Goal: Register for event/course

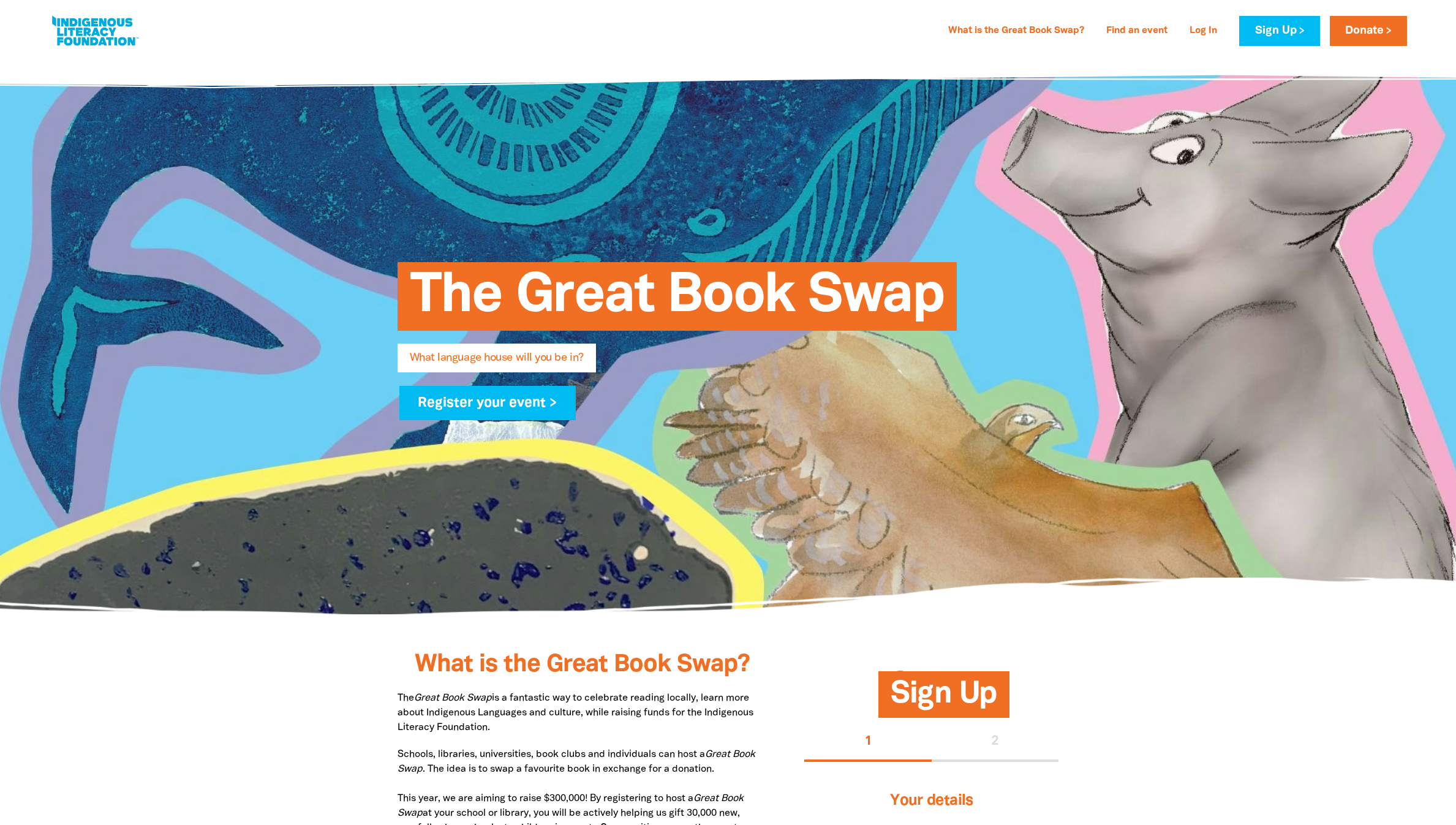
type input "[PERSON_NAME]"
type input "[EMAIL_ADDRESS][DOMAIN_NAME]"
type input "[GEOGRAPHIC_DATA]"
select select "high-school"
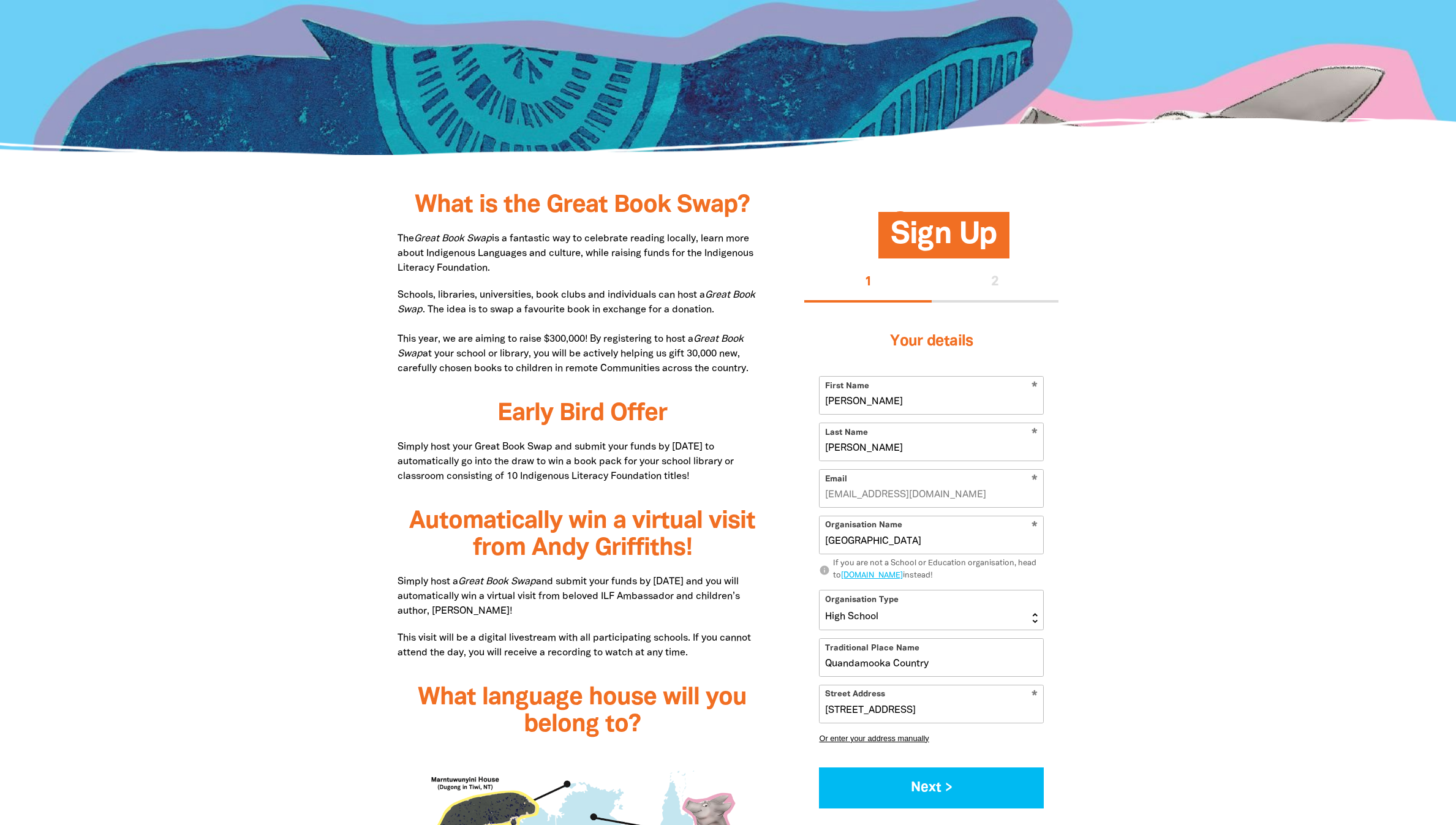
scroll to position [827, 0]
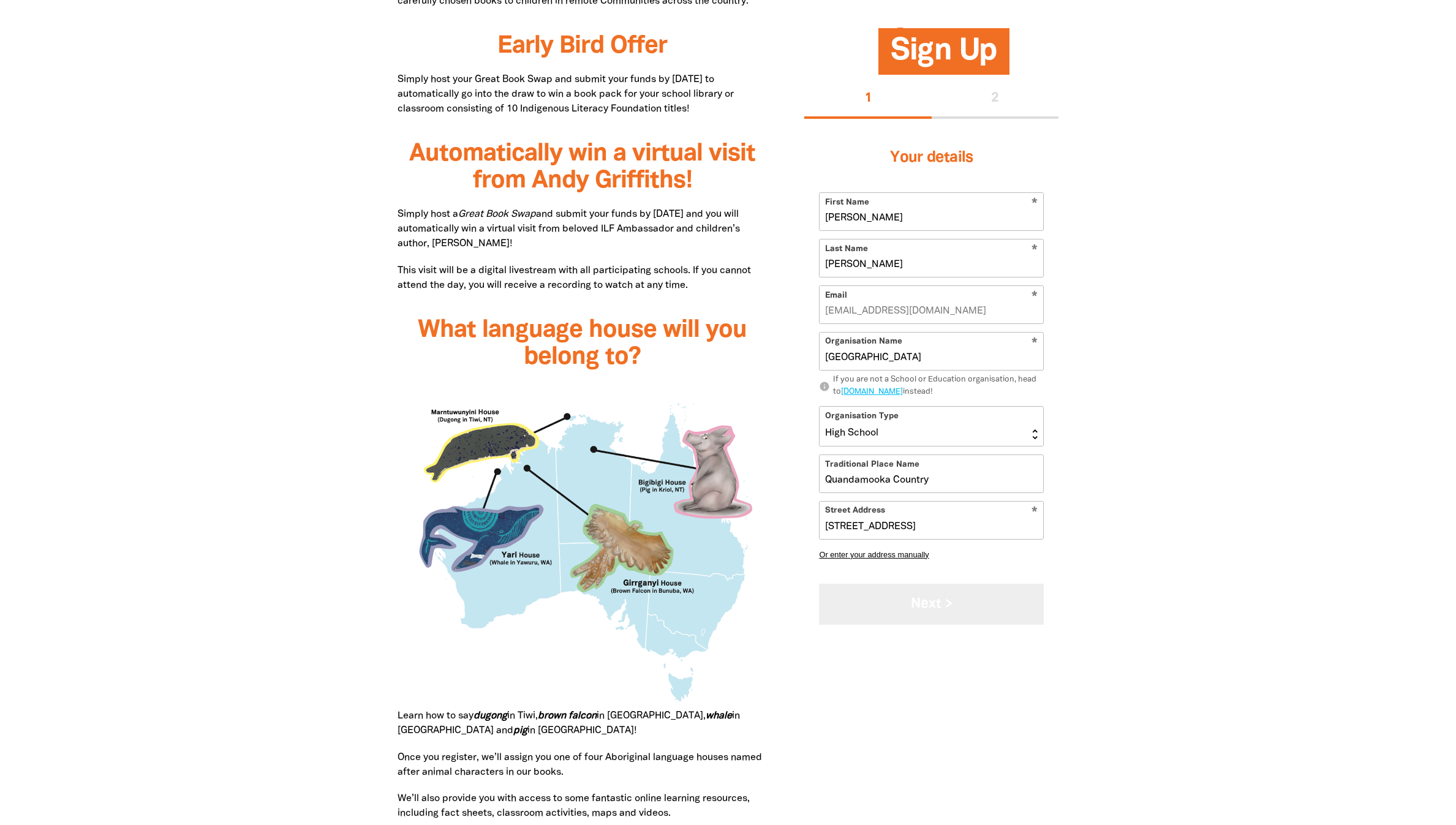
click at [923, 625] on button "Next >" at bounding box center [931, 604] width 225 height 41
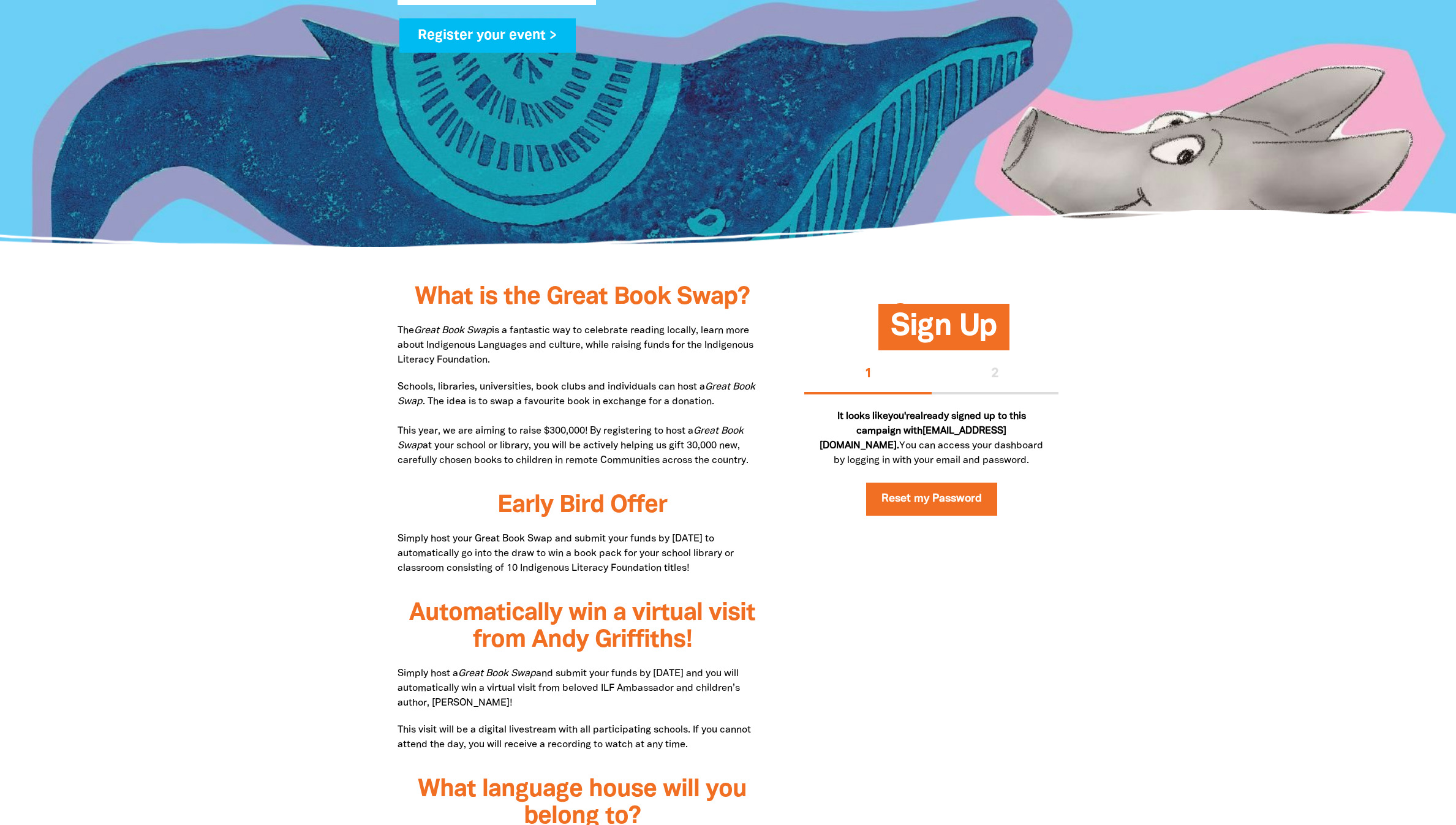
scroll to position [0, 0]
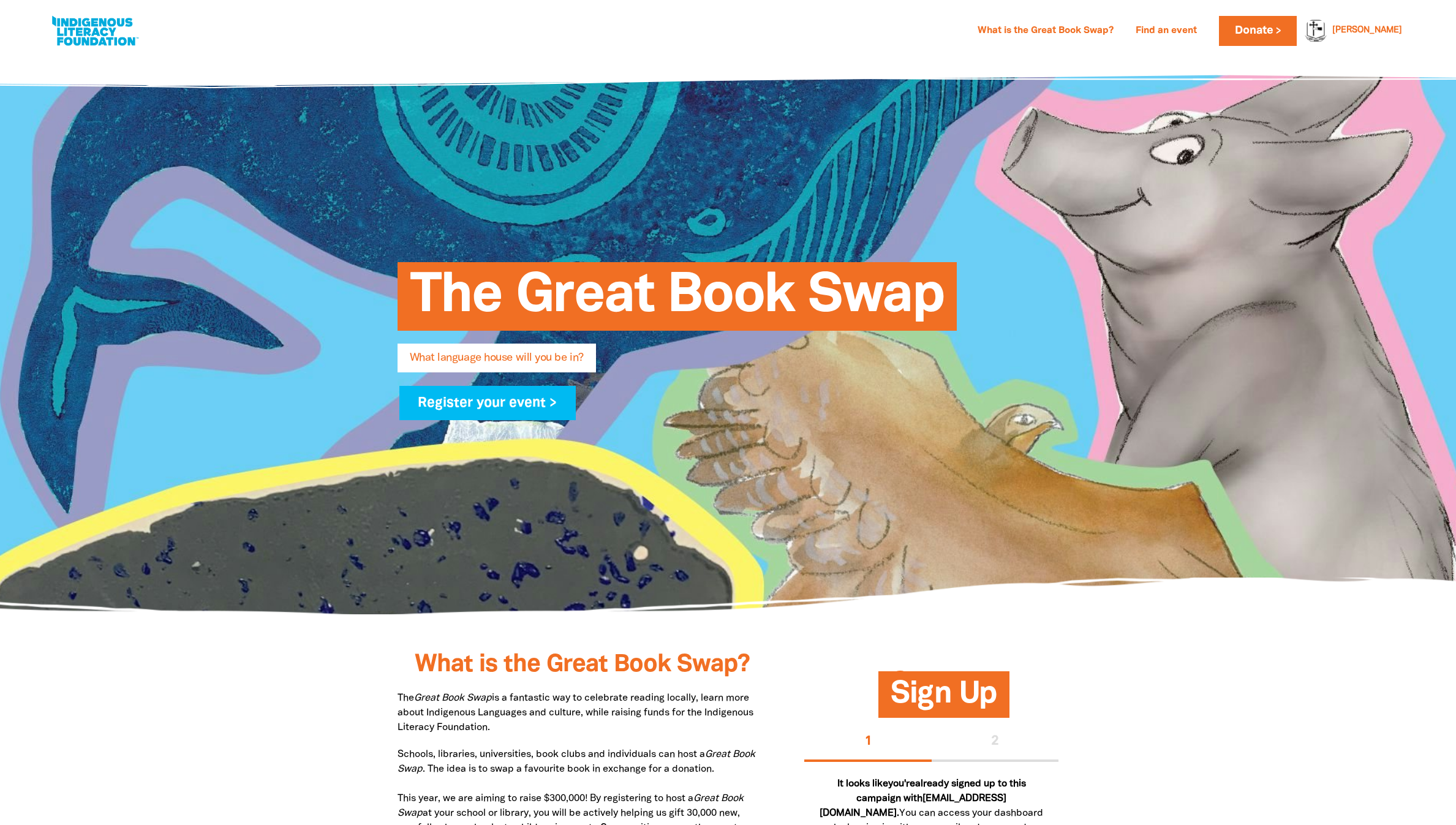
click at [962, 302] on h1 "The Great Book Swap" at bounding box center [740, 297] width 662 height 66
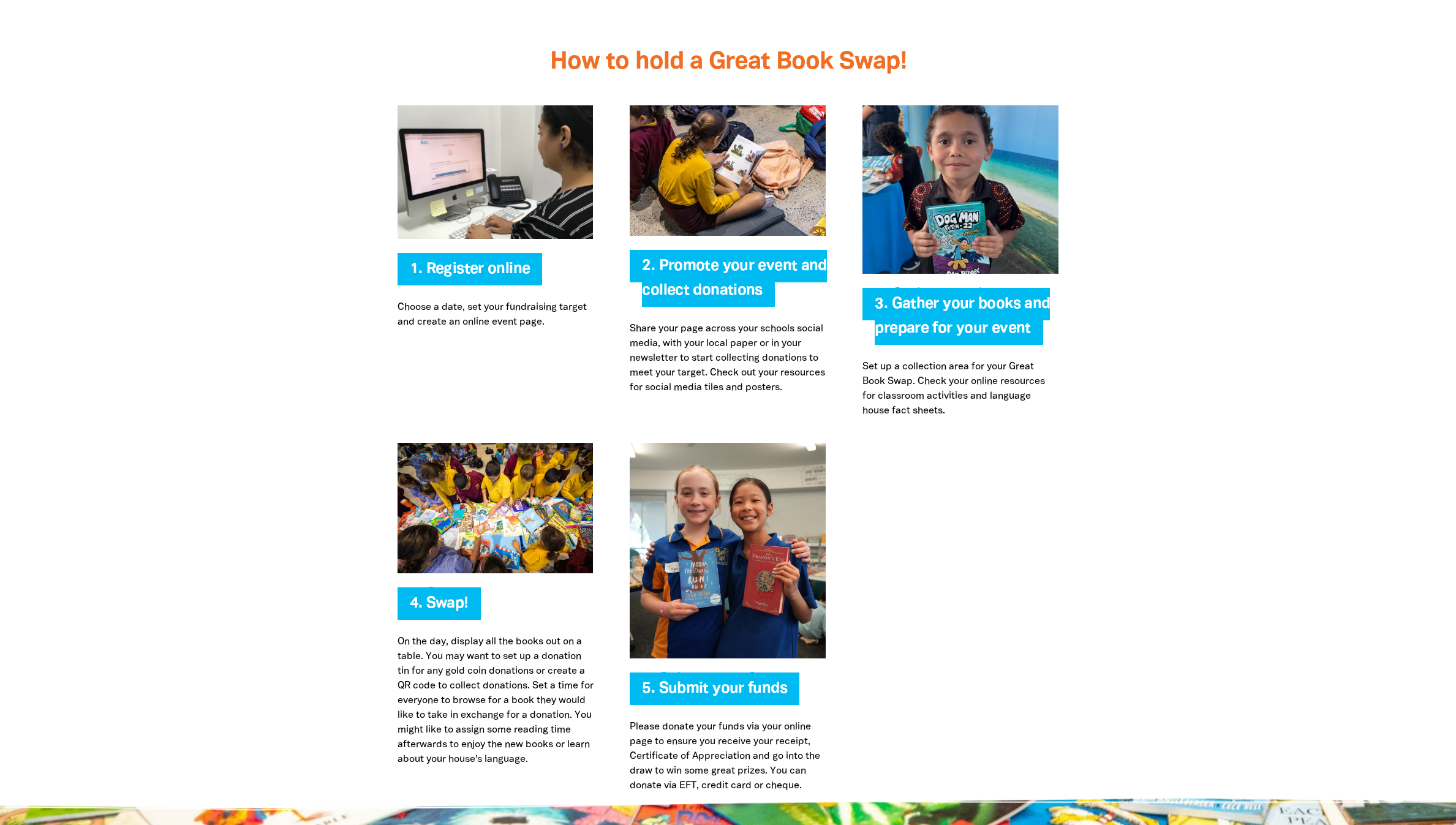
scroll to position [3126, 0]
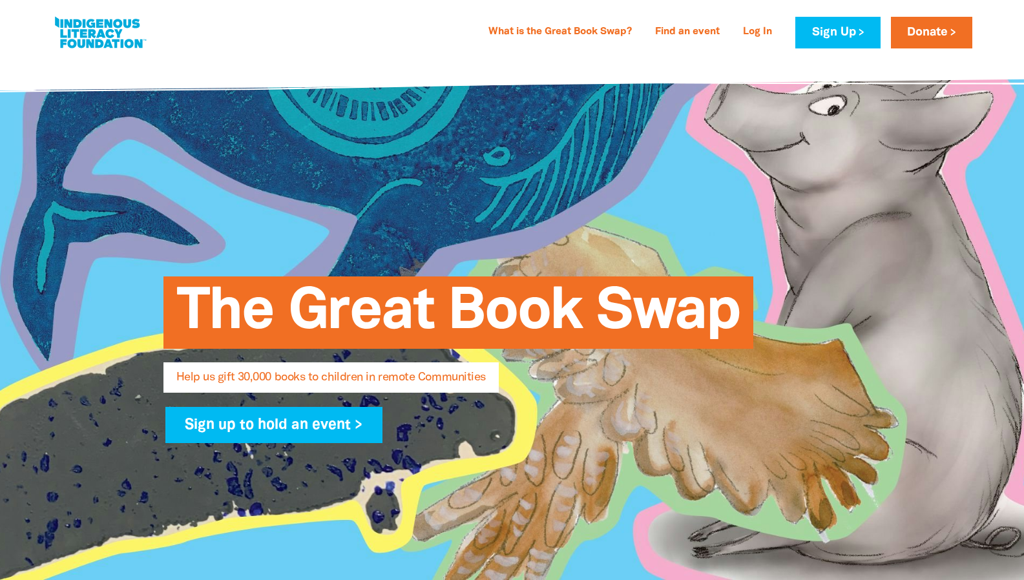
select select "AU"
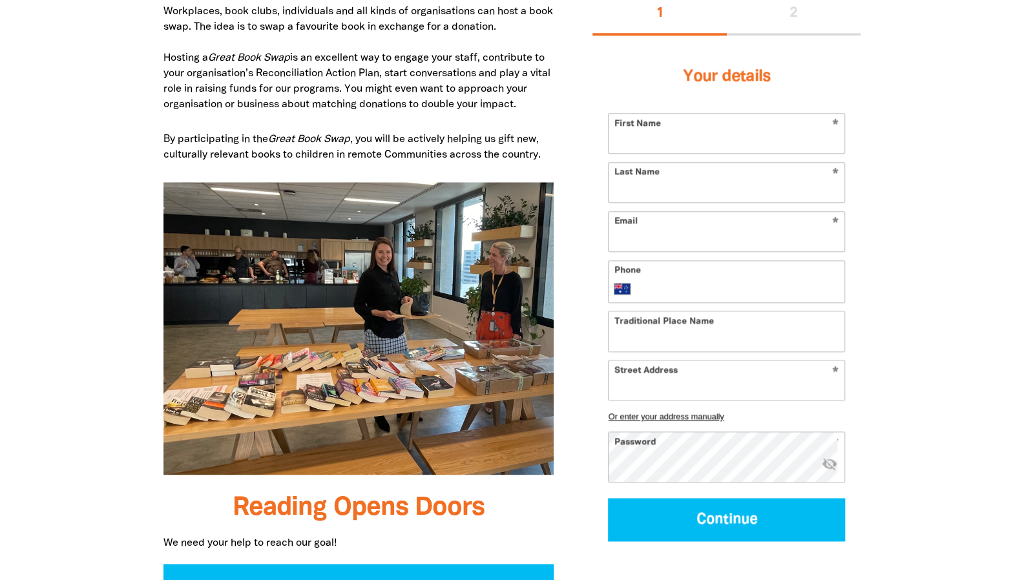
scroll to position [840, 0]
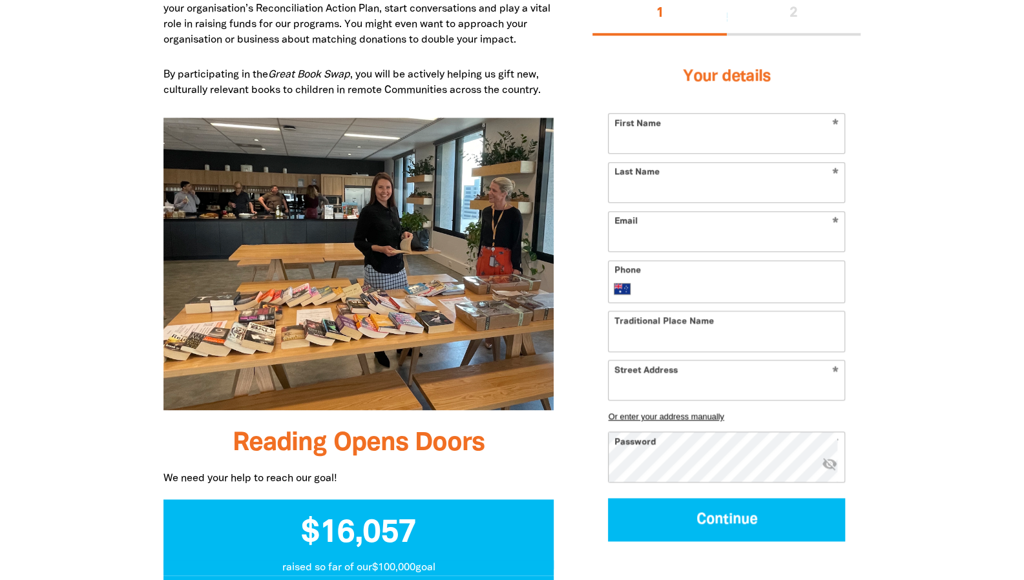
type input "[EMAIL_ADDRESS][DOMAIN_NAME]"
click at [659, 153] on input "First Name" at bounding box center [727, 133] width 236 height 39
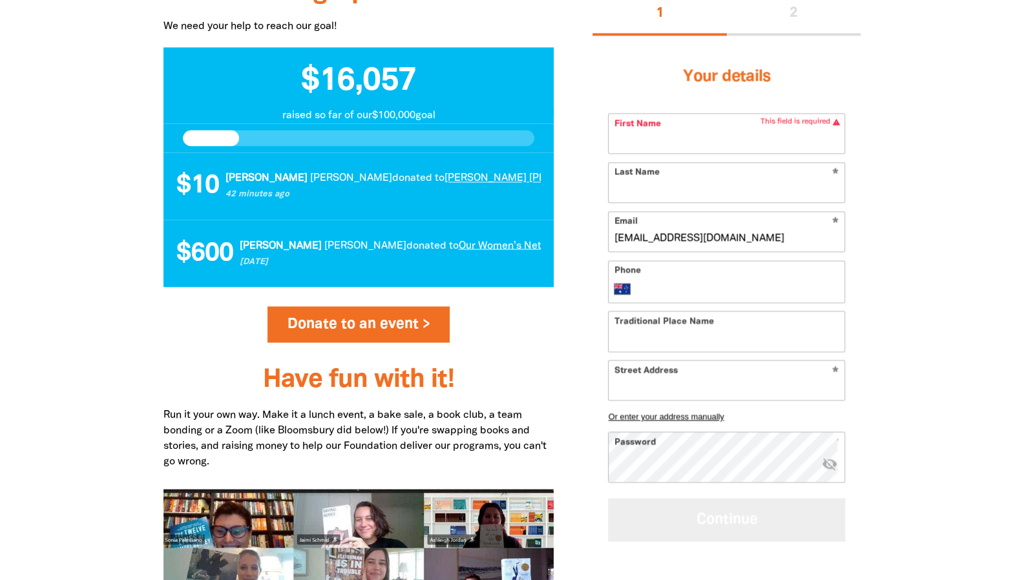
click at [721, 519] on button "Continue" at bounding box center [726, 519] width 237 height 43
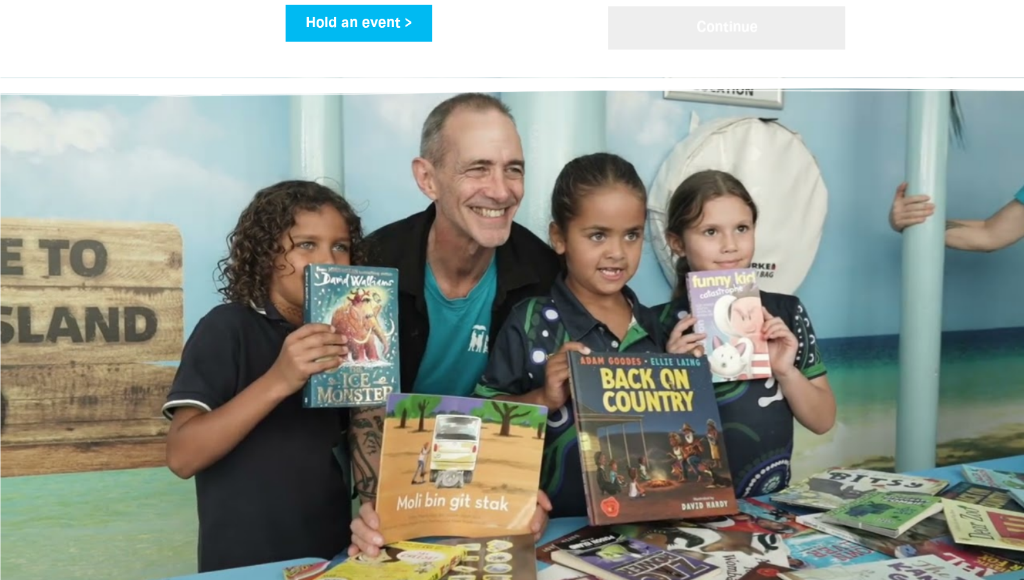
scroll to position [1809, 0]
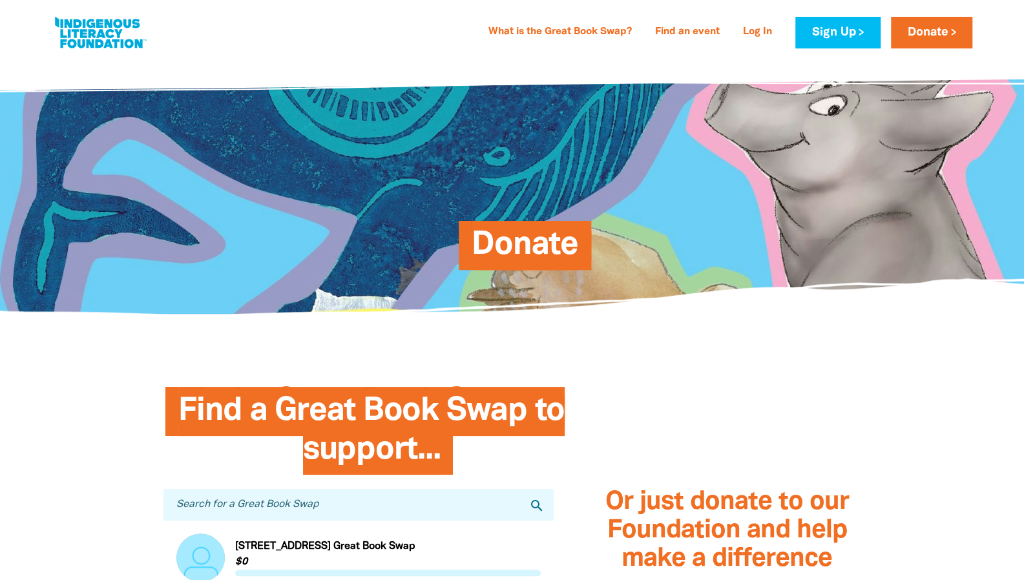
scroll to position [323, 0]
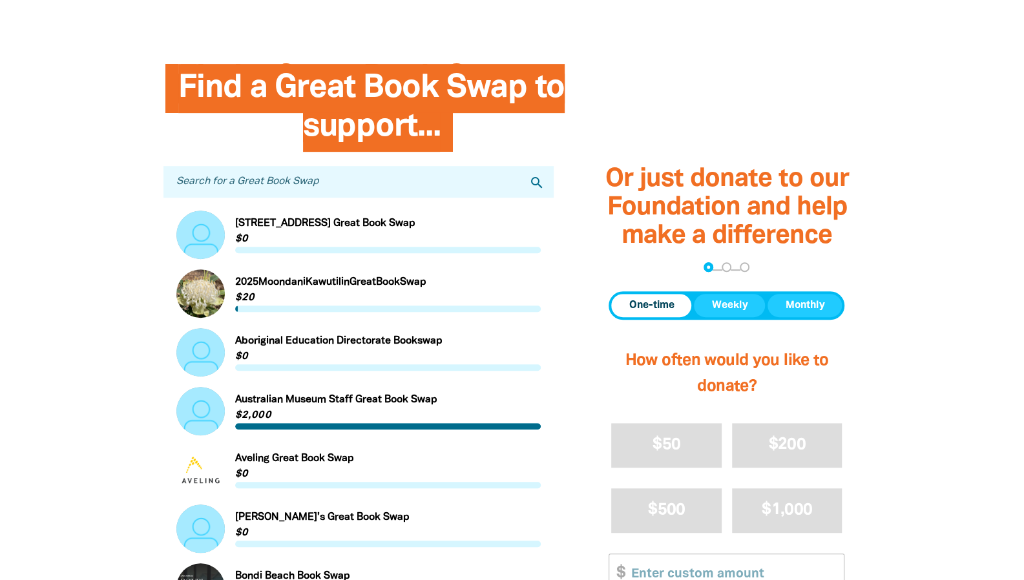
click at [332, 198] on input "Search for a Great Book Swap" at bounding box center [358, 182] width 391 height 32
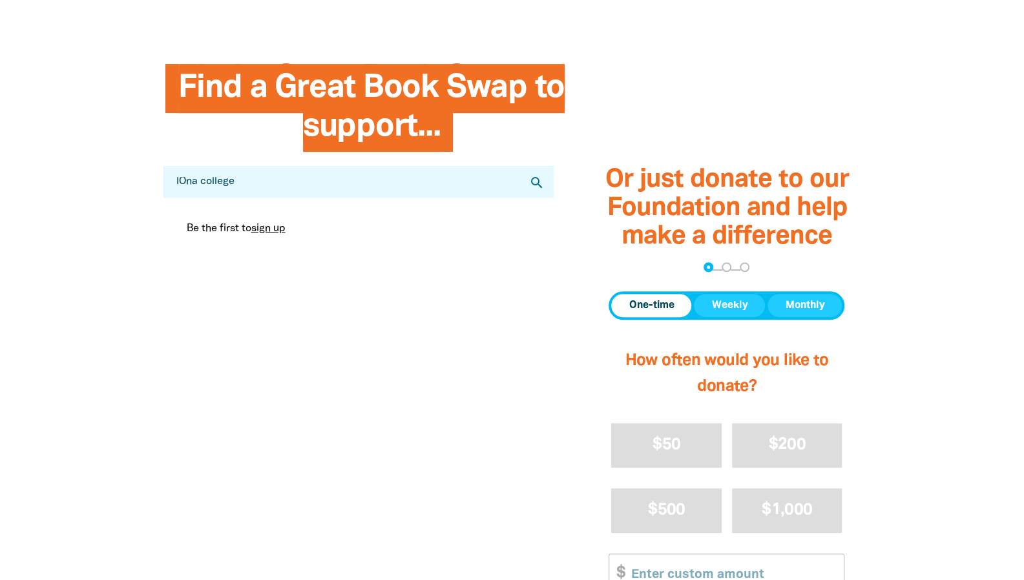
click at [531, 191] on icon "search" at bounding box center [537, 183] width 16 height 16
drag, startPoint x: 190, startPoint y: 215, endPoint x: 181, endPoint y: 217, distance: 9.3
click at [181, 198] on input "IOna college" at bounding box center [358, 182] width 391 height 32
type input "Iona college"
click at [531, 191] on icon "search" at bounding box center [537, 183] width 16 height 16
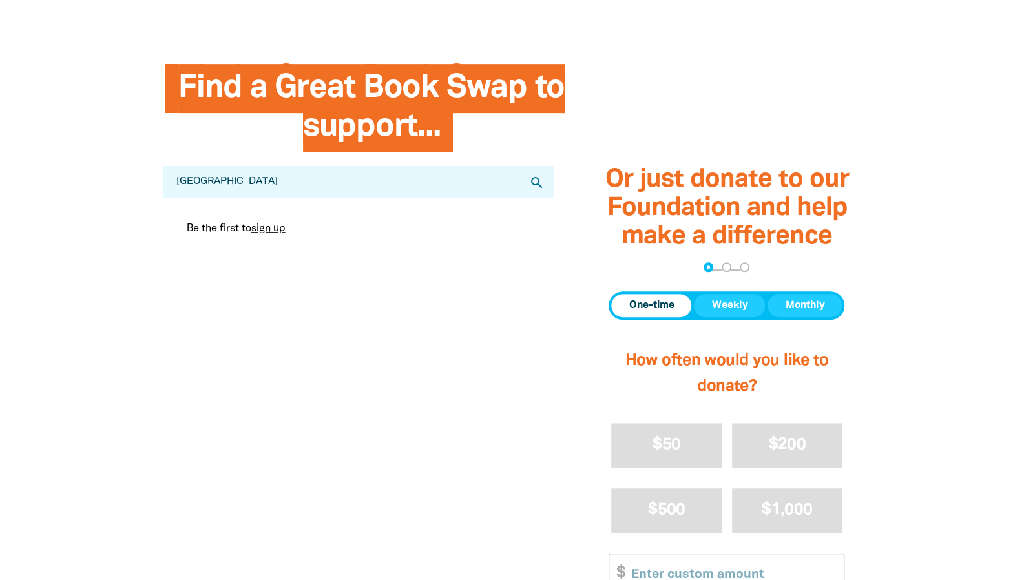
click at [293, 198] on input "Iona college" at bounding box center [358, 182] width 391 height 32
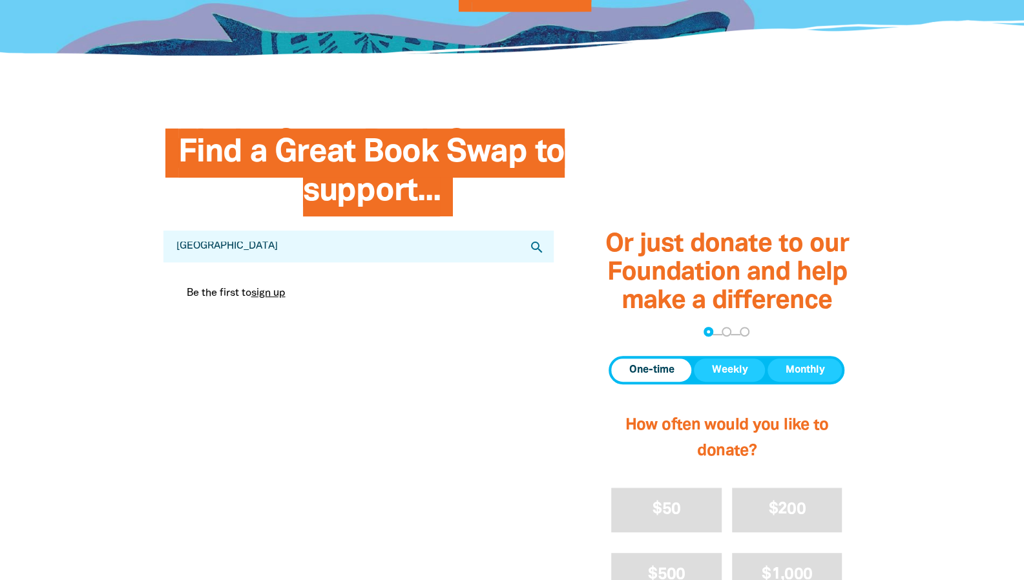
scroll to position [194, 0]
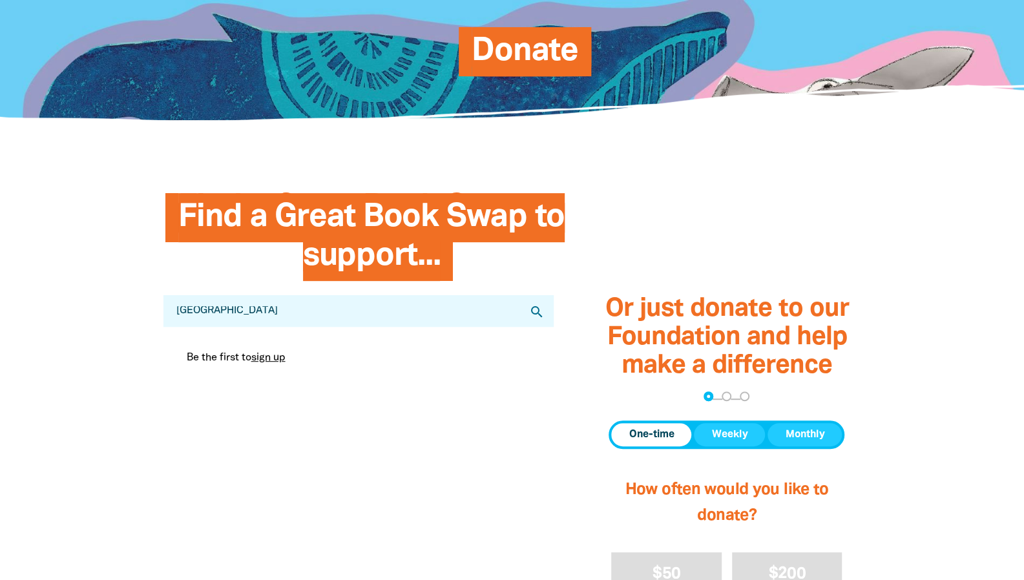
click at [430, 276] on span "Find a Great Book Swap to support..." at bounding box center [371, 242] width 386 height 78
click at [253, 327] on input "Iona college" at bounding box center [358, 311] width 391 height 32
click at [406, 376] on div "Be the first to sign up" at bounding box center [358, 358] width 365 height 36
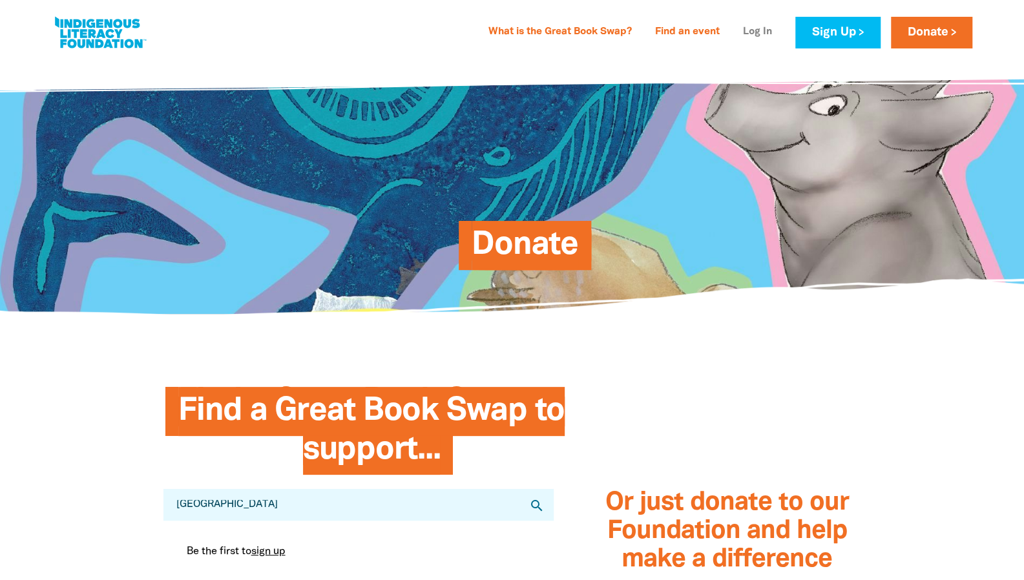
click at [735, 32] on link "Log In" at bounding box center [757, 32] width 45 height 21
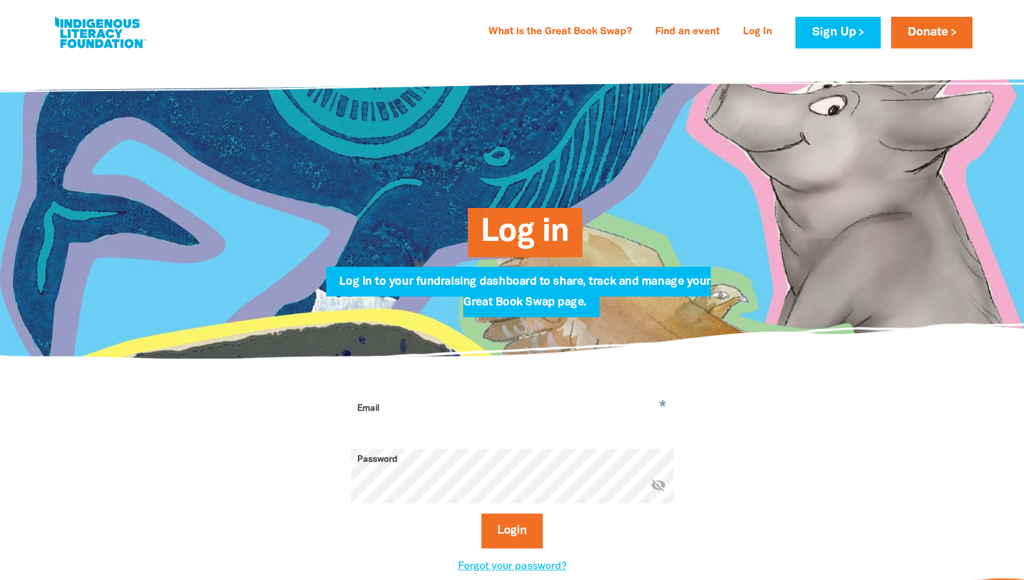
type input "[EMAIL_ADDRESS][DOMAIN_NAME]"
click at [512, 549] on button "Login" at bounding box center [511, 531] width 61 height 35
select select "AU"
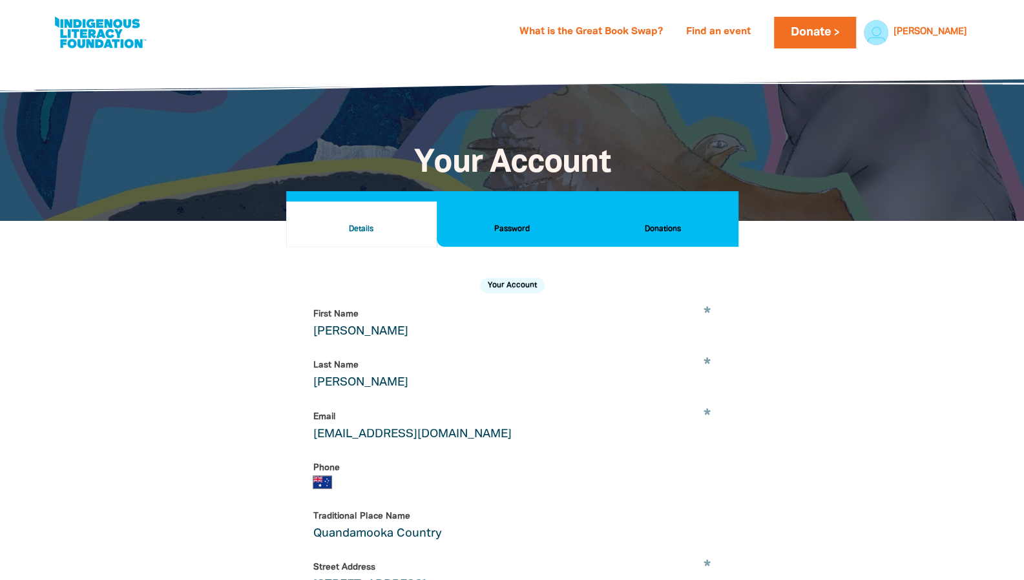
scroll to position [269, 0]
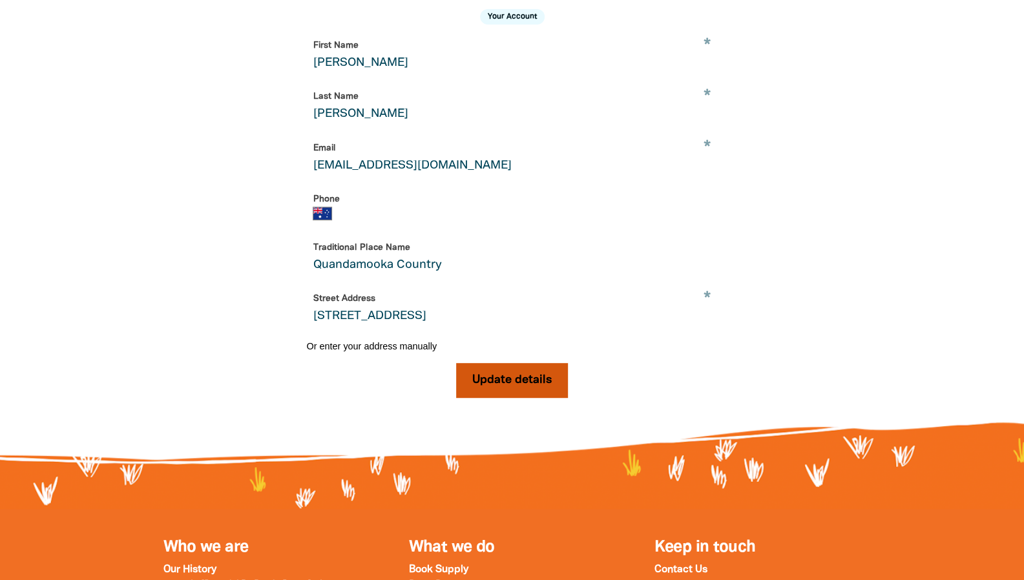
click at [509, 398] on button "Update details" at bounding box center [512, 380] width 112 height 35
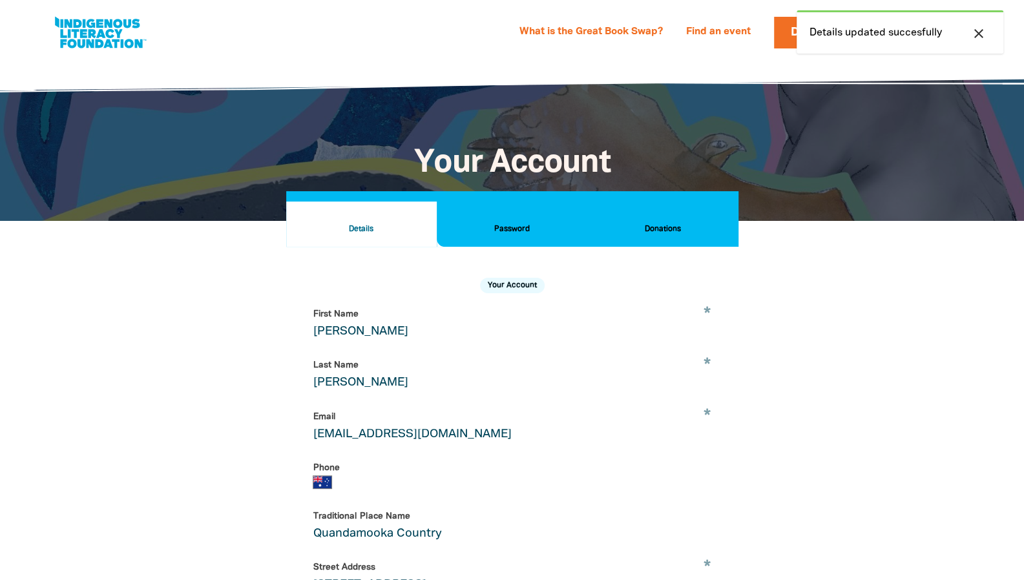
click at [640, 237] on h2 "Donations" at bounding box center [663, 229] width 130 height 14
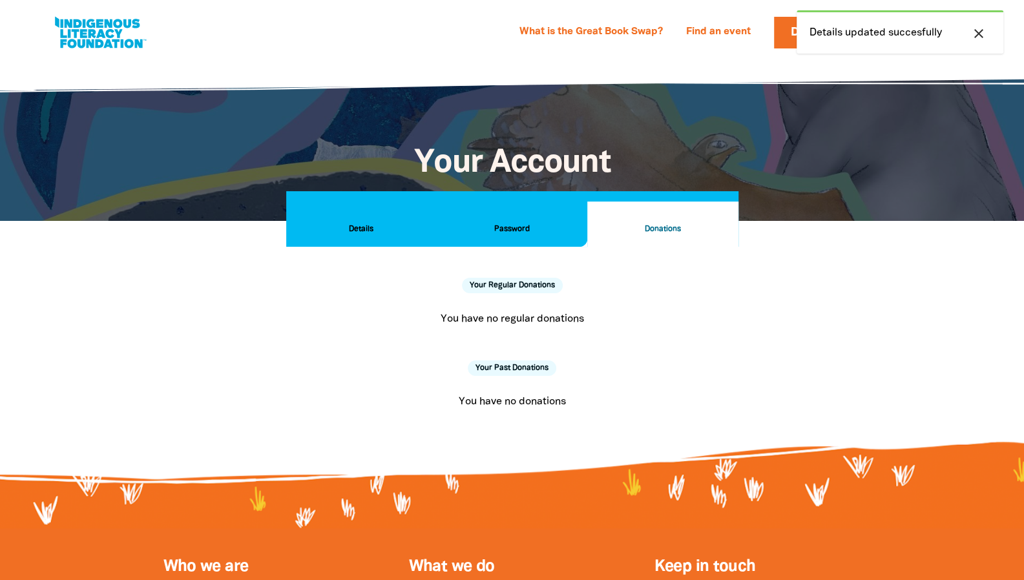
click at [508, 237] on h2 "Password" at bounding box center [512, 229] width 130 height 14
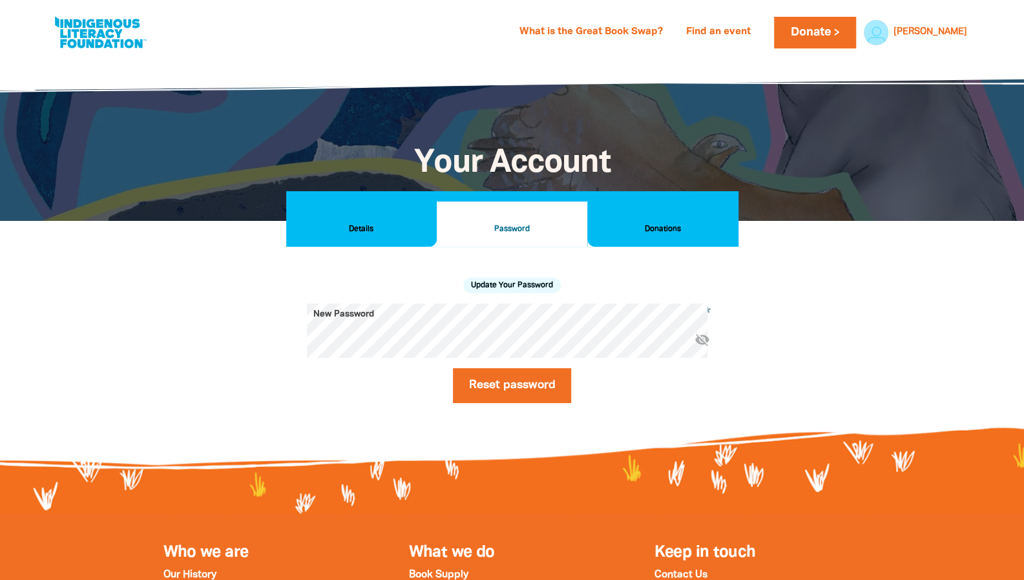
click at [364, 237] on h2 "Details" at bounding box center [362, 229] width 130 height 14
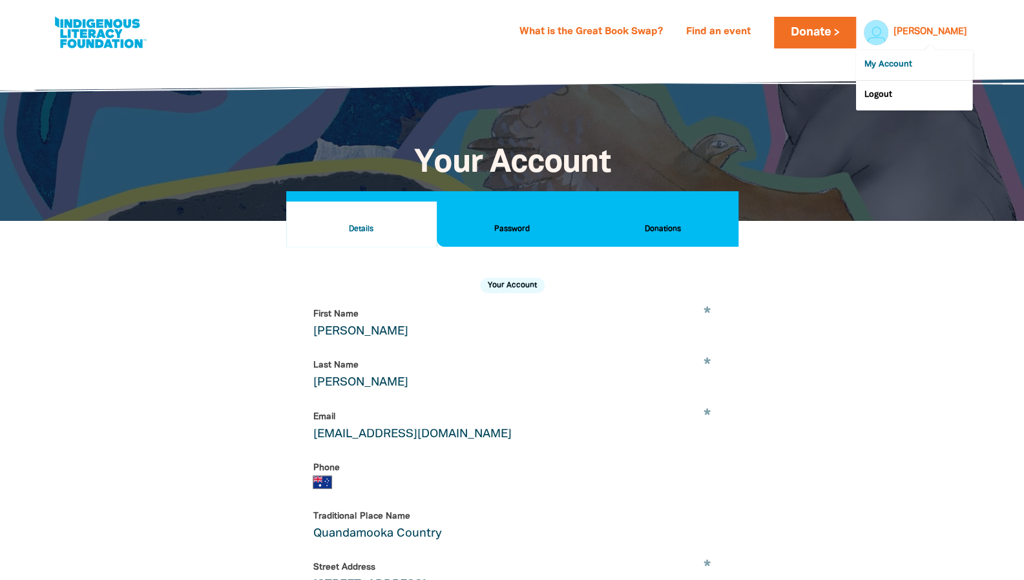
click at [898, 77] on link "My Account" at bounding box center [914, 65] width 116 height 30
click at [897, 79] on link "My Account" at bounding box center [914, 65] width 116 height 30
click at [894, 78] on link "My Account" at bounding box center [914, 65] width 116 height 30
click at [889, 39] on div at bounding box center [873, 32] width 31 height 31
click at [890, 74] on link "My Account" at bounding box center [914, 65] width 116 height 30
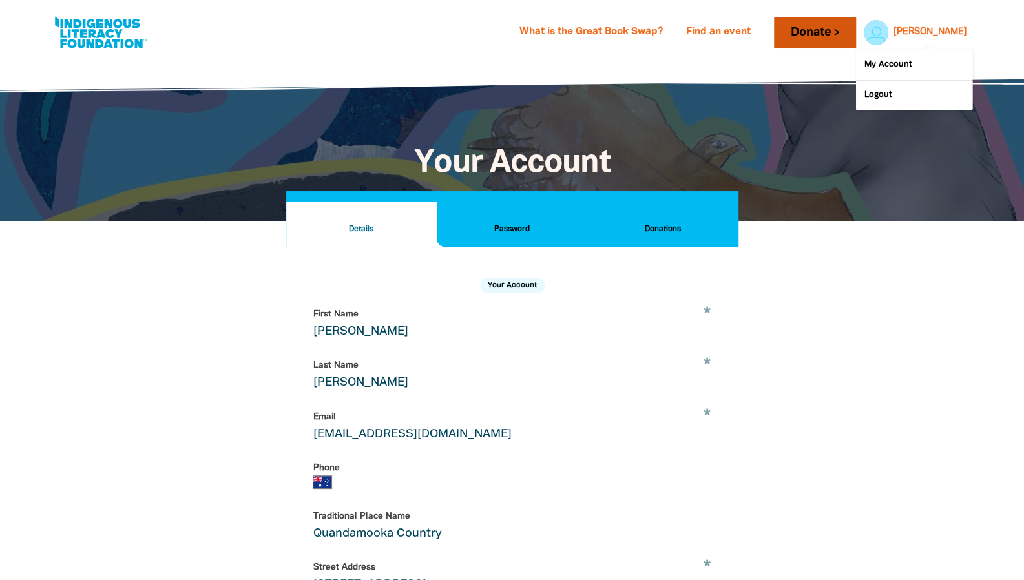
click at [837, 37] on link "Donate" at bounding box center [814, 33] width 81 height 32
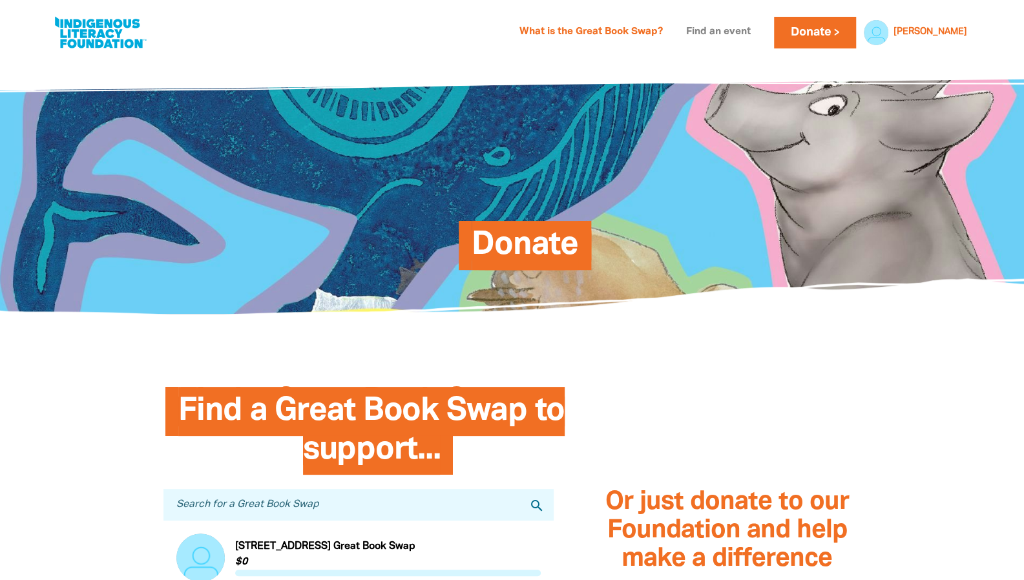
click at [699, 27] on link "Find an event" at bounding box center [719, 32] width 80 height 21
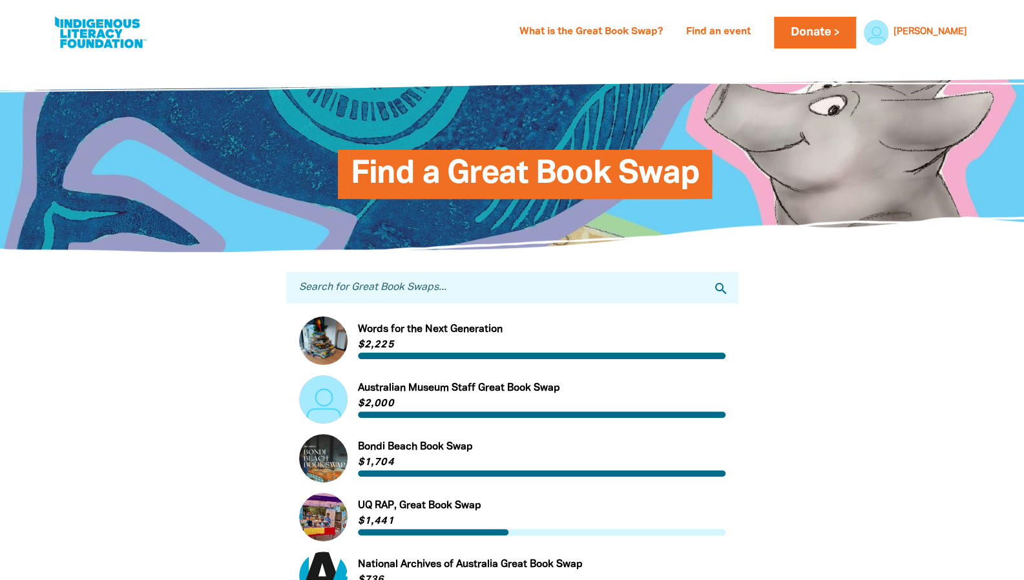
click at [445, 303] on input "Search for Great Book Swaps..." at bounding box center [512, 288] width 452 height 32
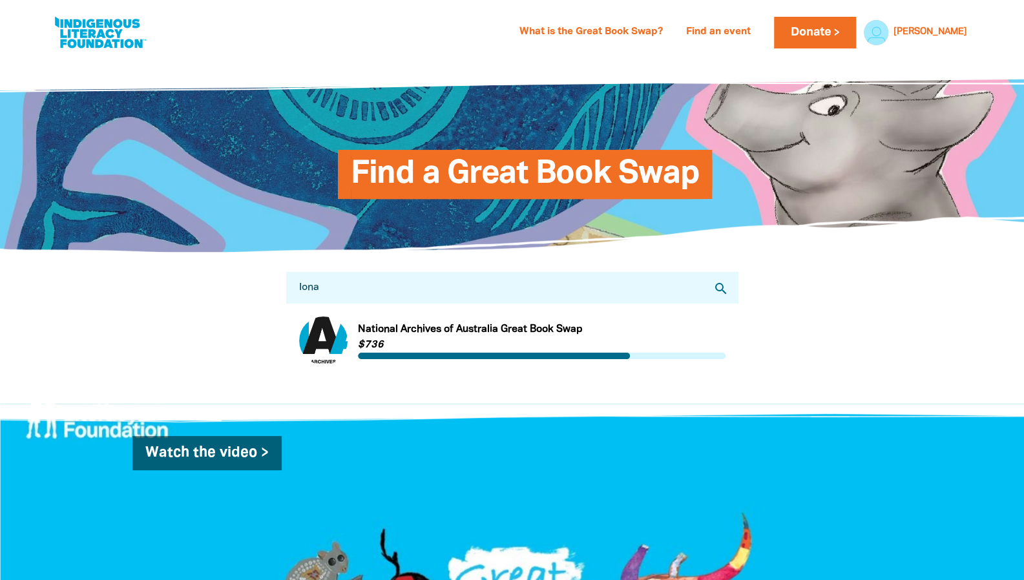
click at [523, 292] on input "Iona" at bounding box center [512, 288] width 452 height 32
type input "Iona"
click at [693, 351] on link "Link to National Archives of Australia Great Book Swap" at bounding box center [512, 341] width 427 height 48
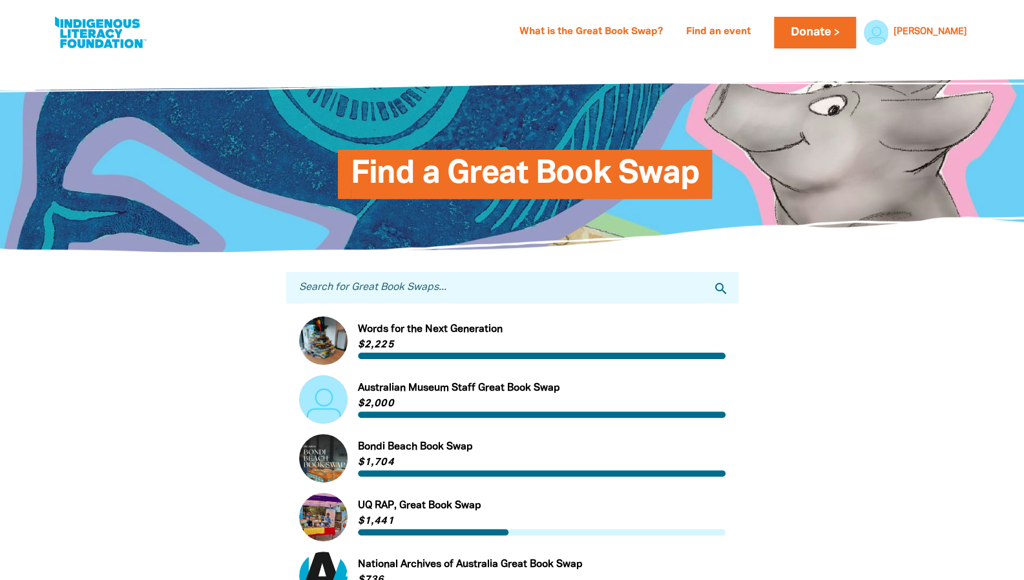
click at [355, 303] on input "Search for Great Book Swaps..." at bounding box center [512, 288] width 452 height 32
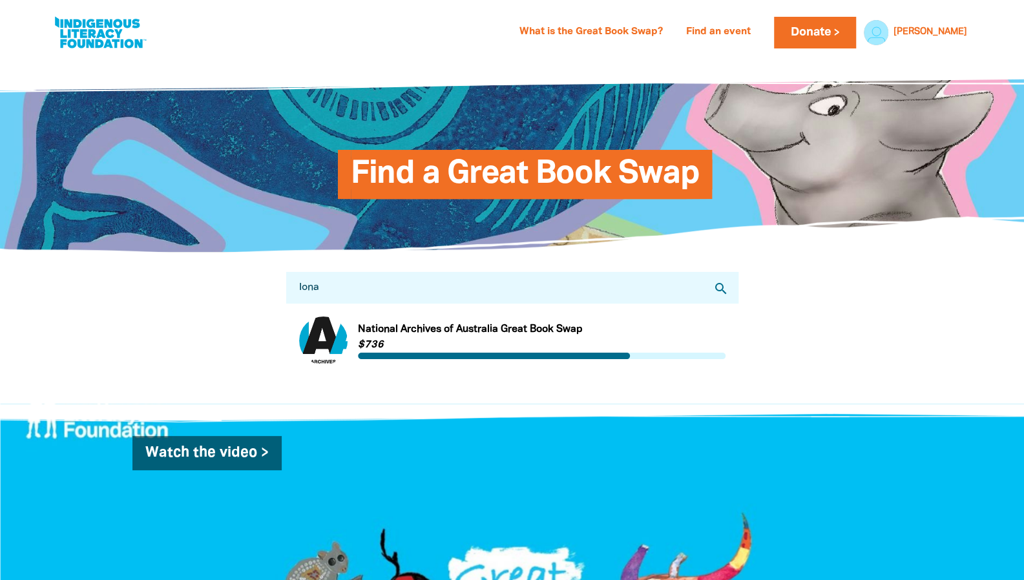
click at [589, 404] on div "Search for Great Book Swaps... Iona search Link to National Archives of Austral…" at bounding box center [512, 328] width 491 height 151
drag, startPoint x: 330, startPoint y: 305, endPoint x: 256, endPoint y: 299, distance: 74.6
click at [257, 302] on div "Search for Great Book Swaps... Iona search Link to National Archives of Austral…" at bounding box center [512, 328] width 775 height 151
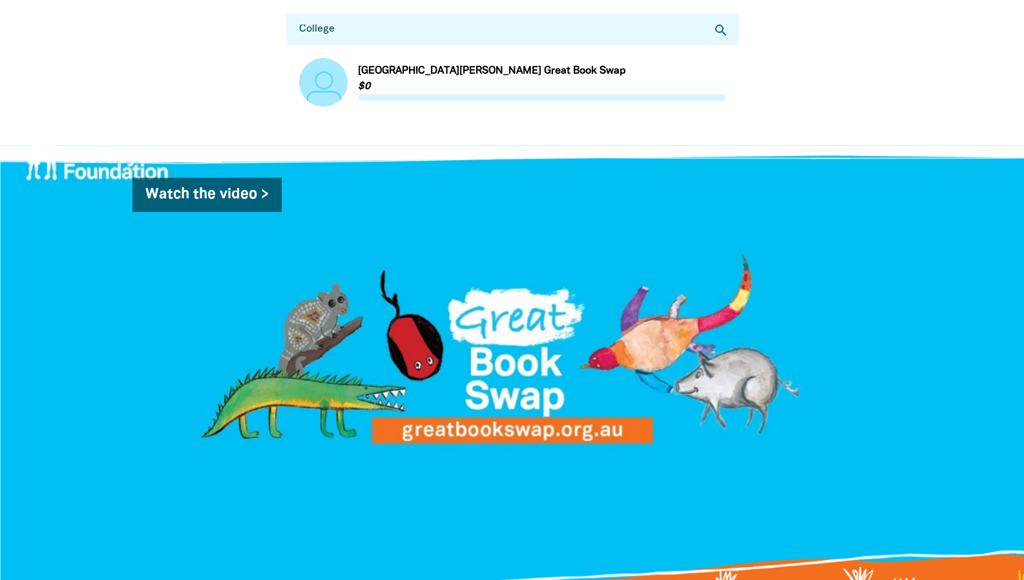
scroll to position [517, 0]
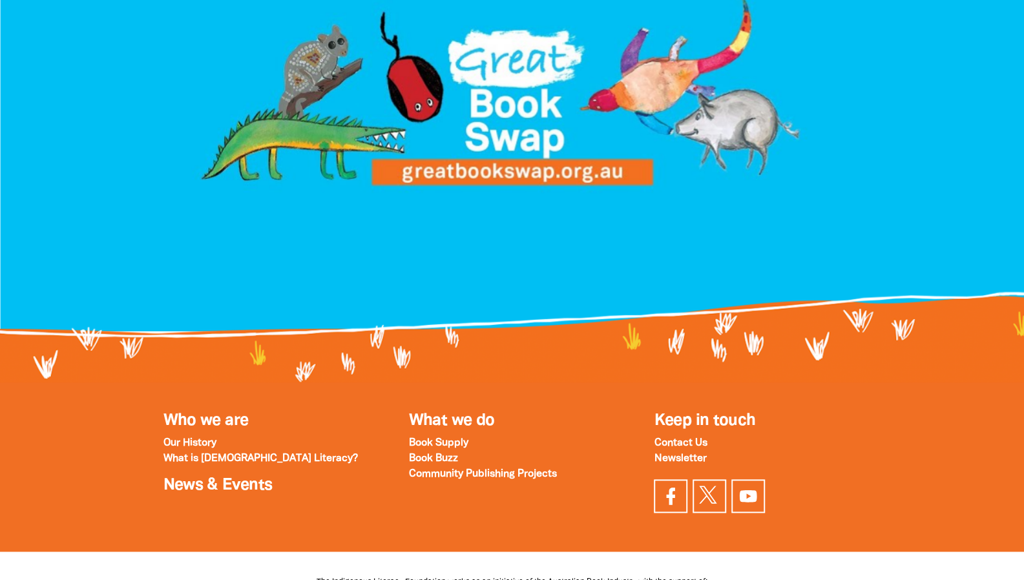
type input "College"
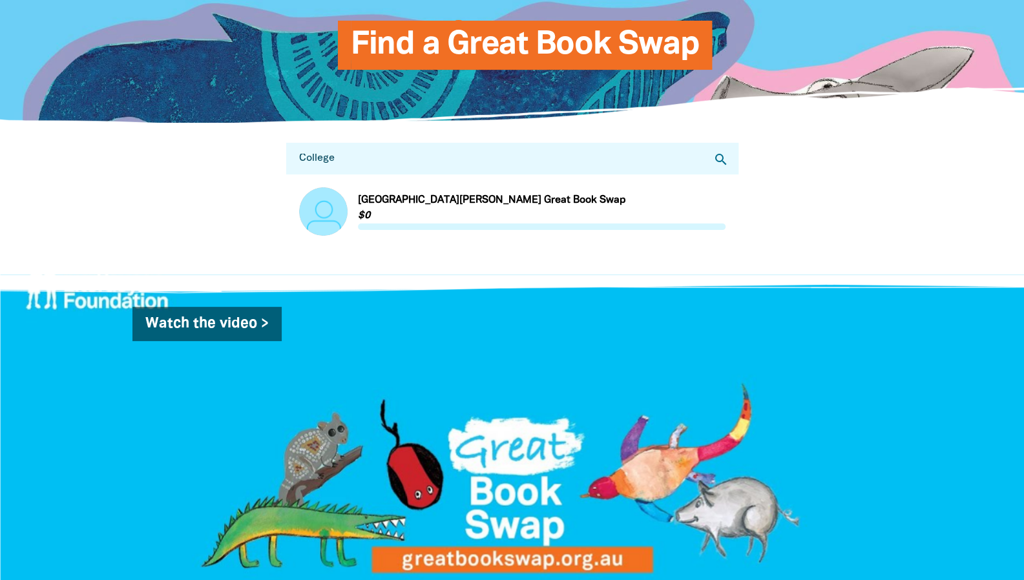
scroll to position [0, 0]
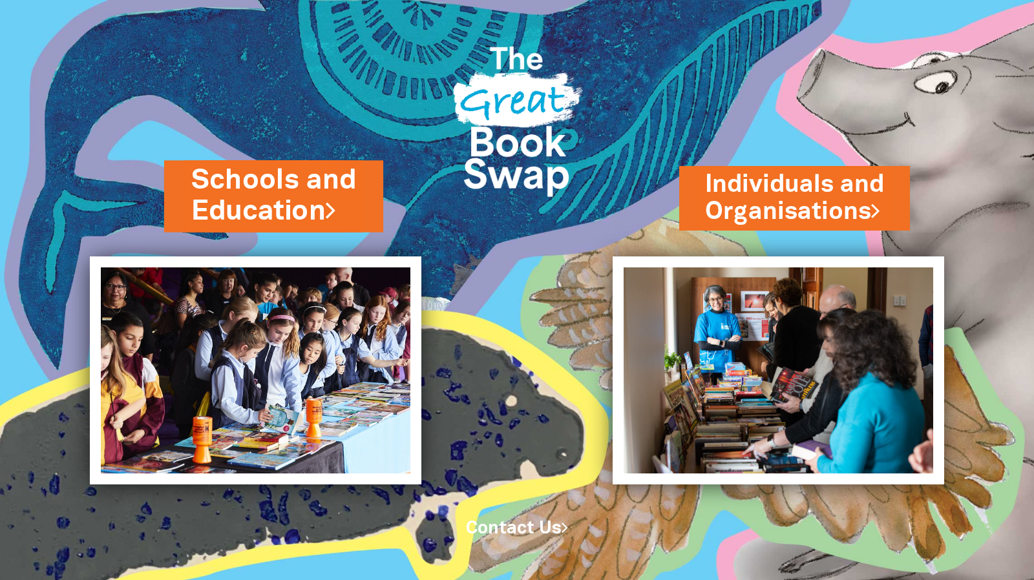
click at [257, 211] on link "Schools and Education" at bounding box center [273, 196] width 165 height 69
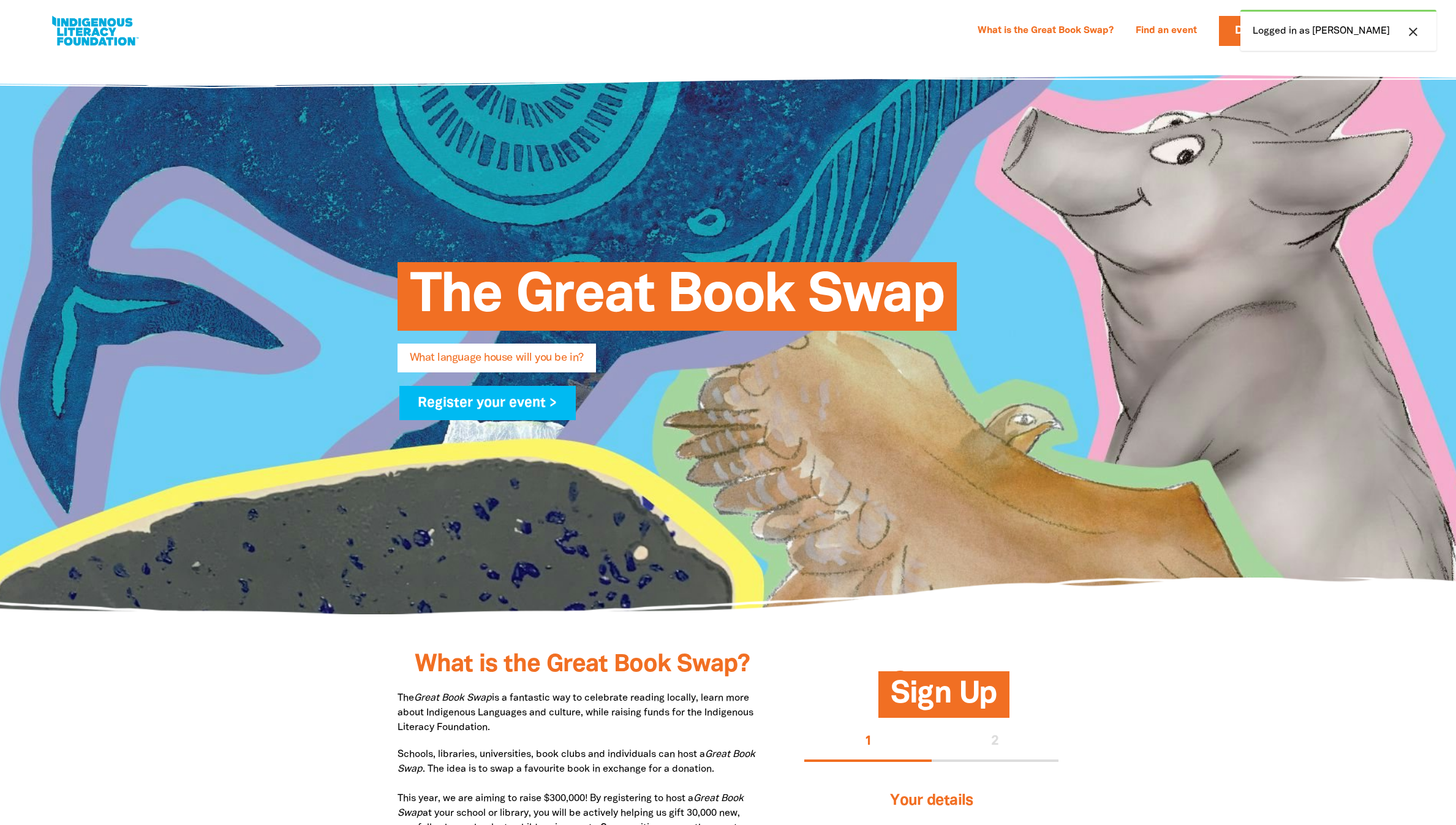
select select "high-school"
click at [576, 420] on link "Register your event >" at bounding box center [487, 403] width 177 height 34
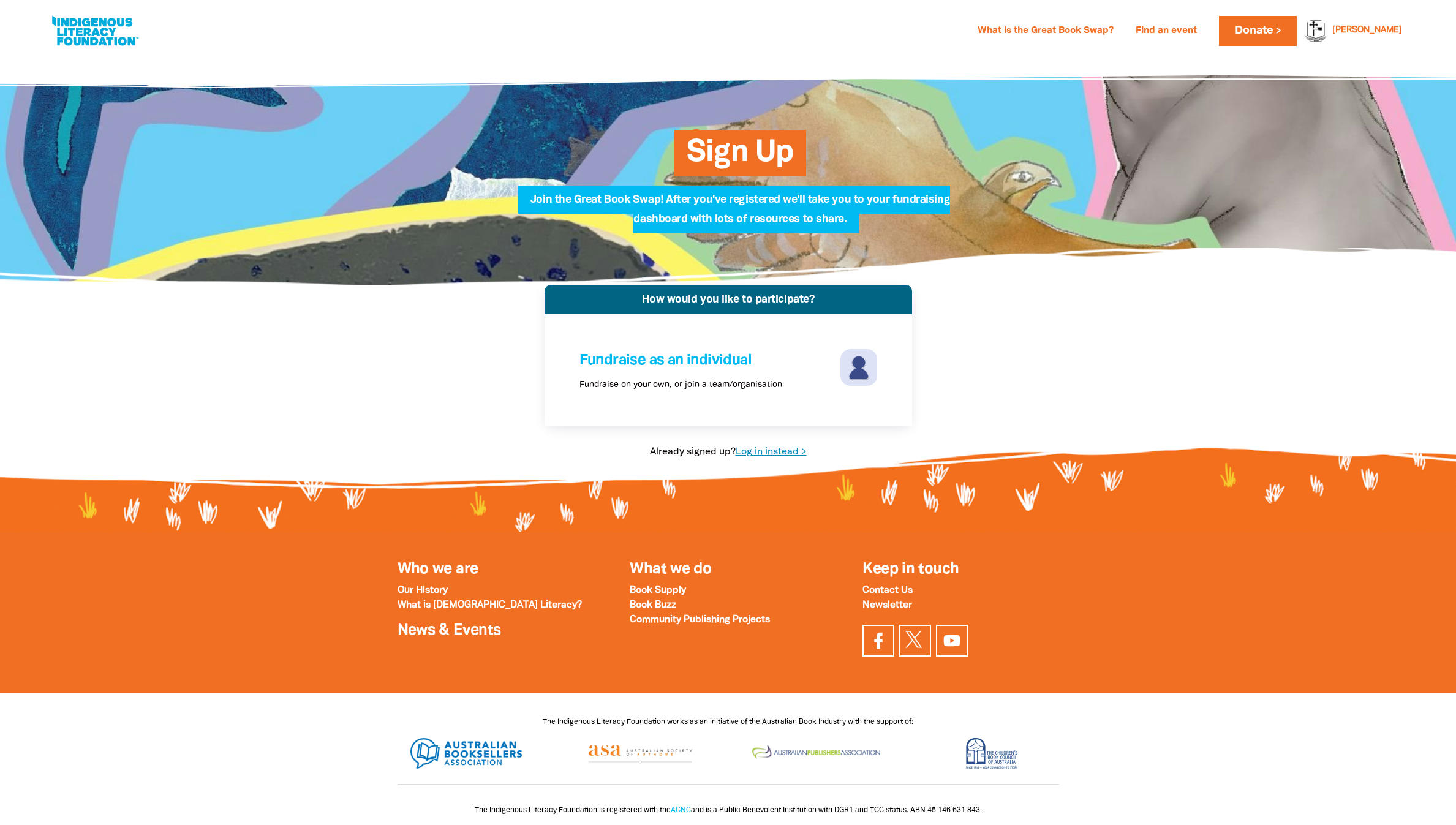
click at [767, 456] on link "Log in instead >" at bounding box center [771, 451] width 71 height 9
select select "high-school"
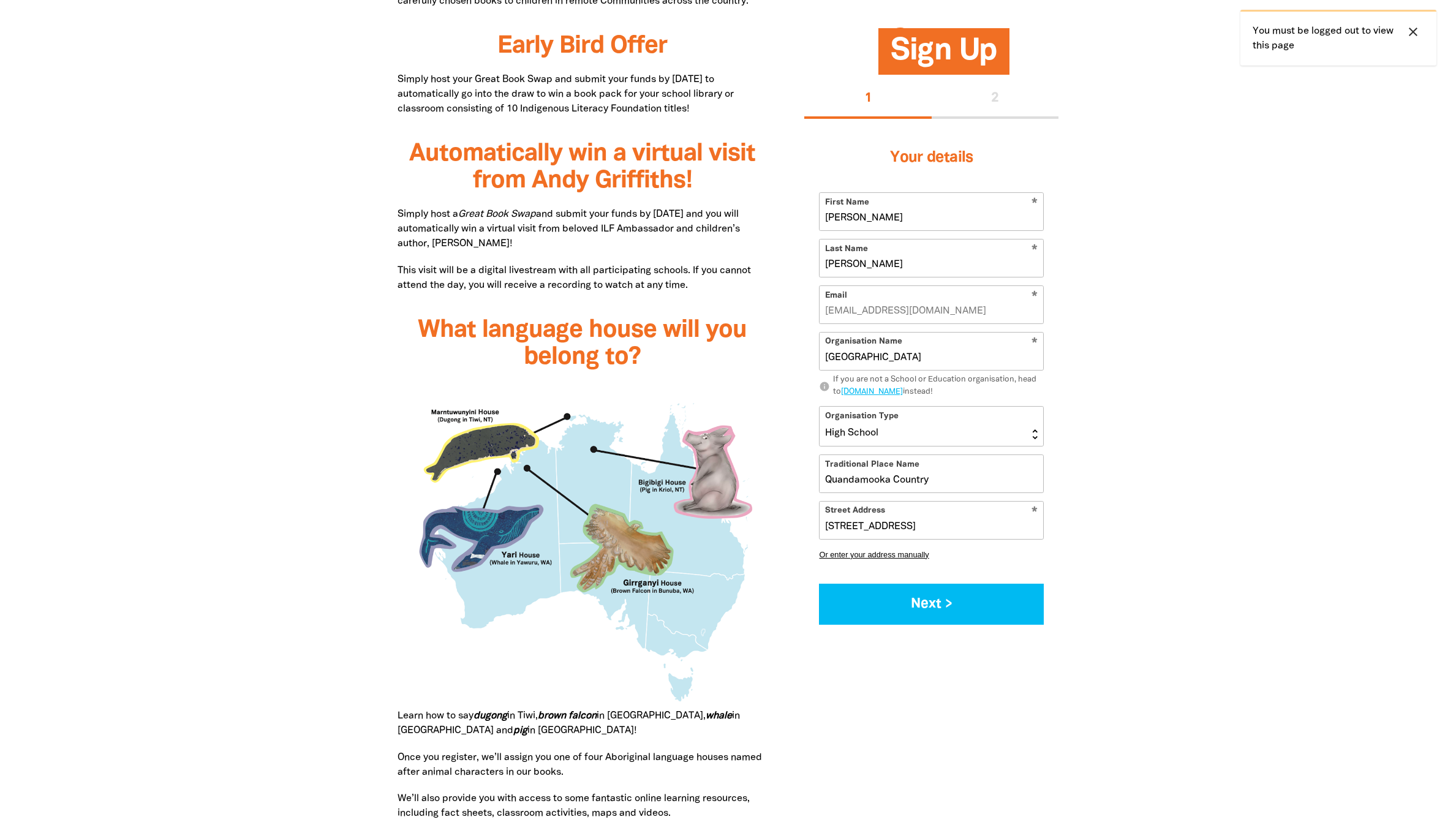
scroll to position [1011, 0]
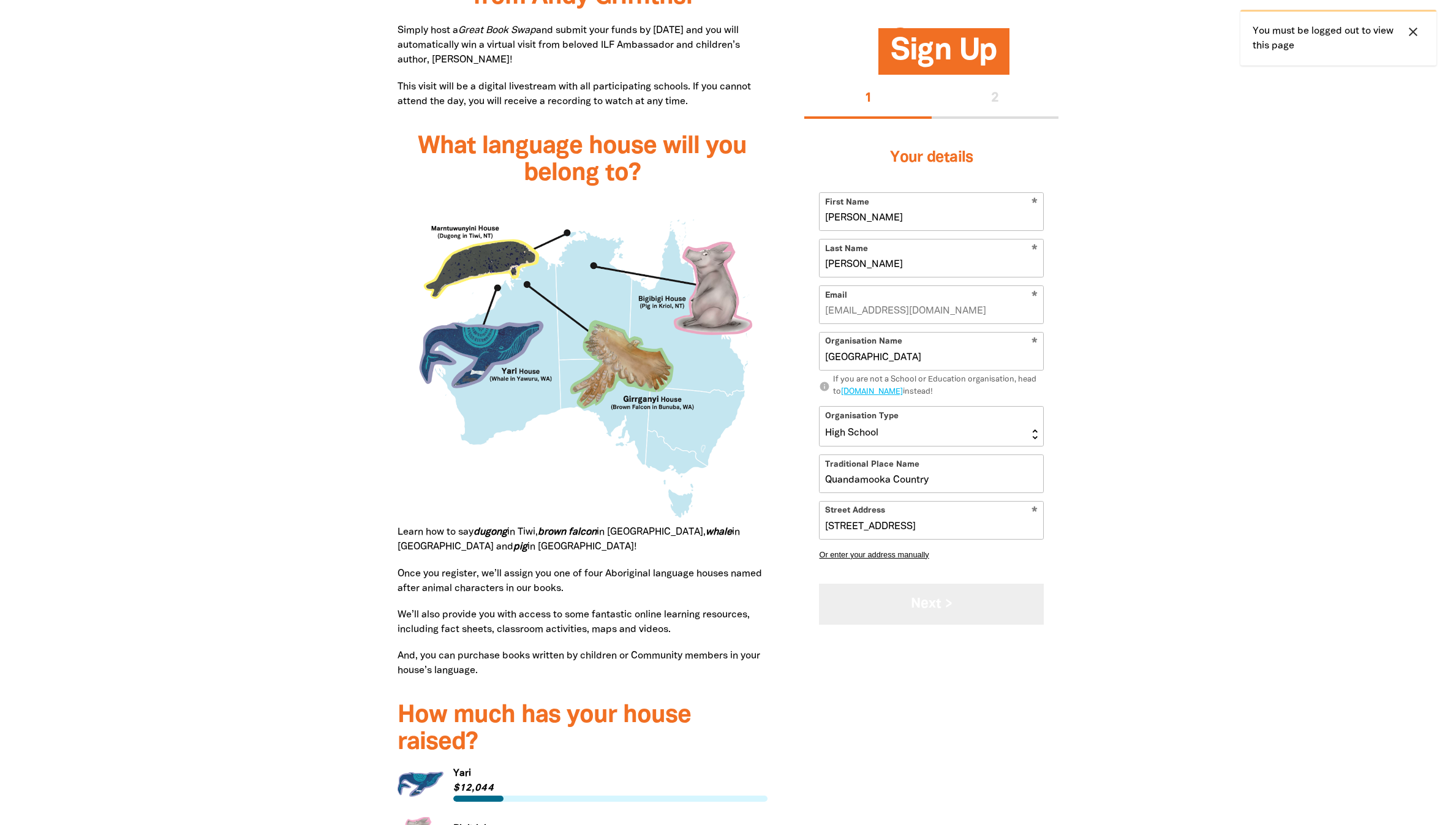
click at [903, 625] on button "Next >" at bounding box center [931, 604] width 225 height 41
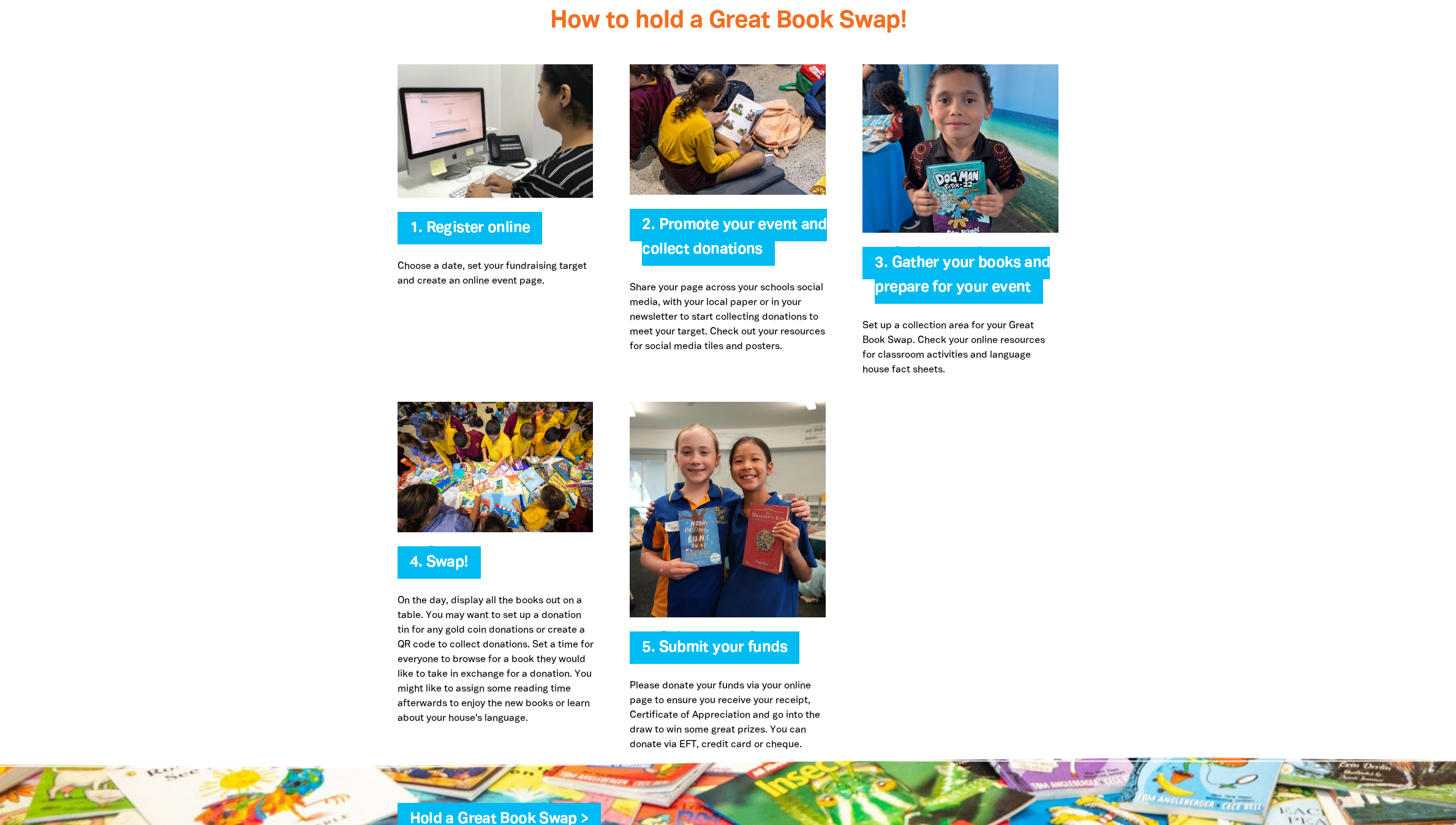
scroll to position [1971, 0]
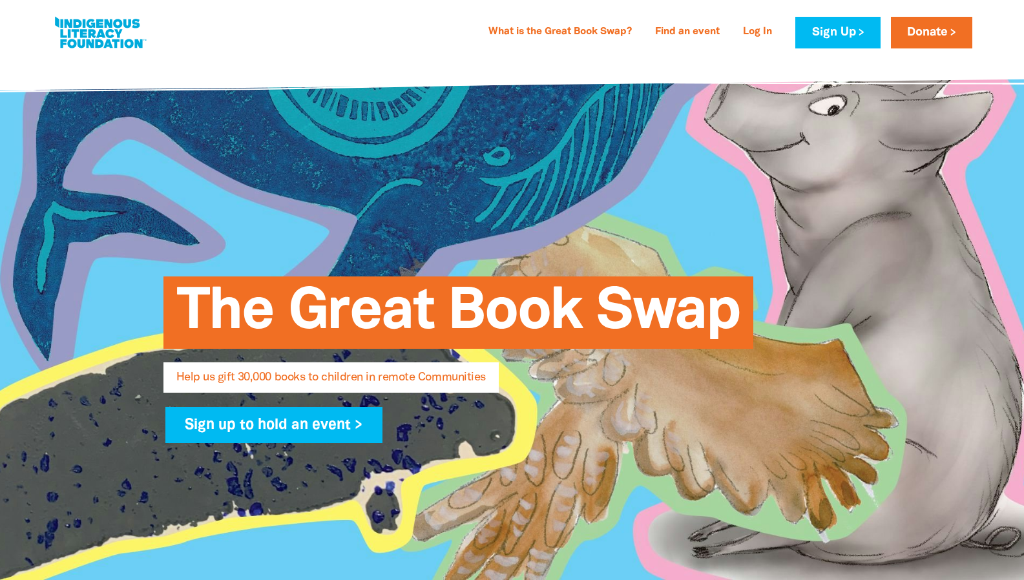
select select "AU"
type input "[PERSON_NAME]"
type input "[EMAIL_ADDRESS][DOMAIN_NAME]"
type input "Quandamooka Country"
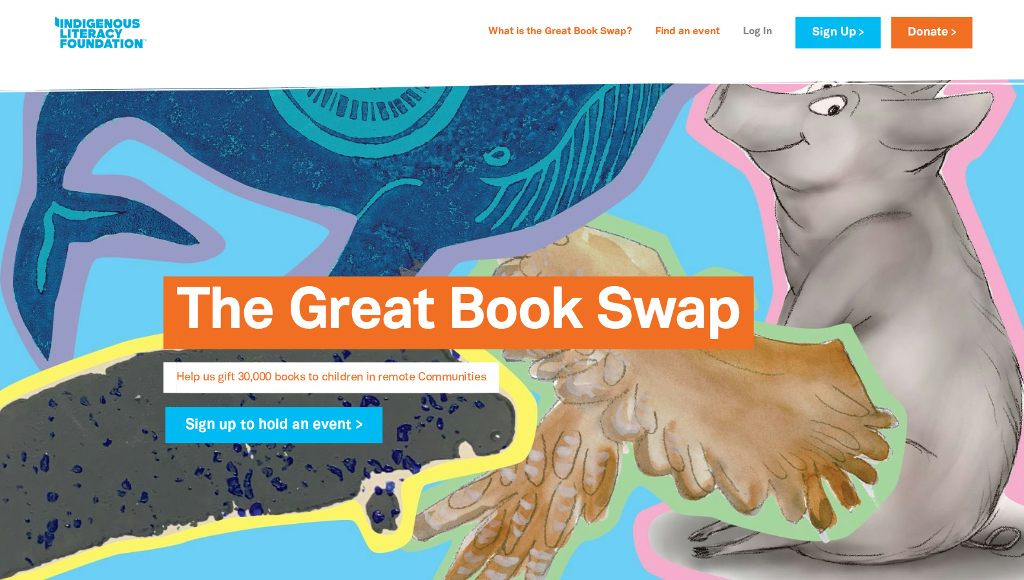
type input "[STREET_ADDRESS]"
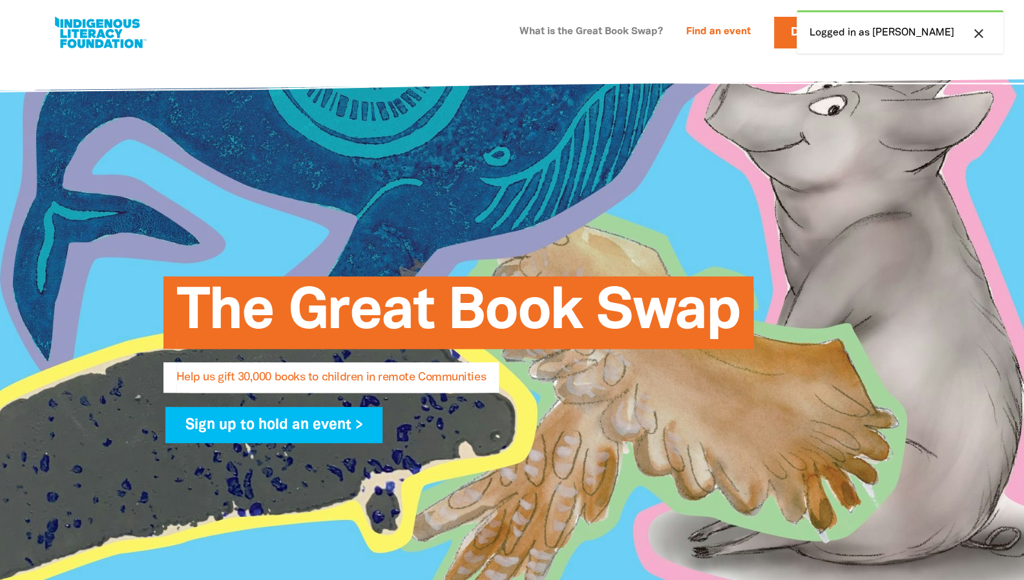
click at [546, 36] on link "What is the Great Book Swap?" at bounding box center [591, 32] width 159 height 21
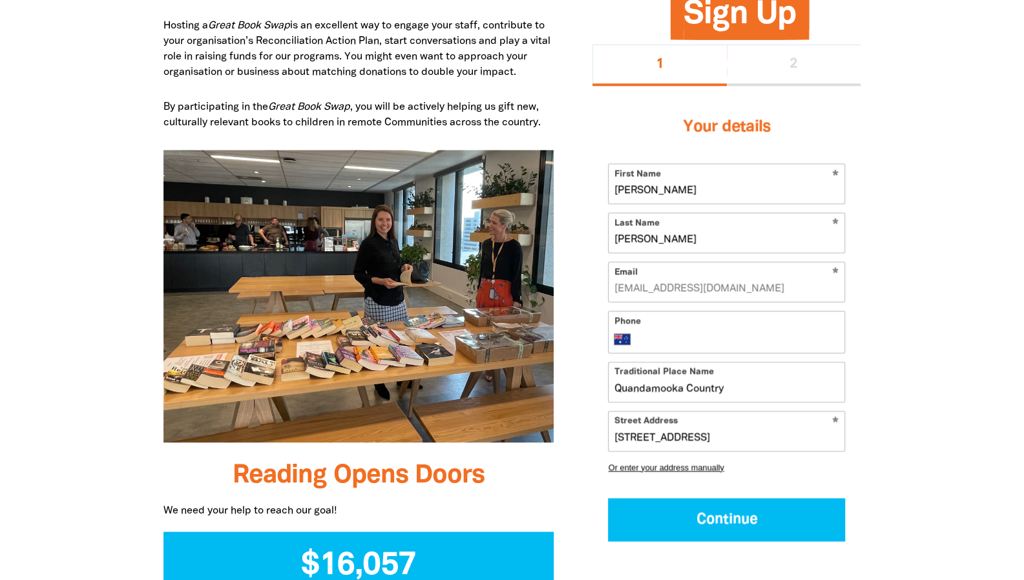
scroll to position [1196, 0]
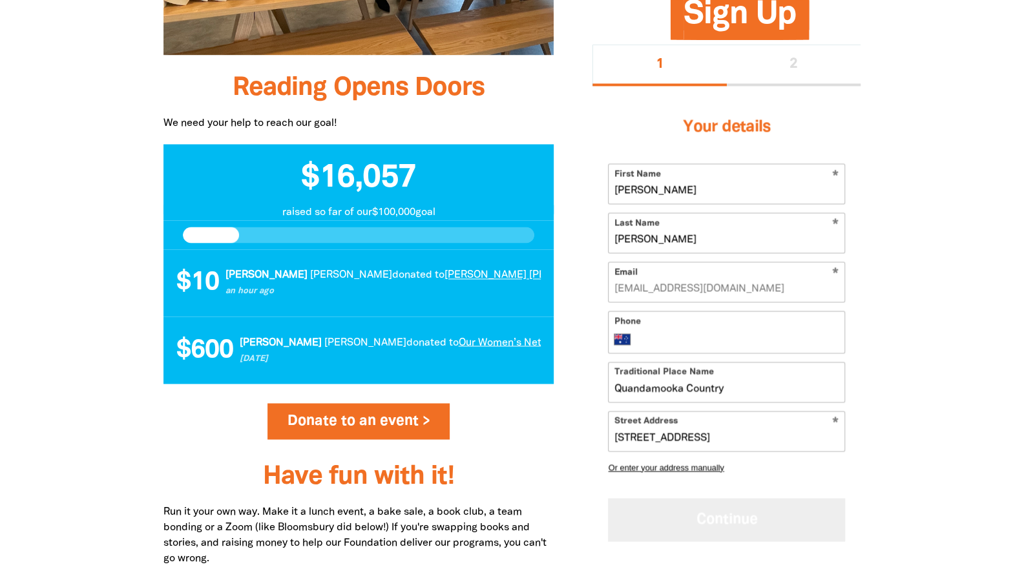
click at [662, 511] on button "Continue" at bounding box center [726, 519] width 237 height 43
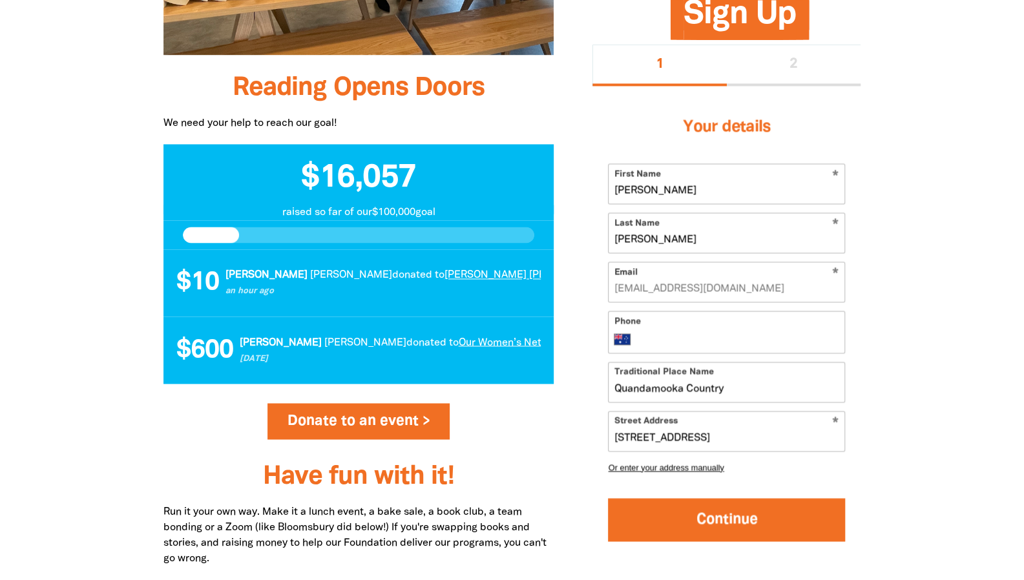
select select "No"
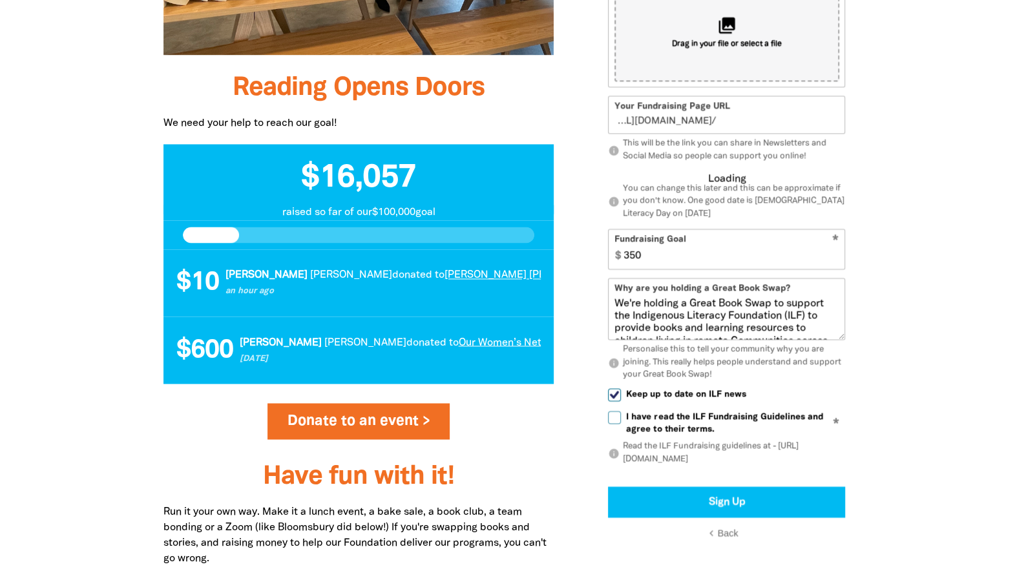
scroll to position [878, 0]
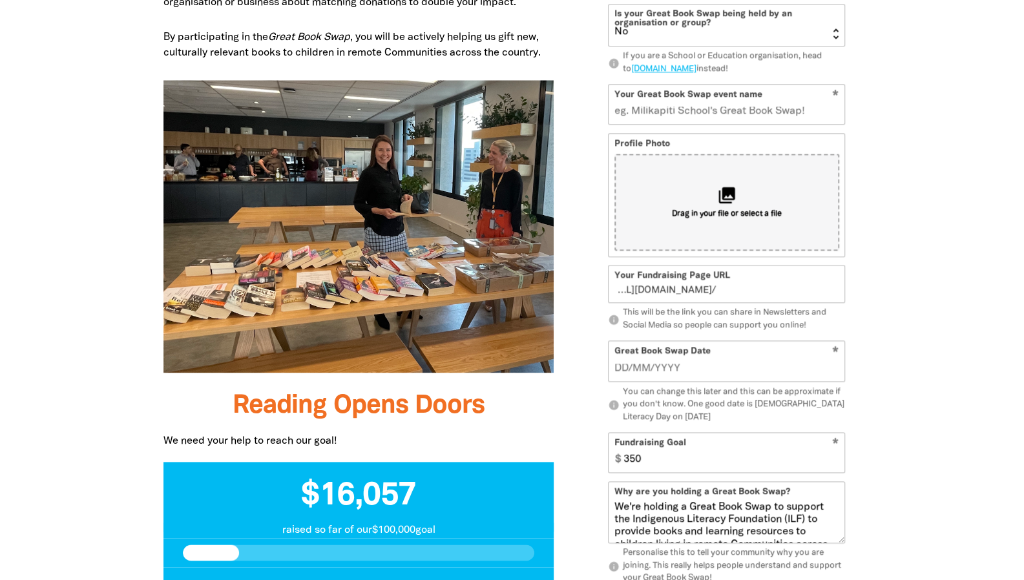
click at [927, 292] on div at bounding box center [512, 513] width 1024 height 1381
click at [697, 73] on link "edu.greatbookswap.org.au" at bounding box center [663, 69] width 65 height 8
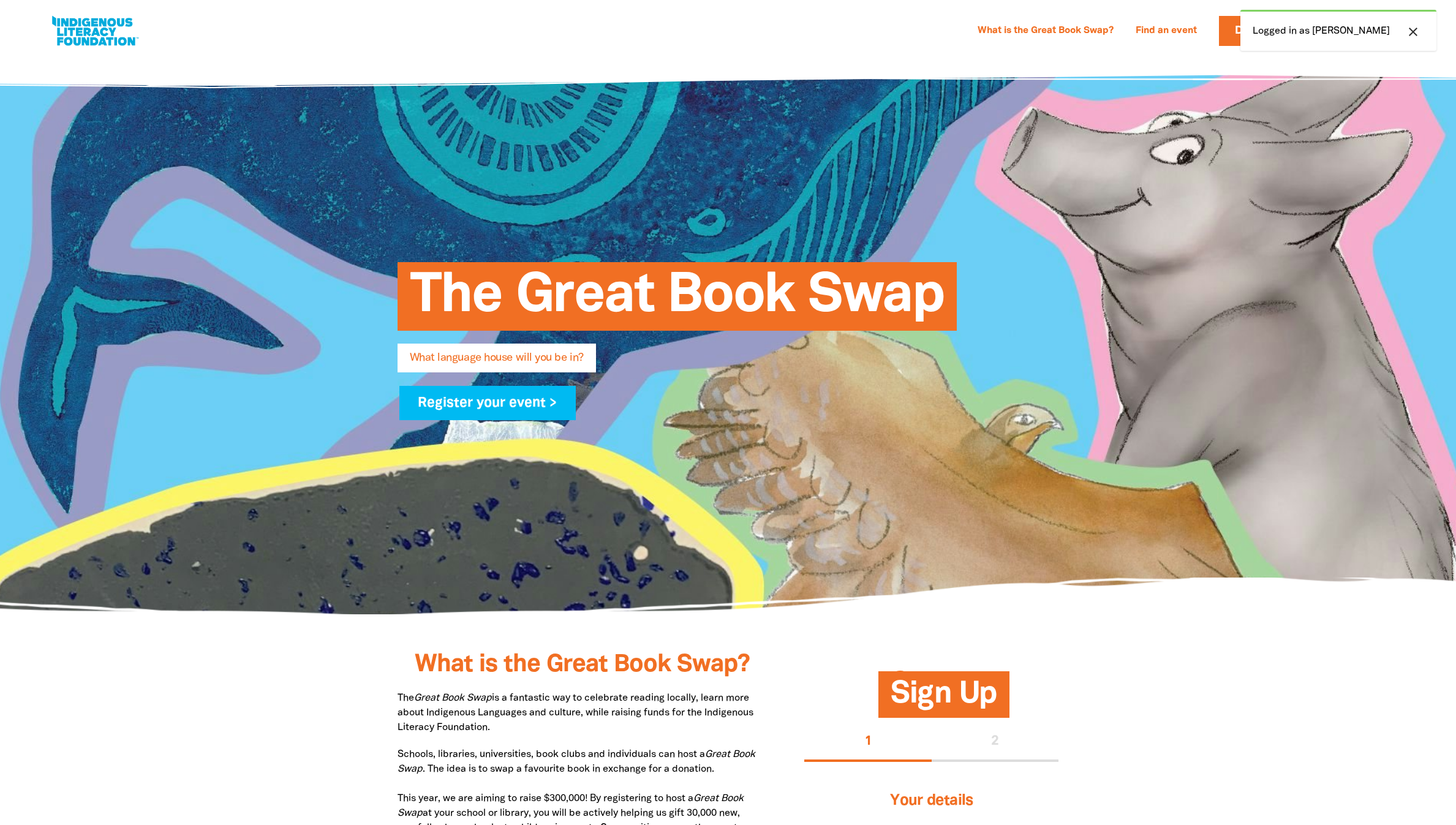
select select "high-school"
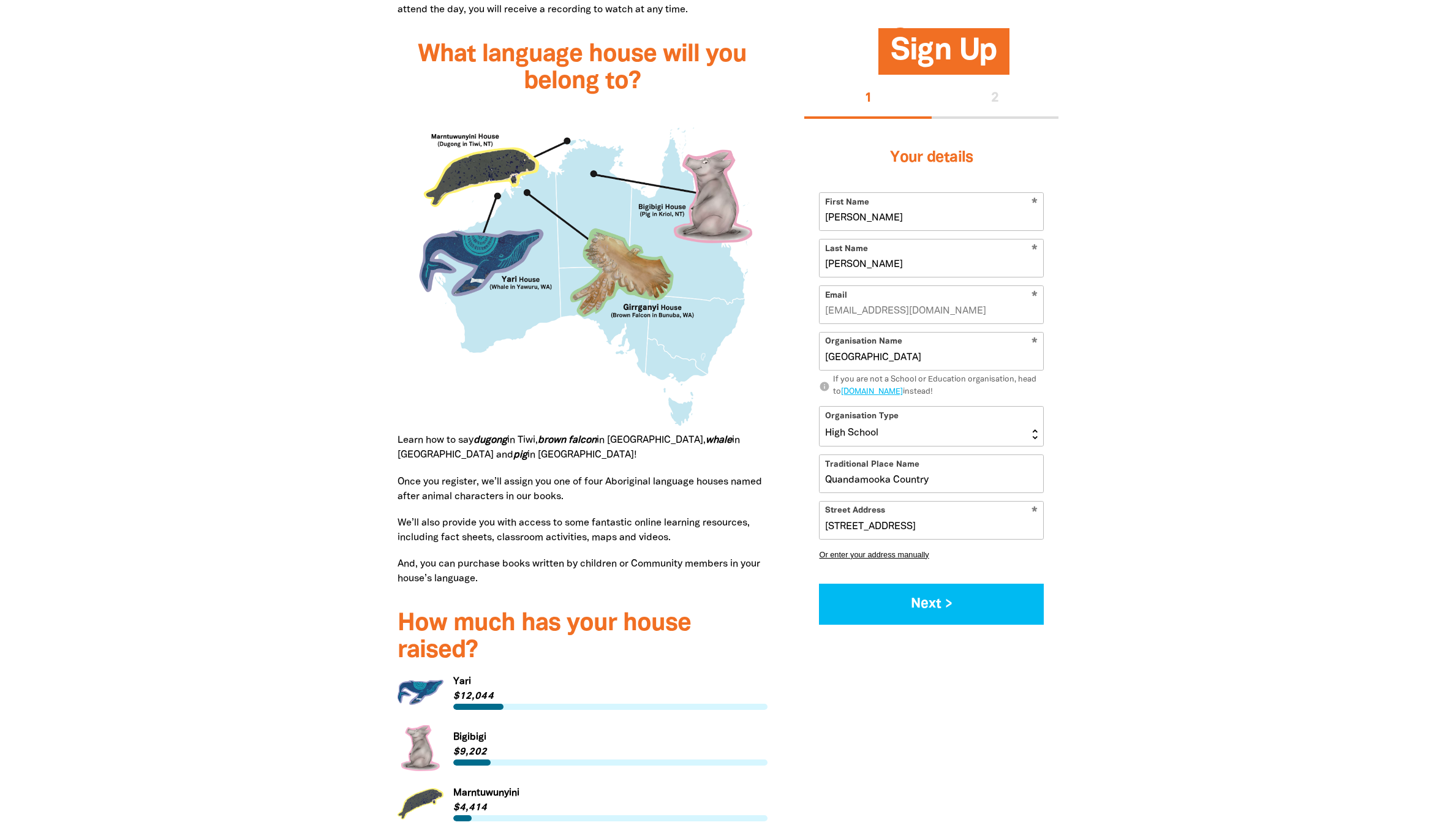
scroll to position [1563, 0]
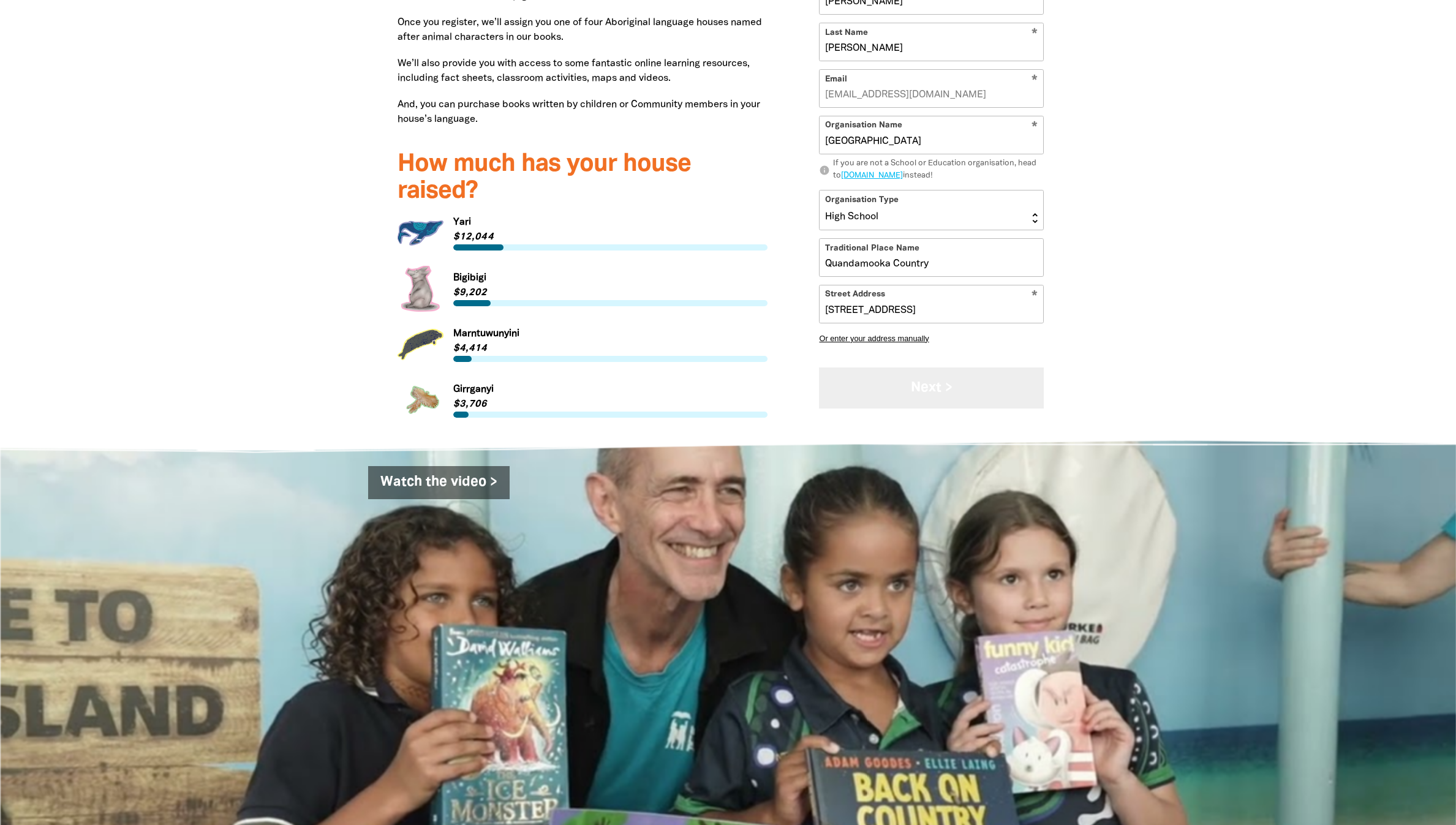
click at [951, 409] on button "Next >" at bounding box center [931, 388] width 225 height 41
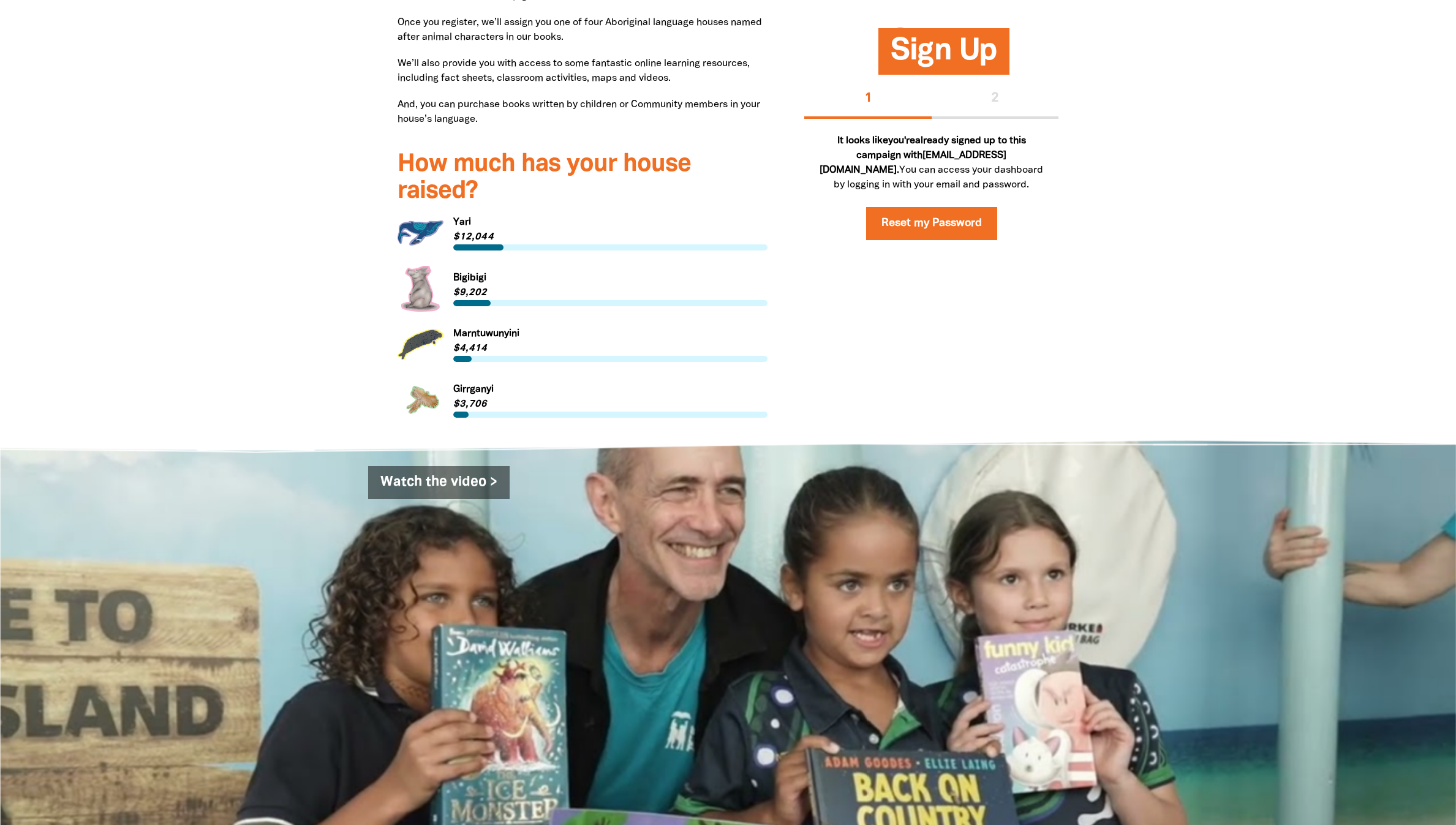
click at [996, 115] on div "1 2" at bounding box center [932, 99] width 254 height 39
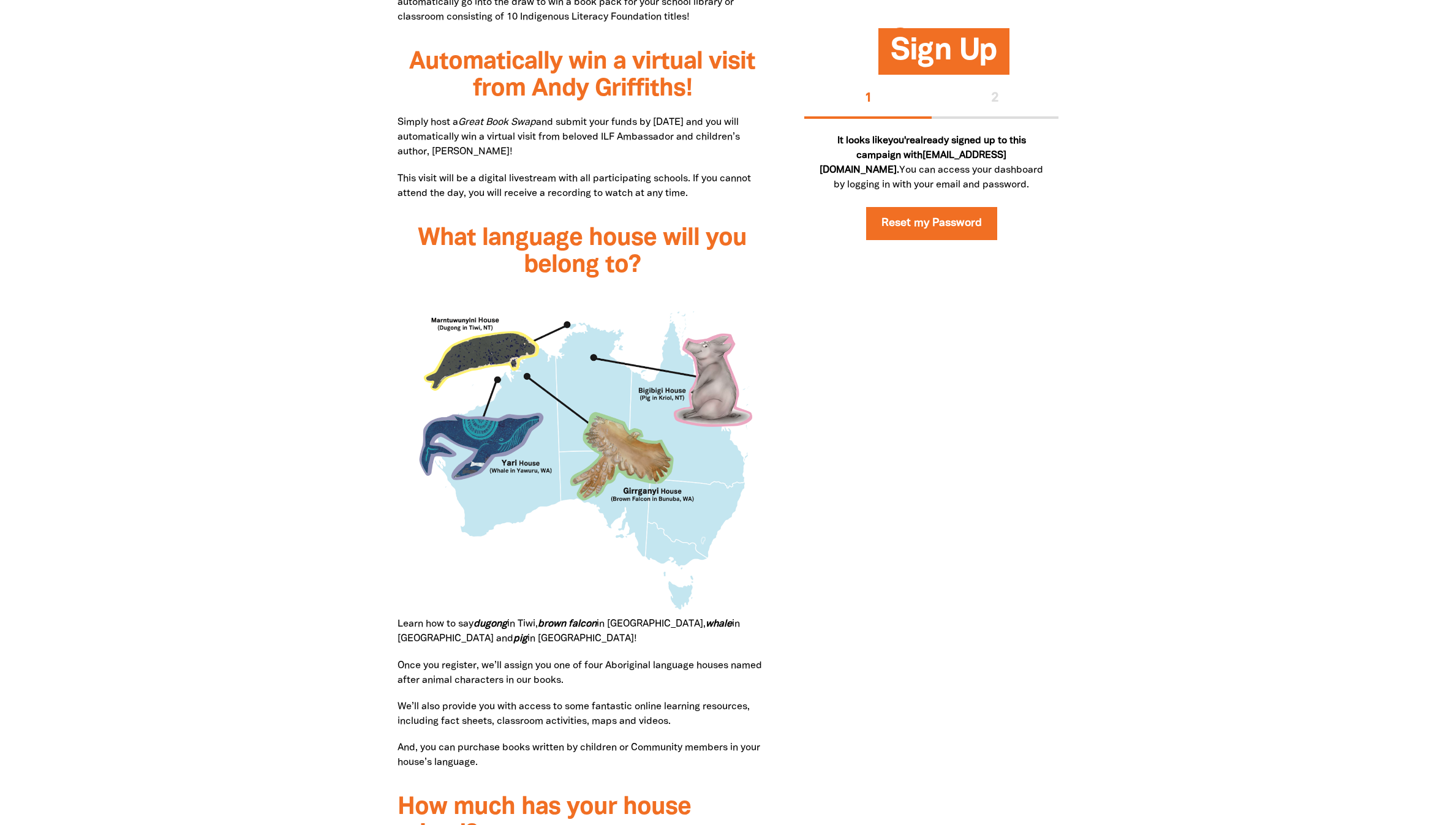
scroll to position [460, 0]
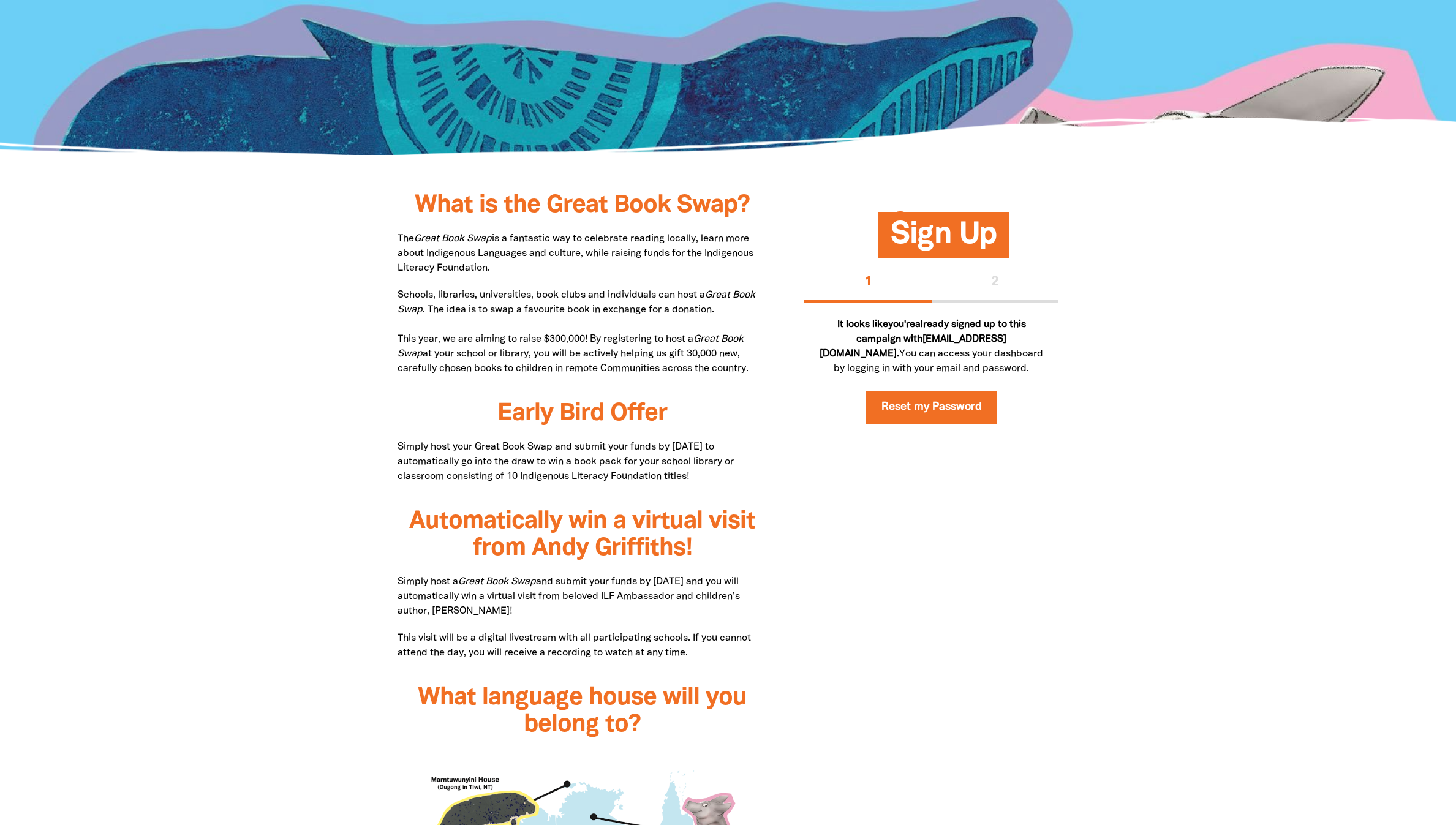
click at [942, 259] on span "Sign Up" at bounding box center [944, 239] width 106 height 37
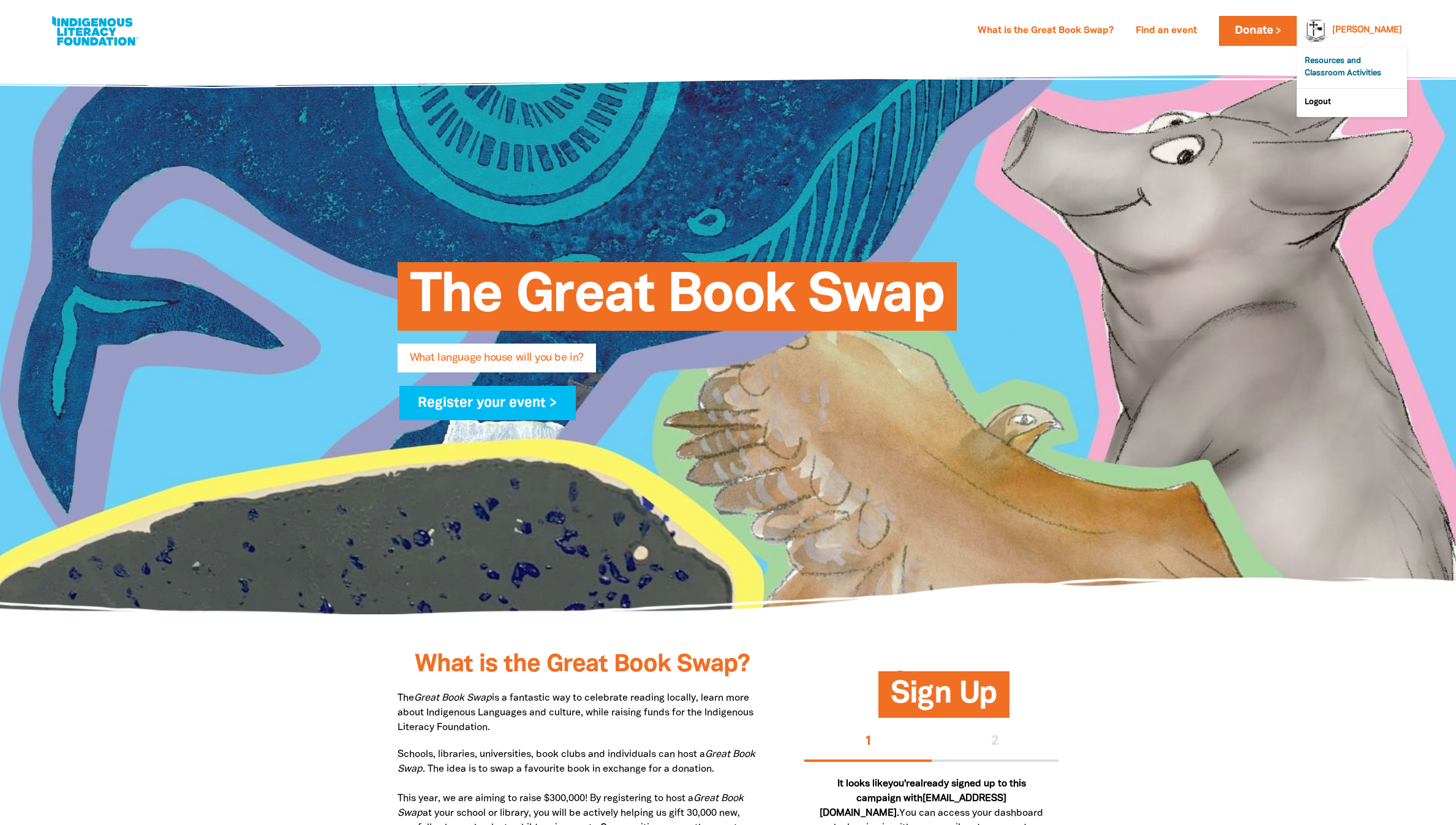
click at [1352, 82] on link "Resources and Classroom Activities" at bounding box center [1352, 67] width 110 height 41
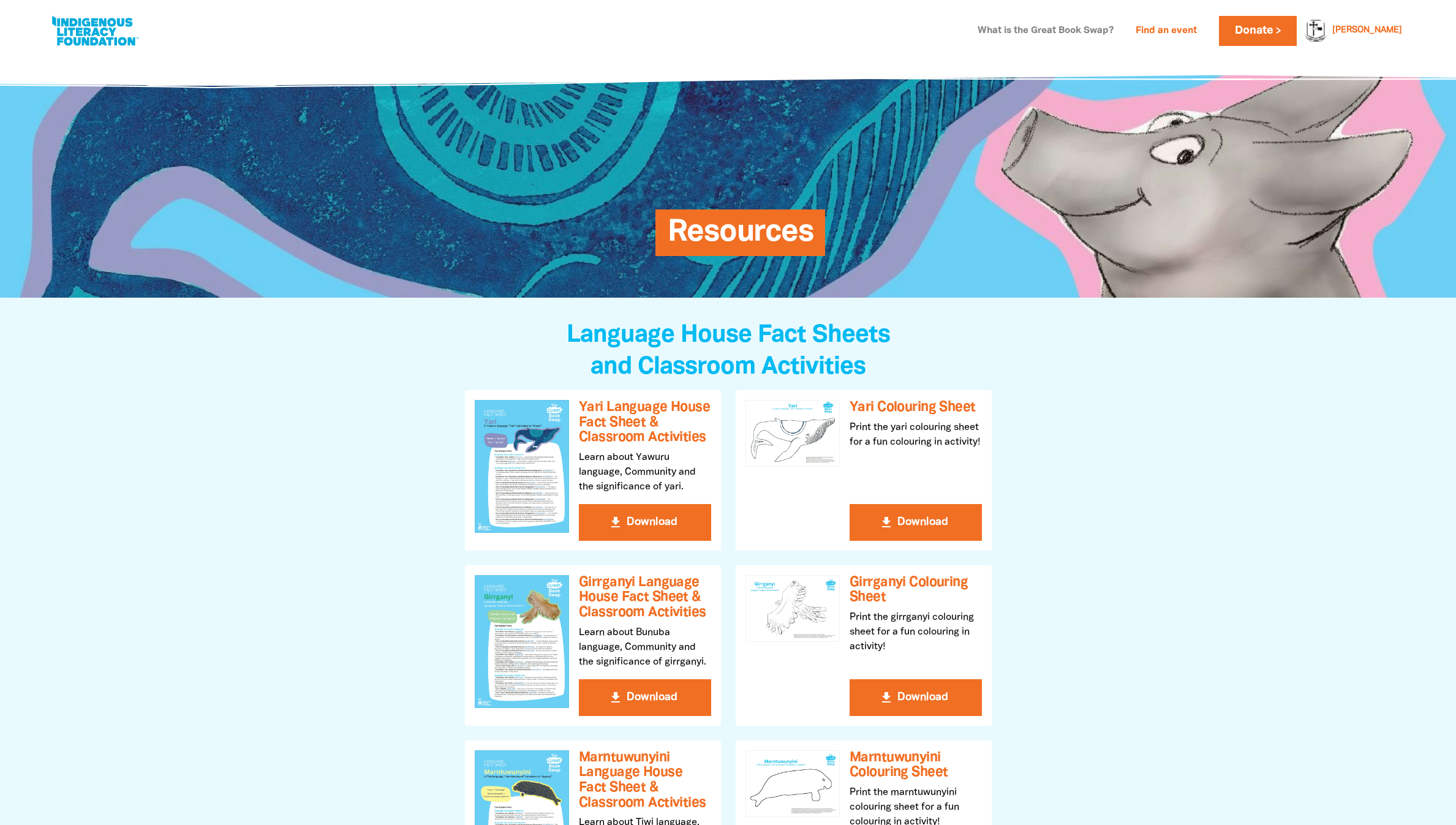
click at [1008, 33] on link "What is the Great Book Swap?" at bounding box center [1046, 31] width 151 height 20
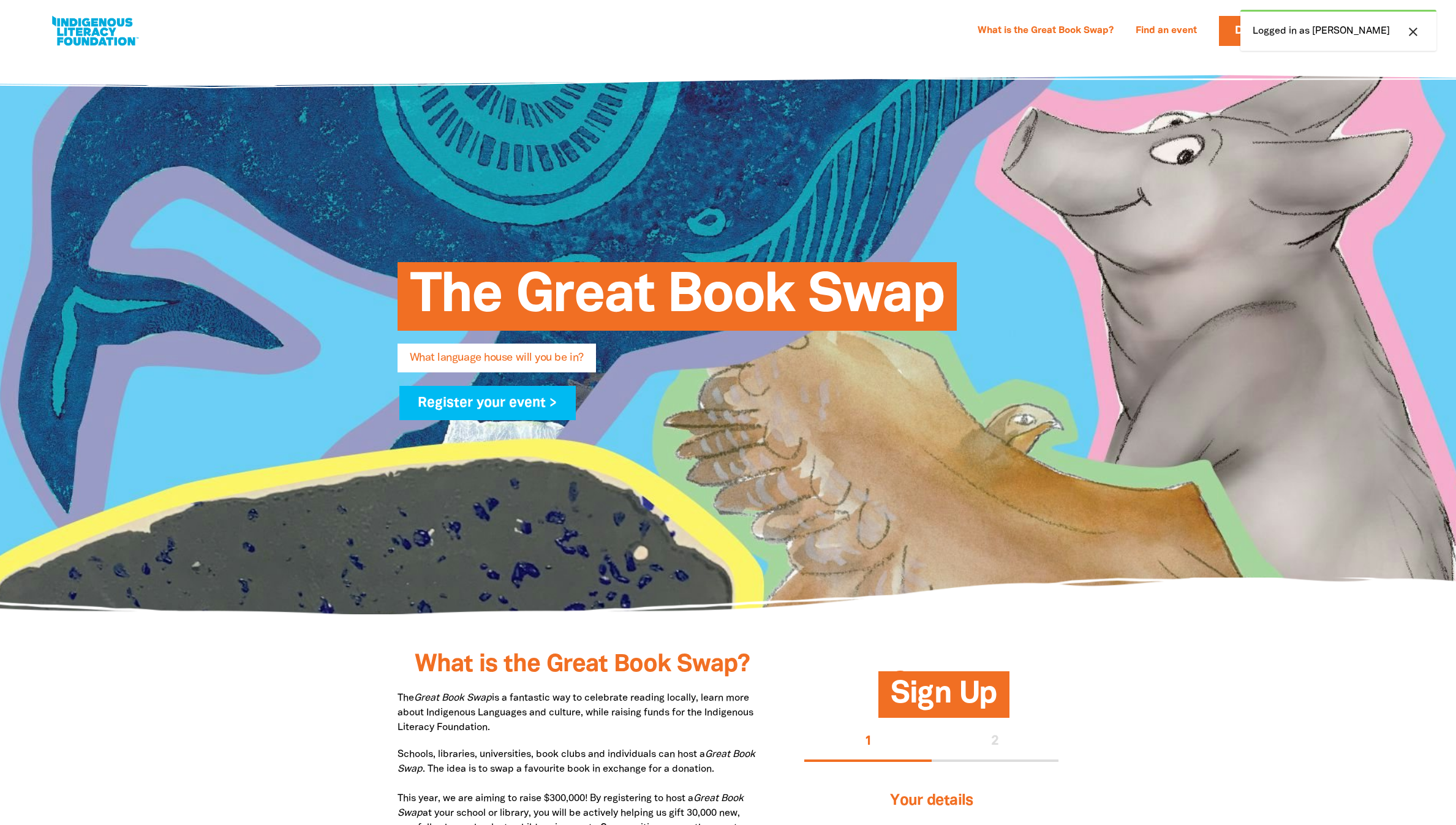
select select "high-school"
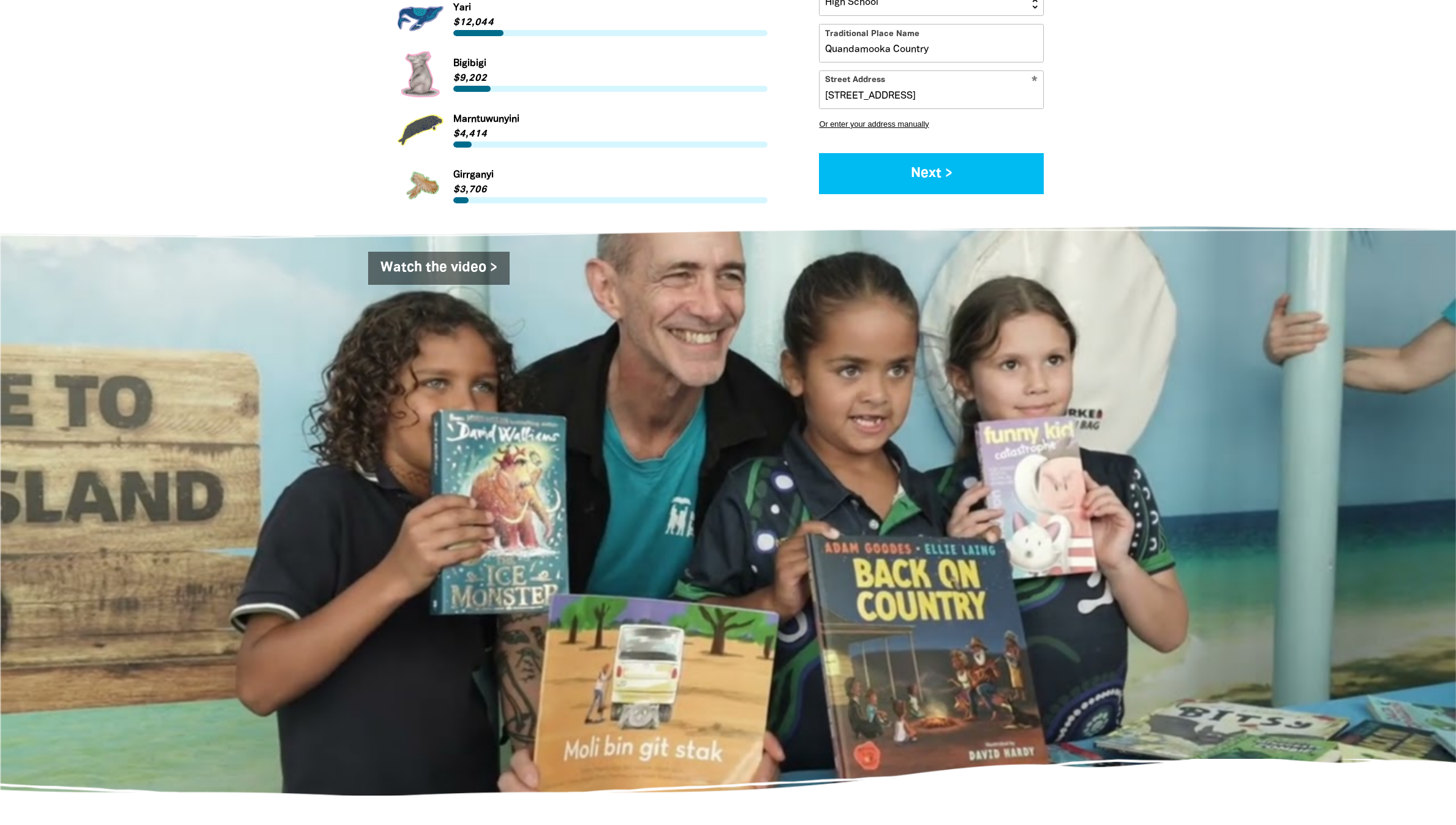
scroll to position [1869, 0]
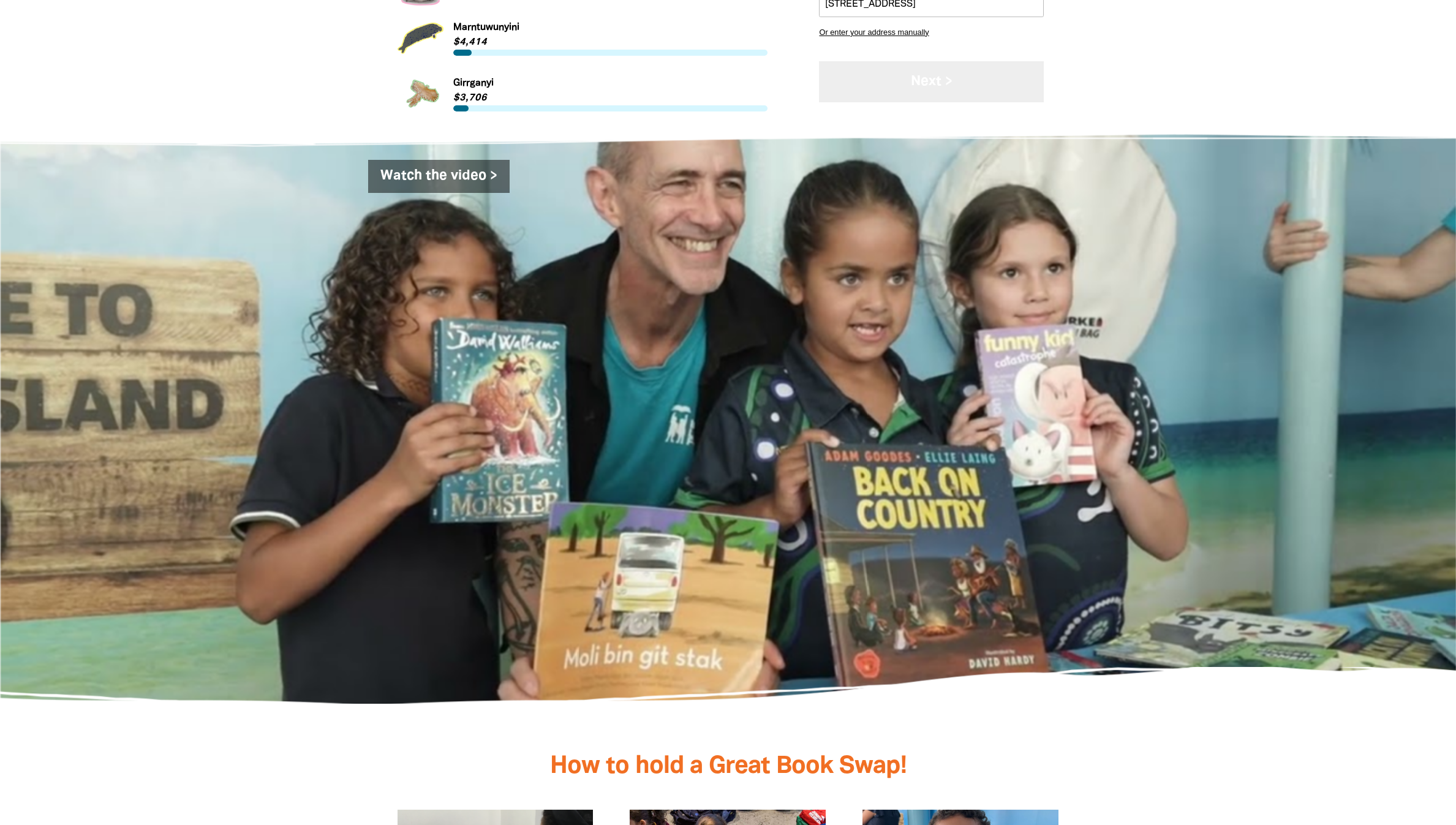
click at [846, 102] on button "Next >" at bounding box center [931, 82] width 225 height 41
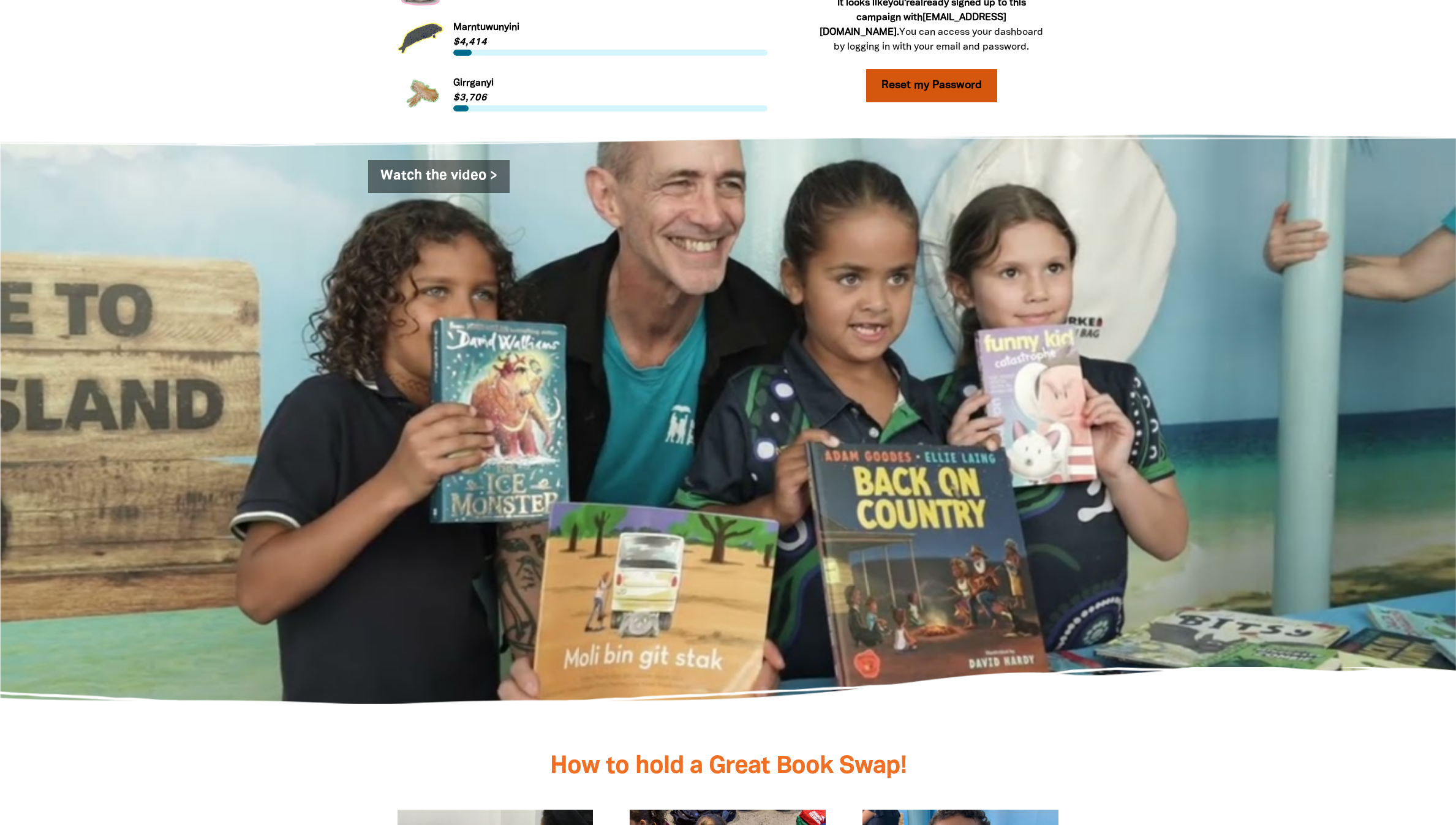
click at [917, 102] on link "Reset my Password" at bounding box center [932, 85] width 131 height 33
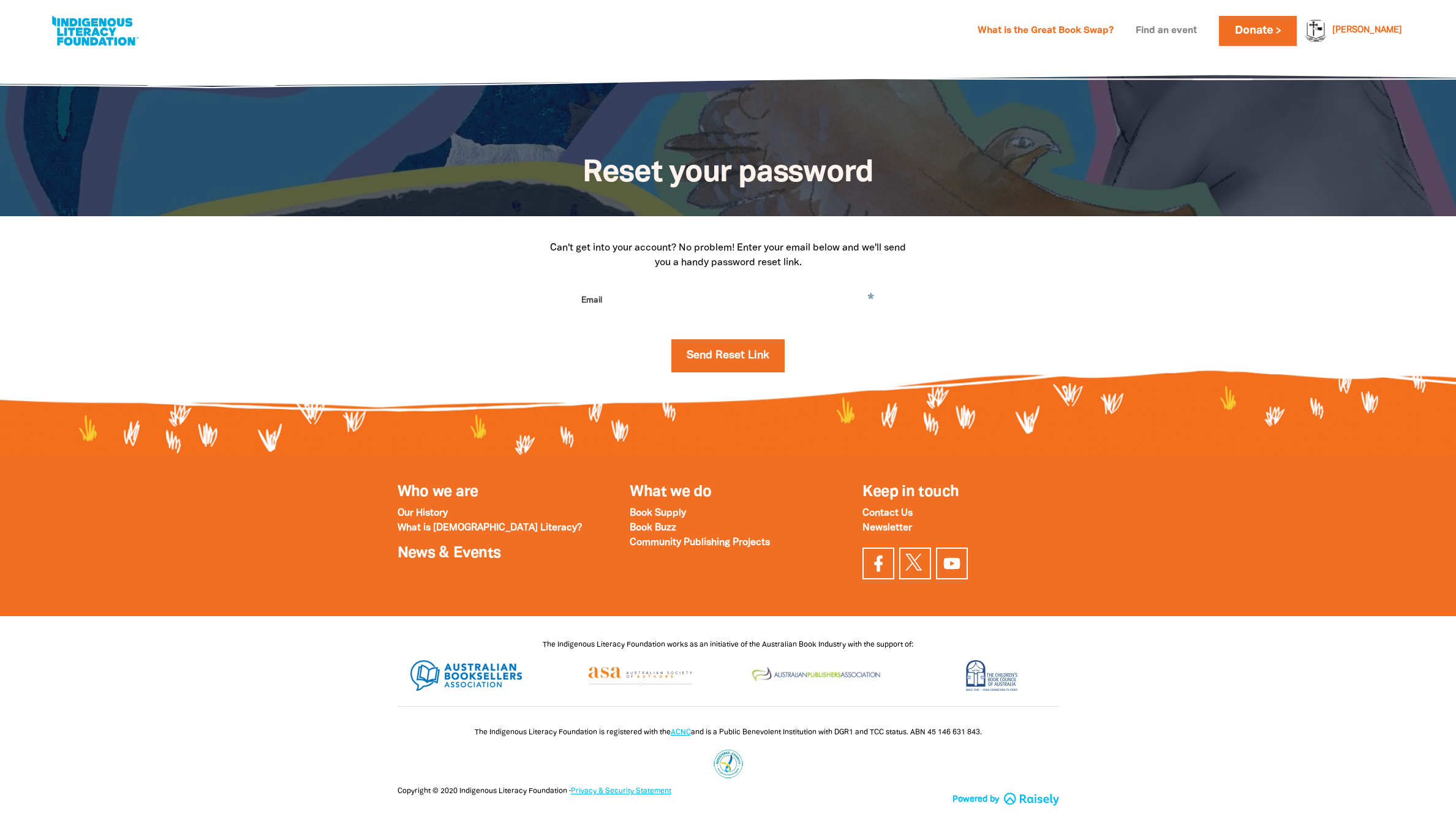
click at [1153, 24] on link "Find an event" at bounding box center [1166, 31] width 76 height 20
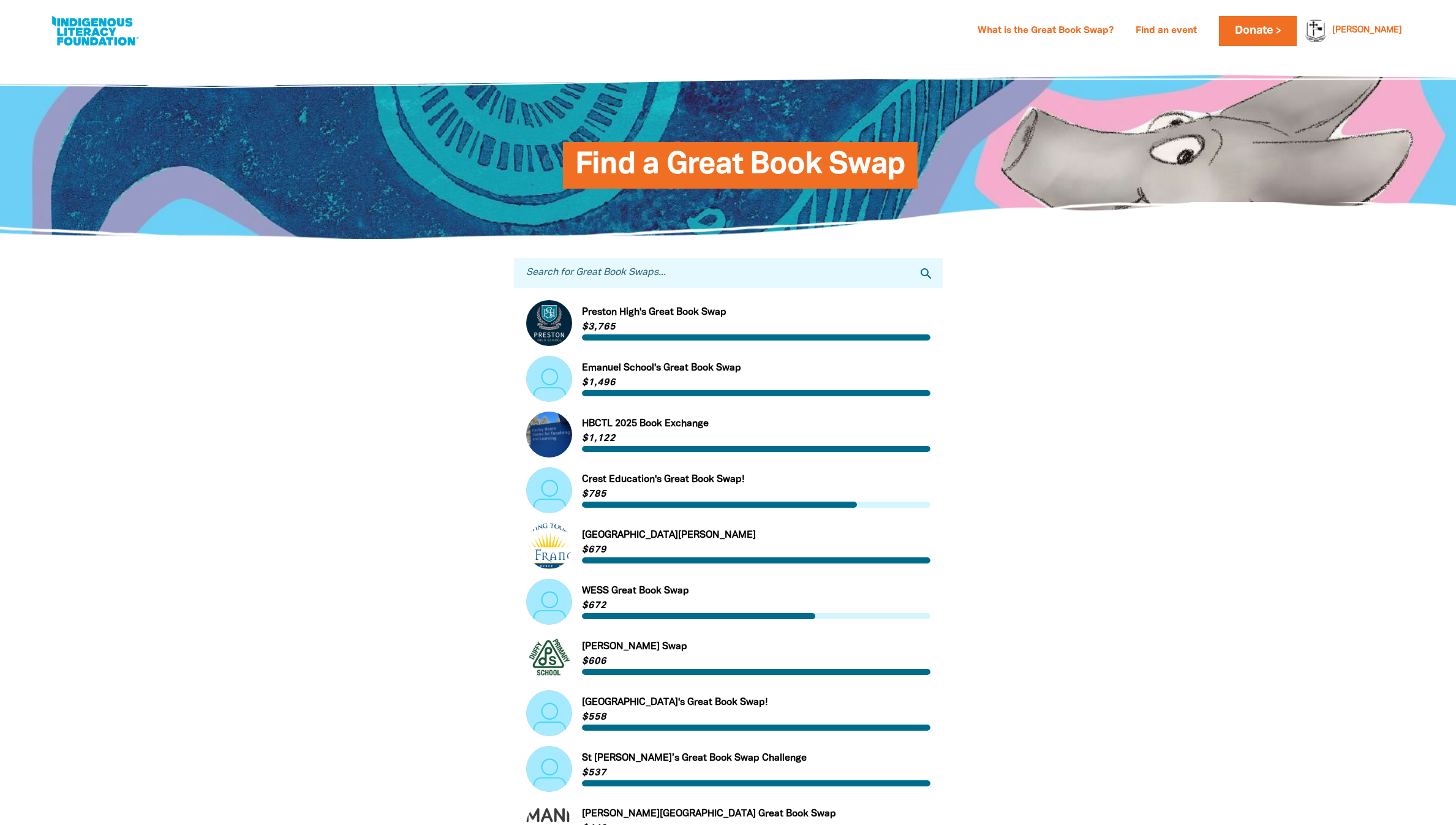
click at [730, 288] on input "Search for Great Book Swaps..." at bounding box center [728, 273] width 428 height 30
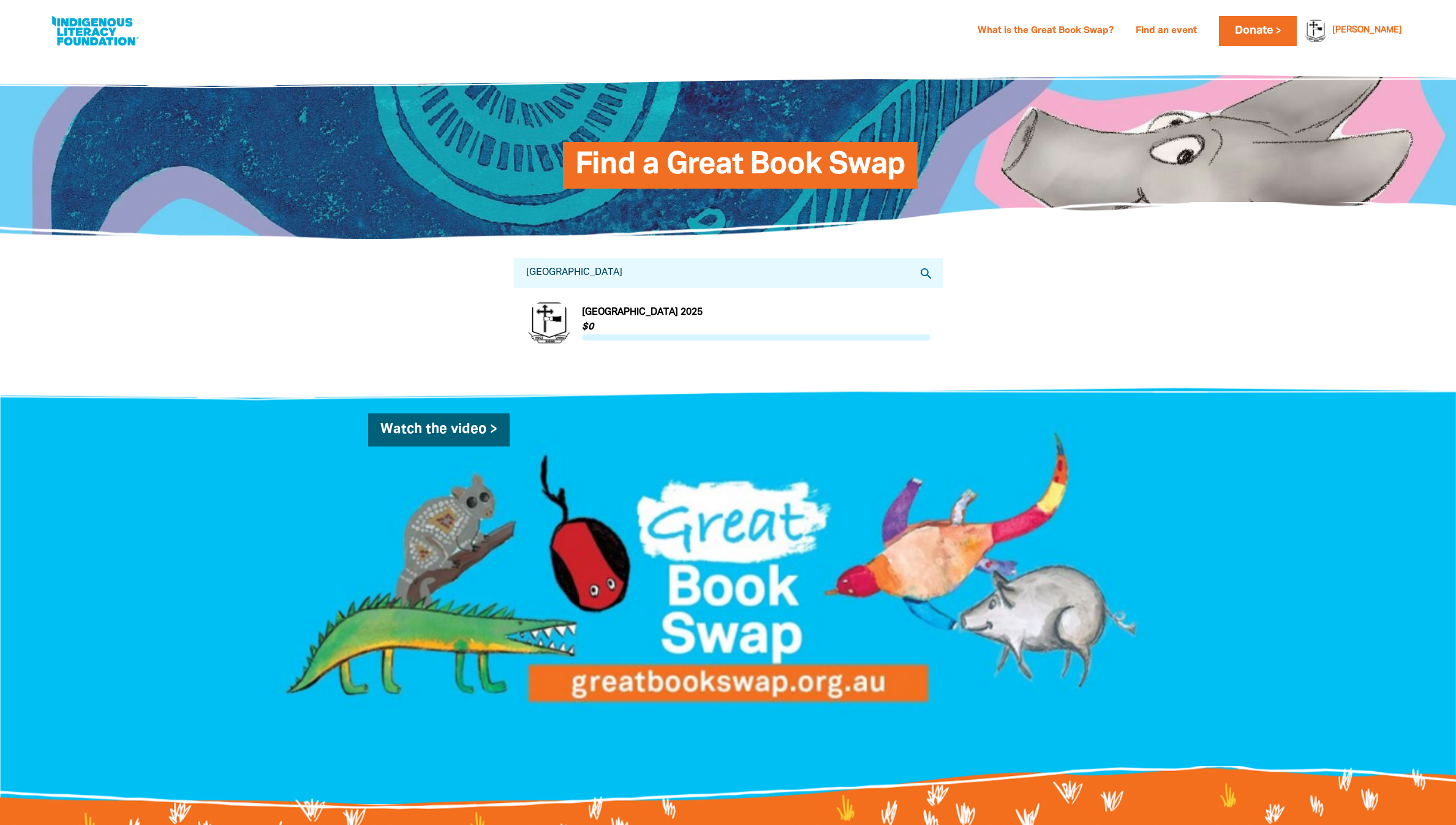
type input "[GEOGRAPHIC_DATA]"
click at [758, 234] on div "Find a Great Book Swap" at bounding box center [728, 147] width 735 height 184
click at [646, 330] on link "Link to Iona College 2025" at bounding box center [728, 323] width 405 height 46
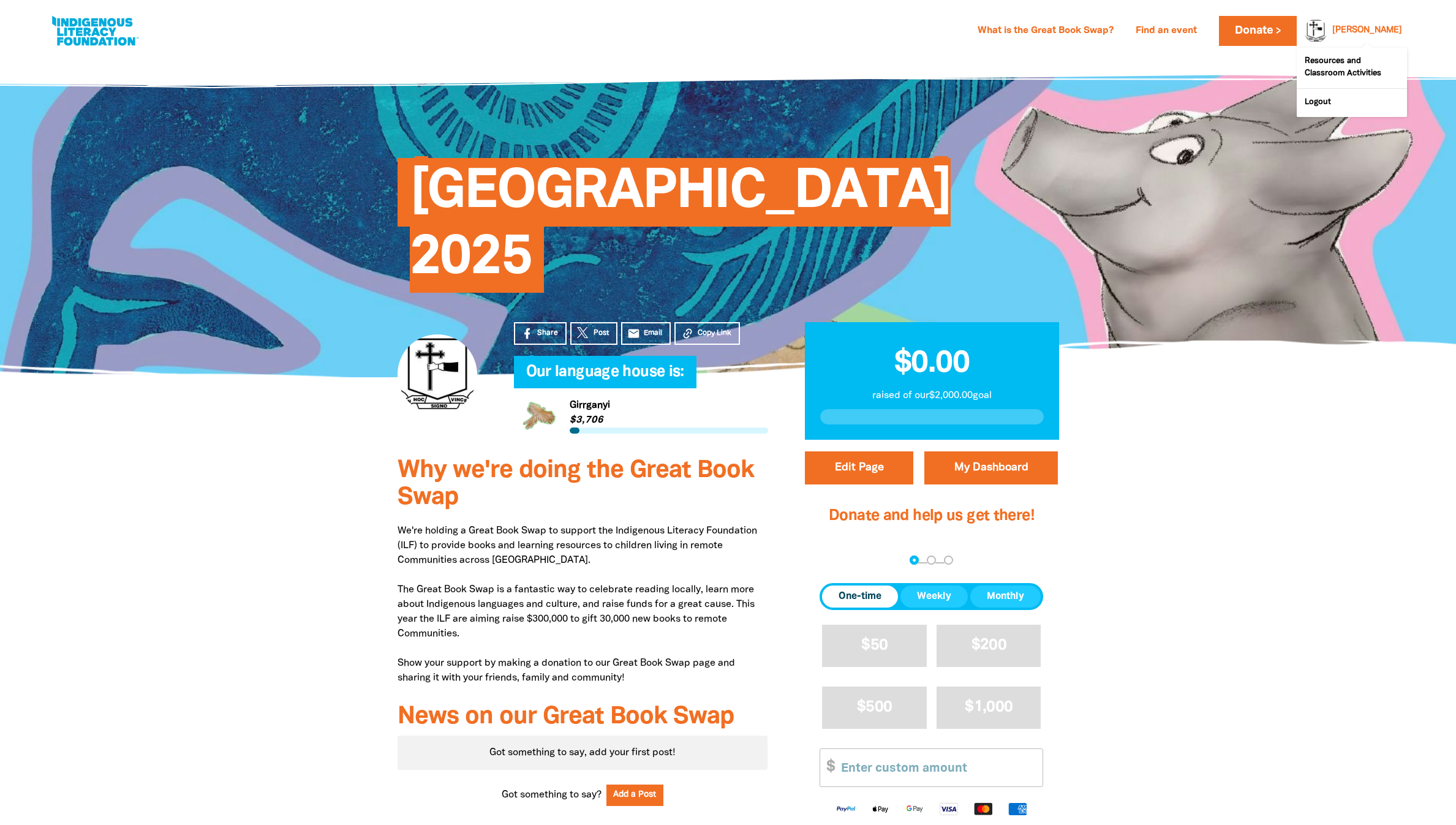
click at [1370, 35] on link "Donna" at bounding box center [1368, 30] width 70 height 9
click at [1370, 35] on link "[PERSON_NAME]" at bounding box center [1368, 30] width 70 height 9
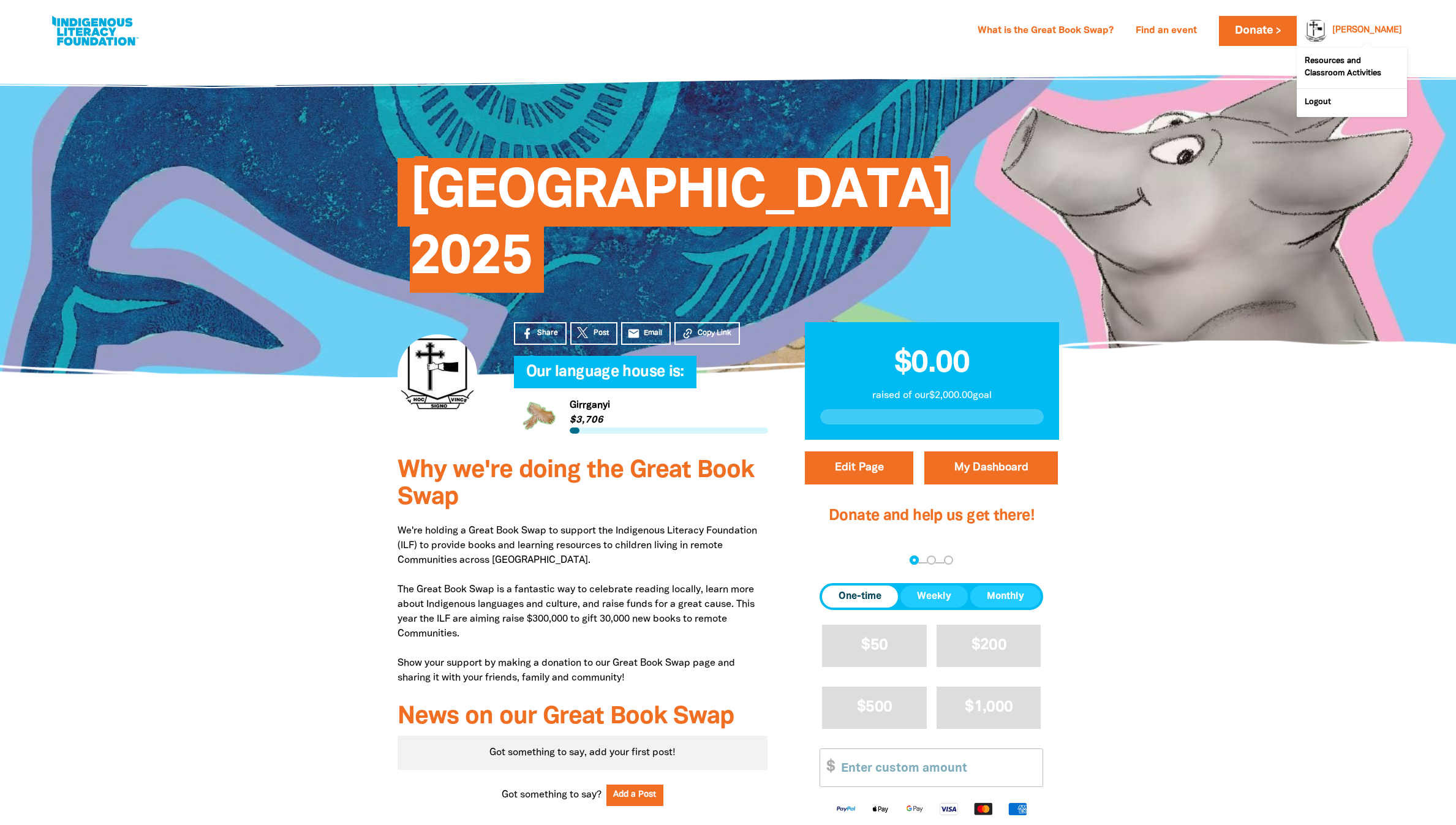
click at [1370, 35] on link "[PERSON_NAME]" at bounding box center [1368, 30] width 70 height 9
click at [97, 28] on link at bounding box center [95, 30] width 92 height 37
select select "high-school"
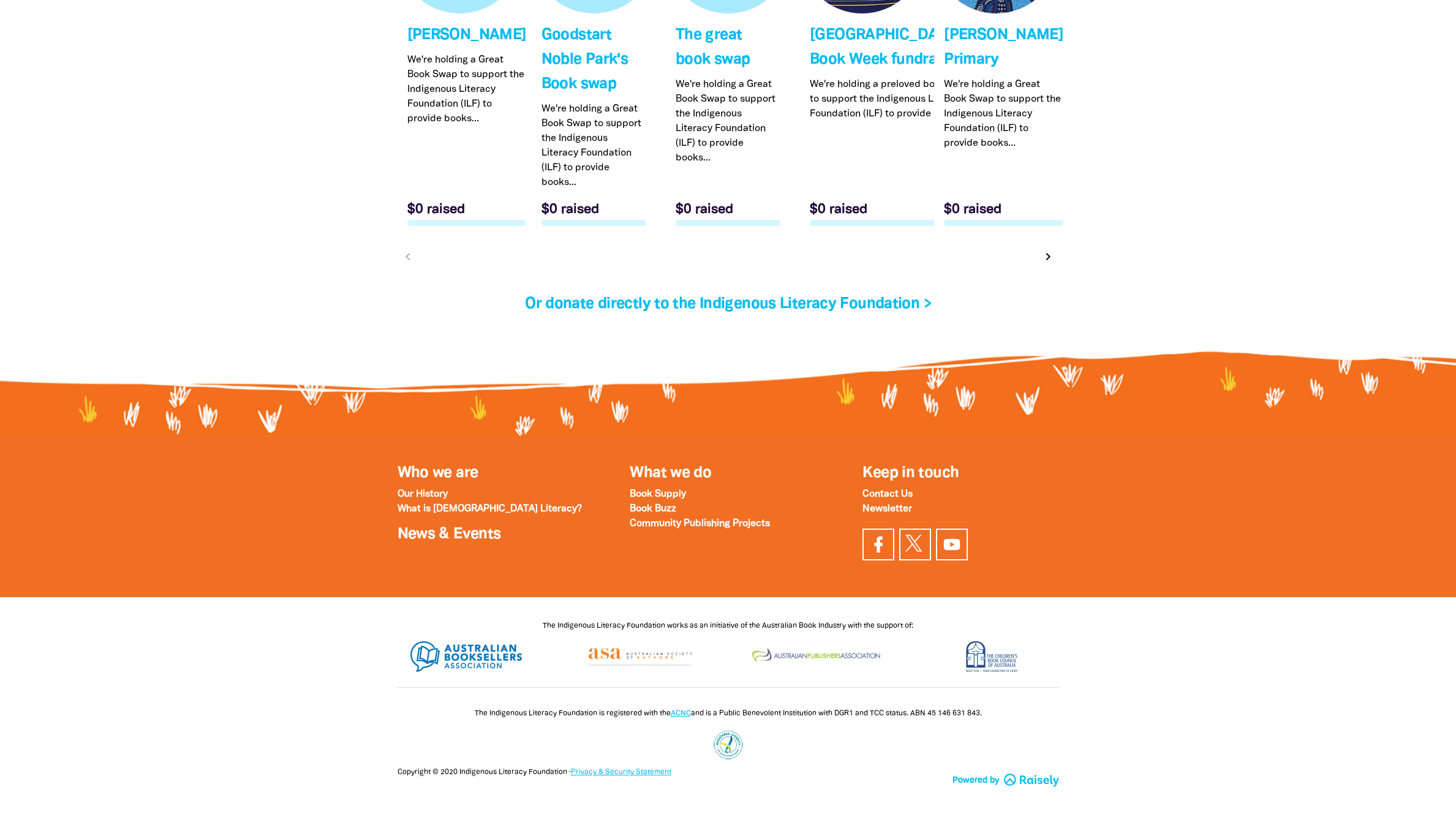
scroll to position [4596, 0]
click at [881, 499] on strong "Contact Us" at bounding box center [887, 494] width 50 height 9
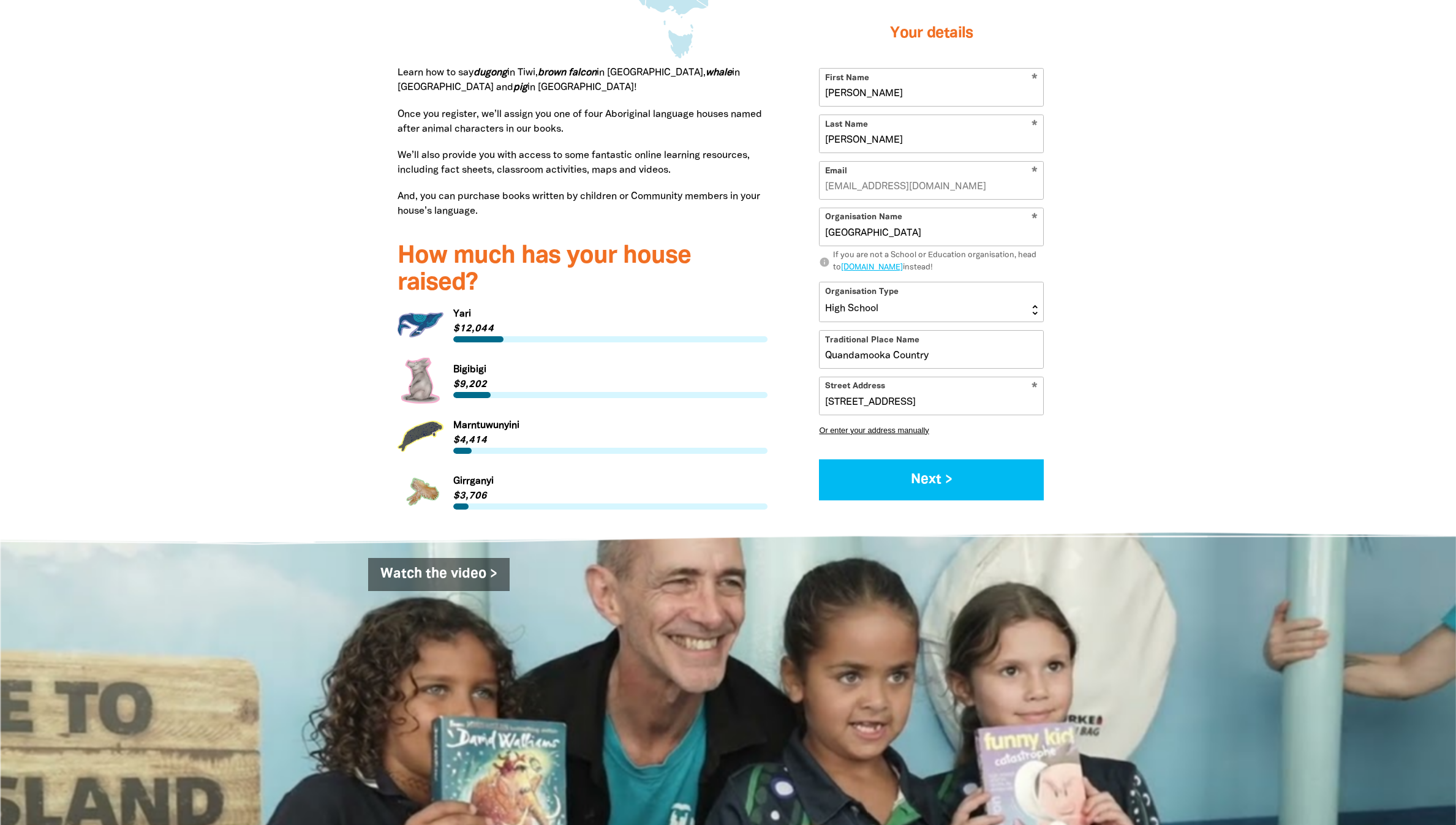
scroll to position [827, 0]
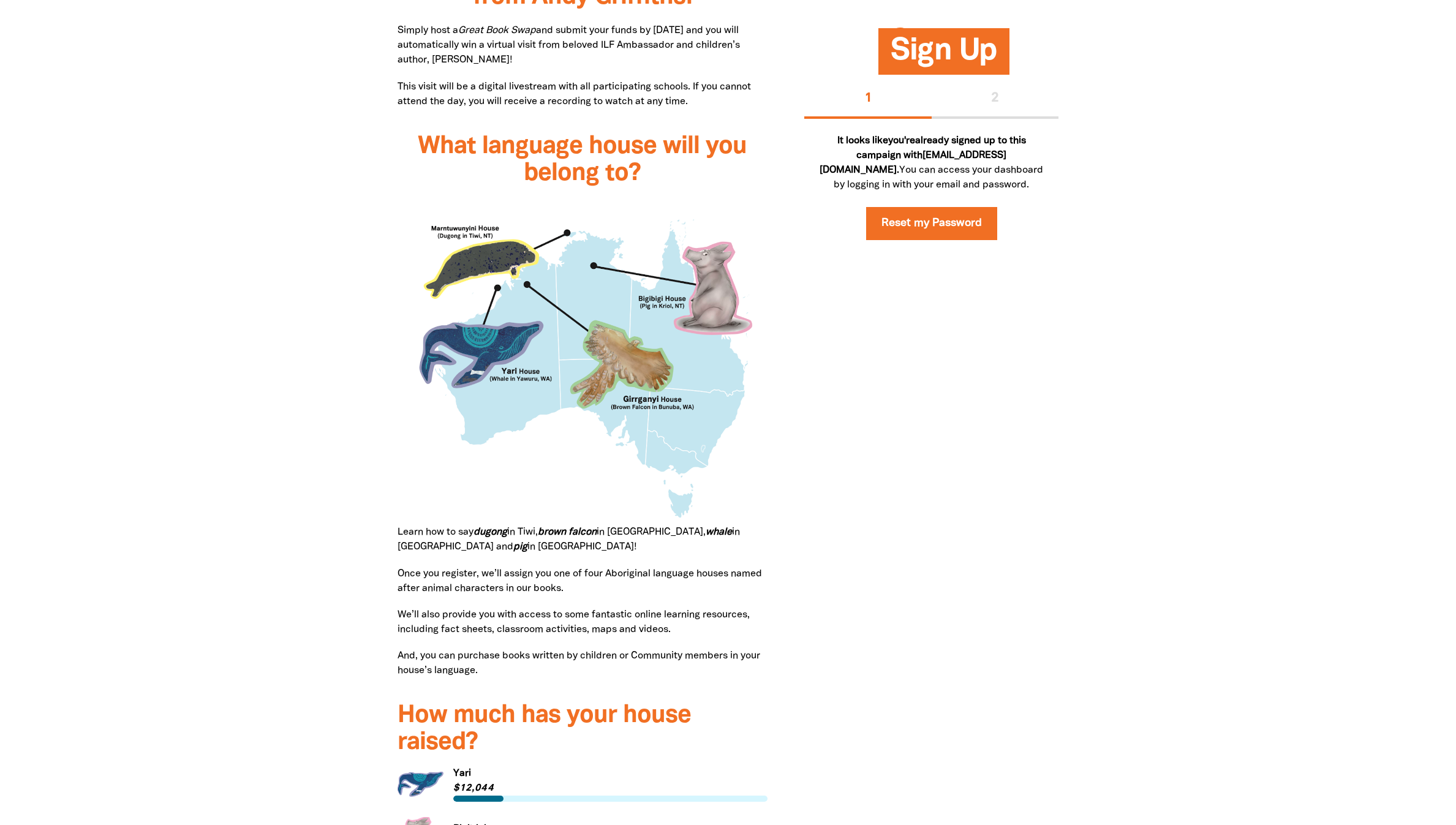
scroll to position [552, 0]
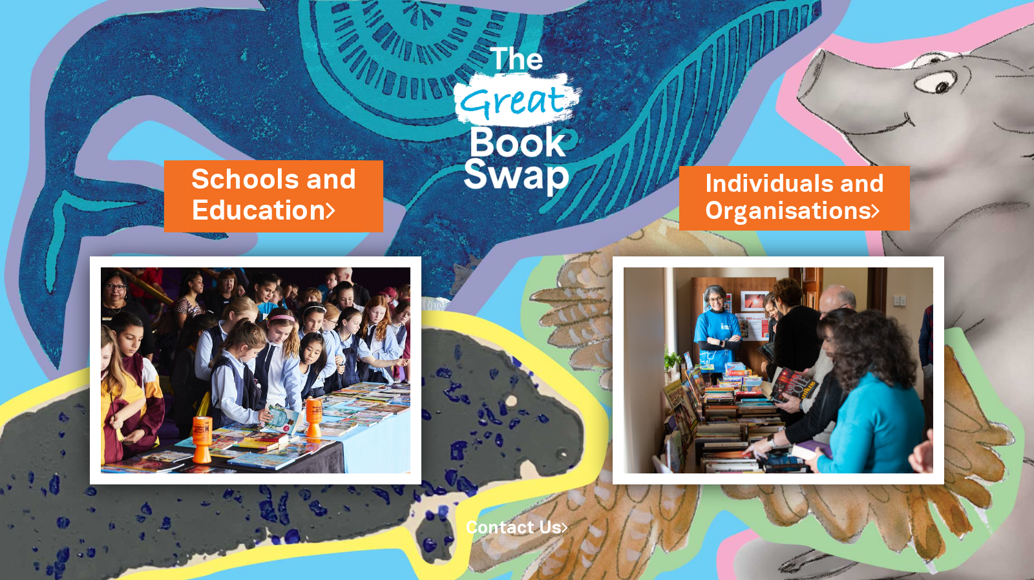
click at [317, 178] on link "Schools and Education" at bounding box center [273, 196] width 165 height 69
click at [277, 170] on link "Schools and Education" at bounding box center [273, 196] width 165 height 69
click at [227, 183] on link "Schools and Education" at bounding box center [273, 196] width 165 height 69
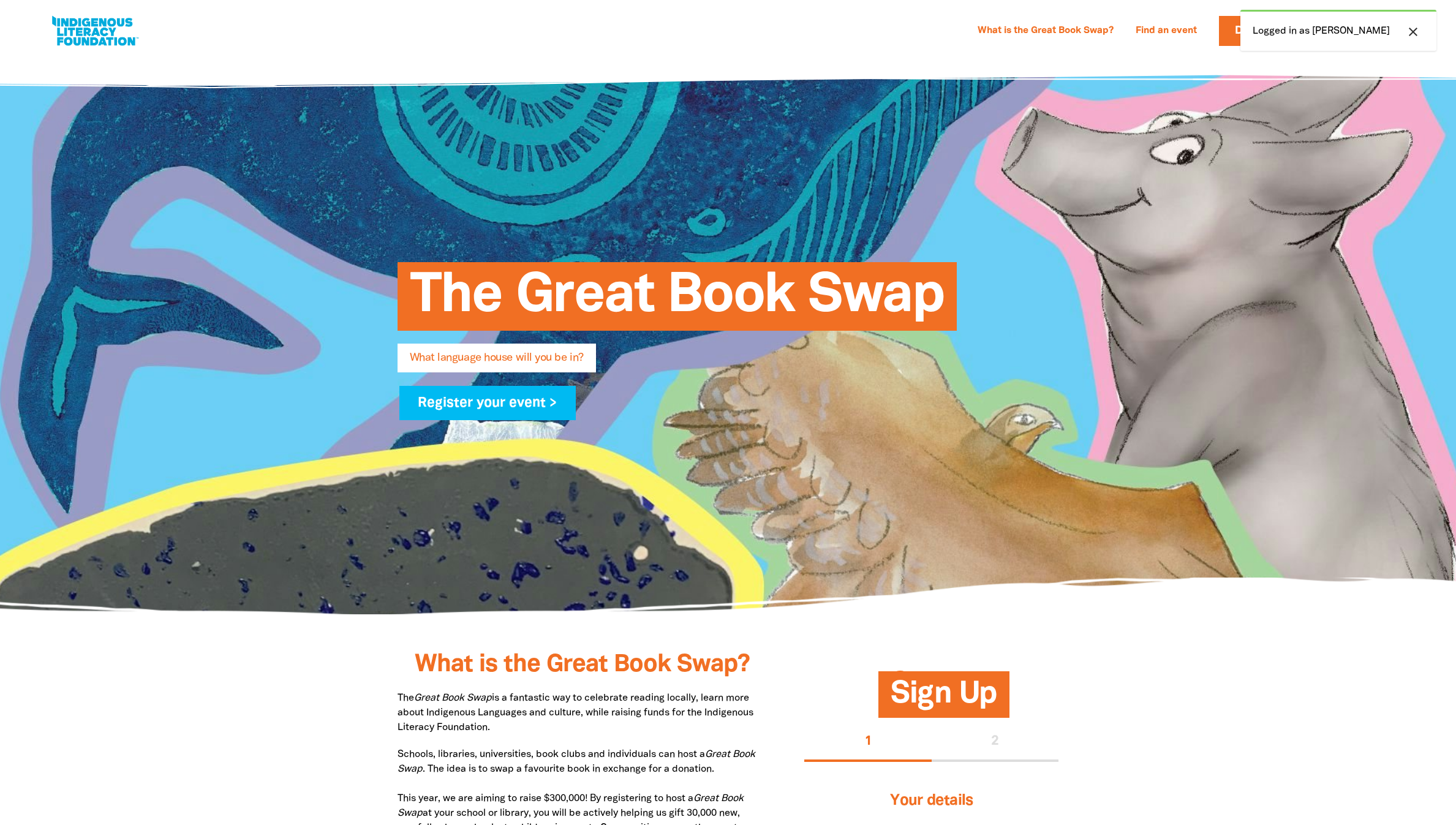
select select "high-school"
click at [1289, 34] on div "close Logged in as Donna" at bounding box center [1338, 29] width 196 height 41
click at [1406, 39] on icon "close" at bounding box center [1413, 32] width 15 height 15
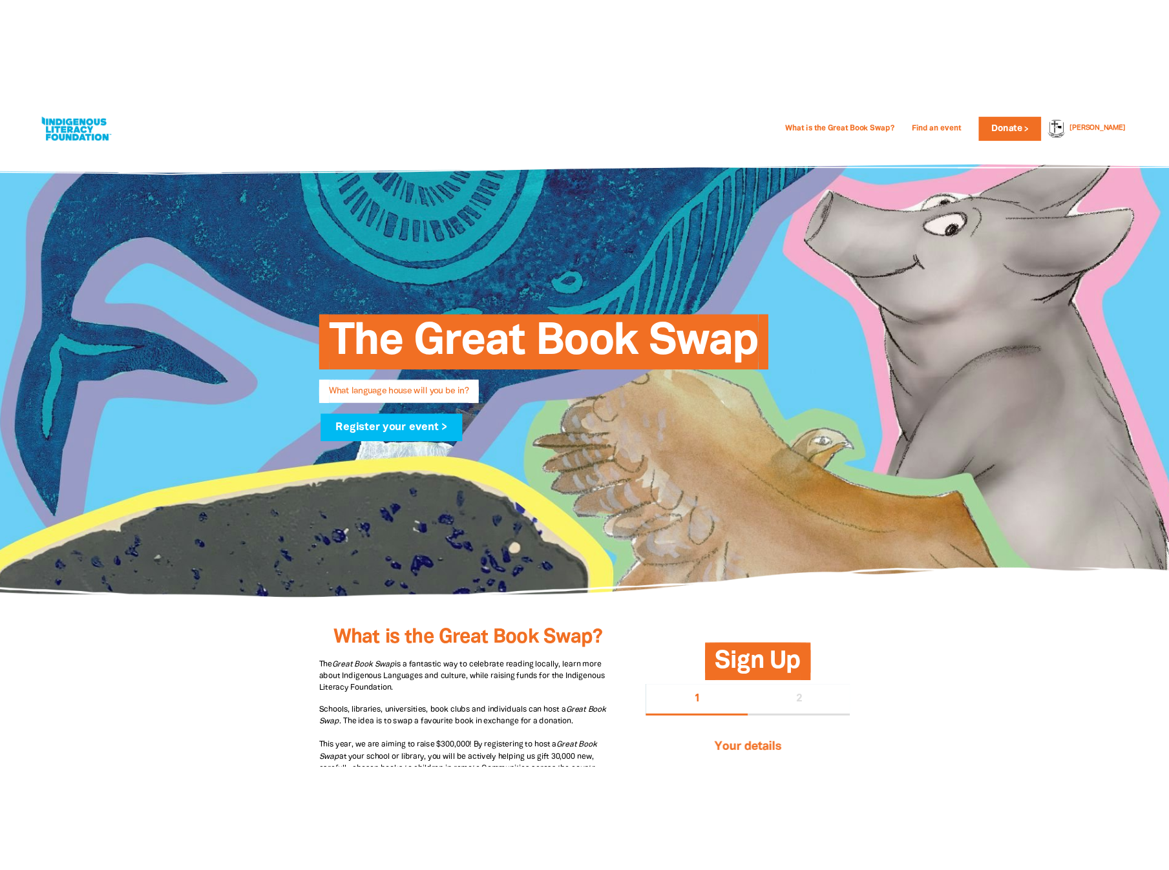
scroll to position [485, 0]
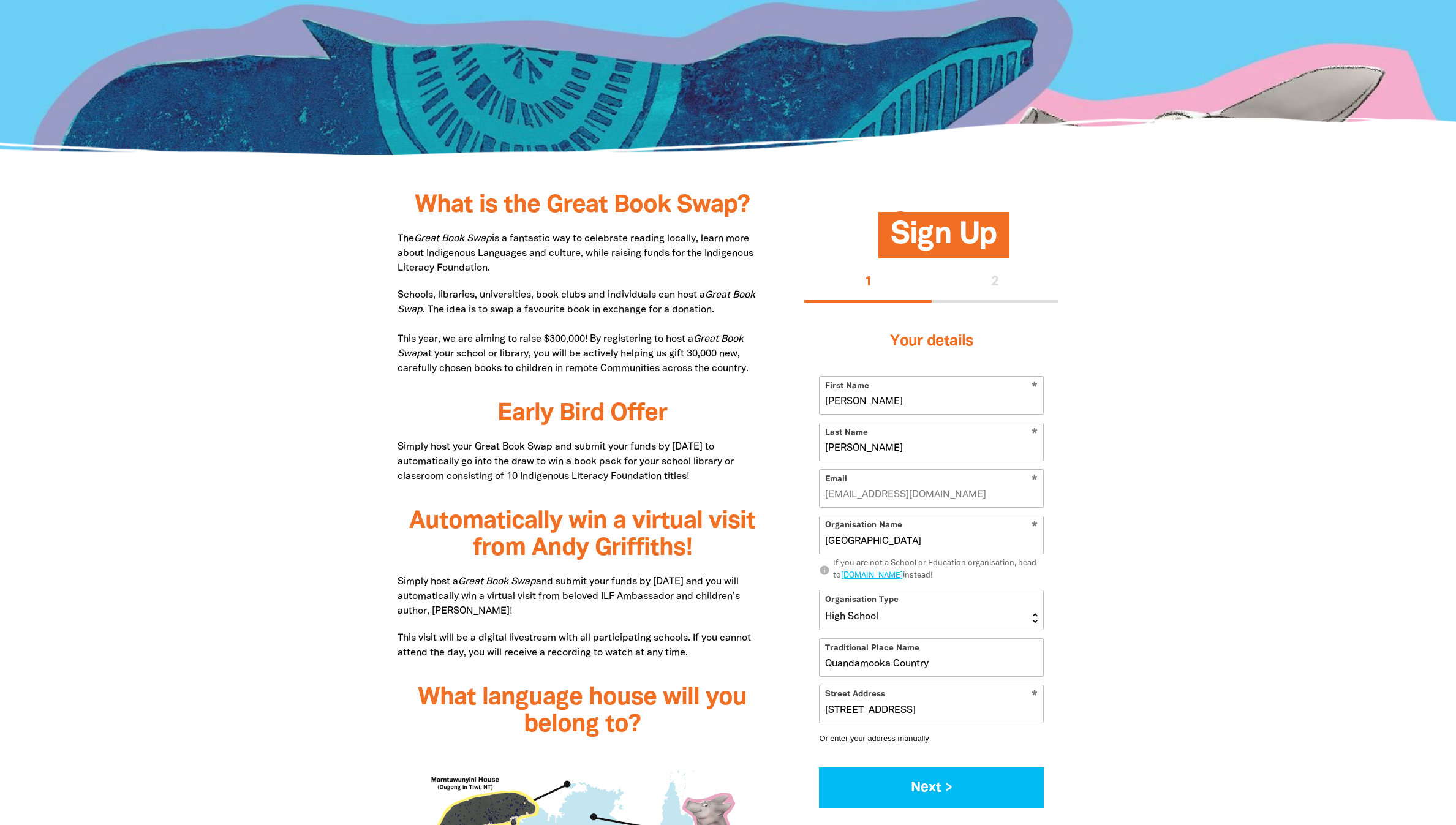
click at [937, 414] on input "[PERSON_NAME]" at bounding box center [932, 394] width 224 height 37
drag, startPoint x: 861, startPoint y: 557, endPoint x: 803, endPoint y: 557, distance: 58.0
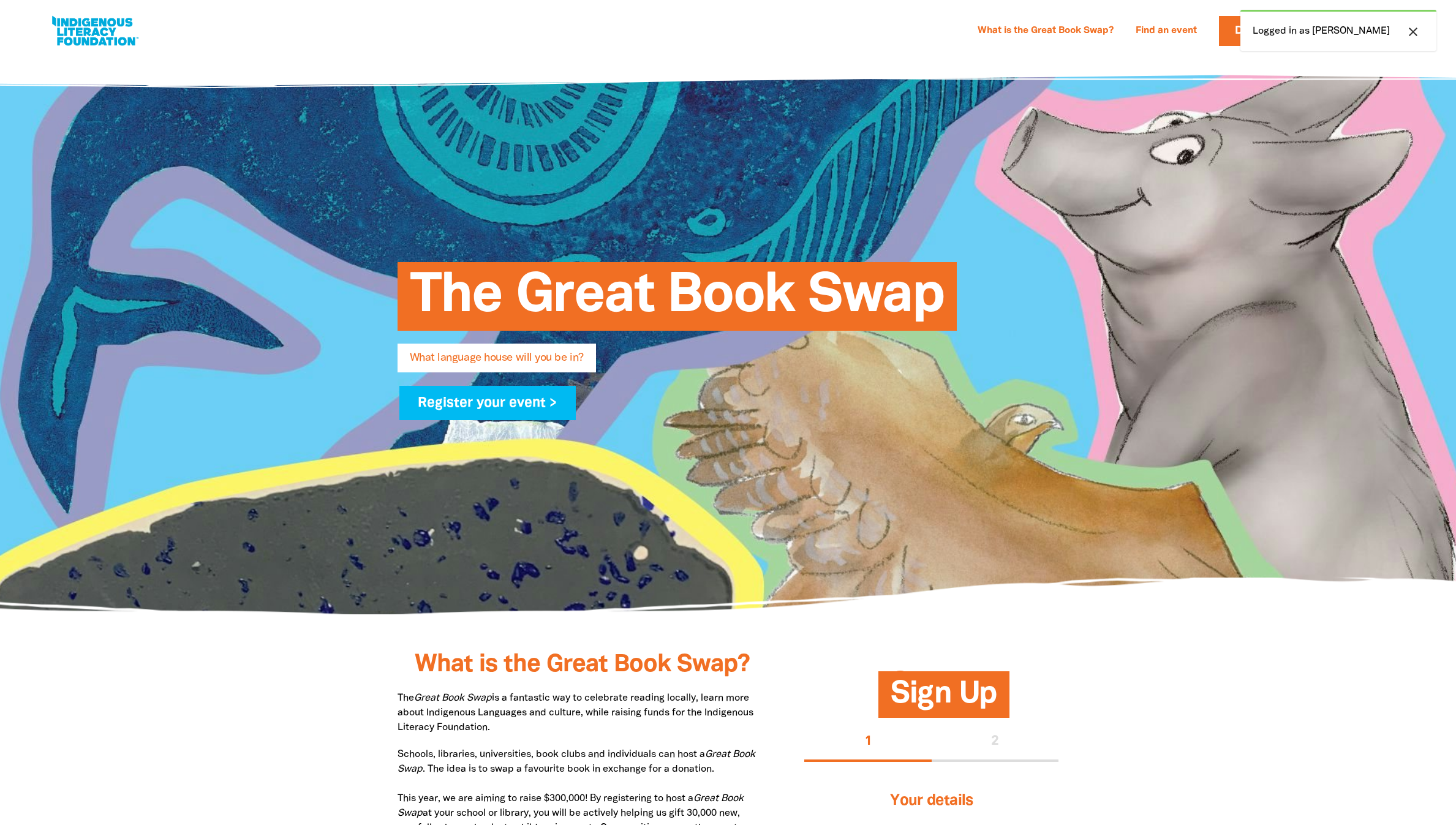
select select "high-school"
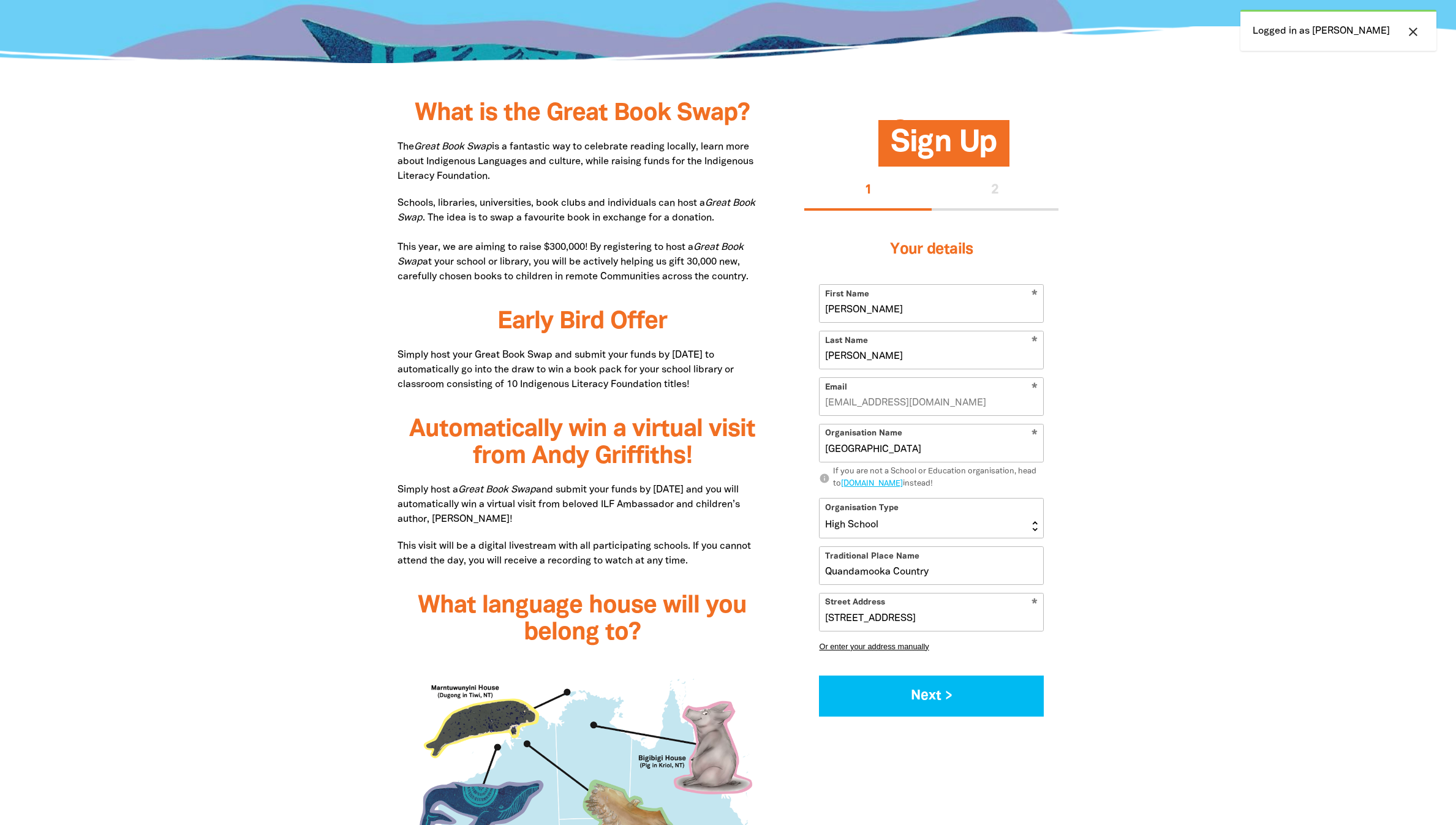
click at [1029, 322] on input "[PERSON_NAME]" at bounding box center [932, 303] width 224 height 37
click at [912, 322] on input "[PERSON_NAME]" at bounding box center [932, 303] width 224 height 37
type input "D"
type input "Library"
click at [894, 369] on input "[PERSON_NAME]" at bounding box center [932, 350] width 224 height 37
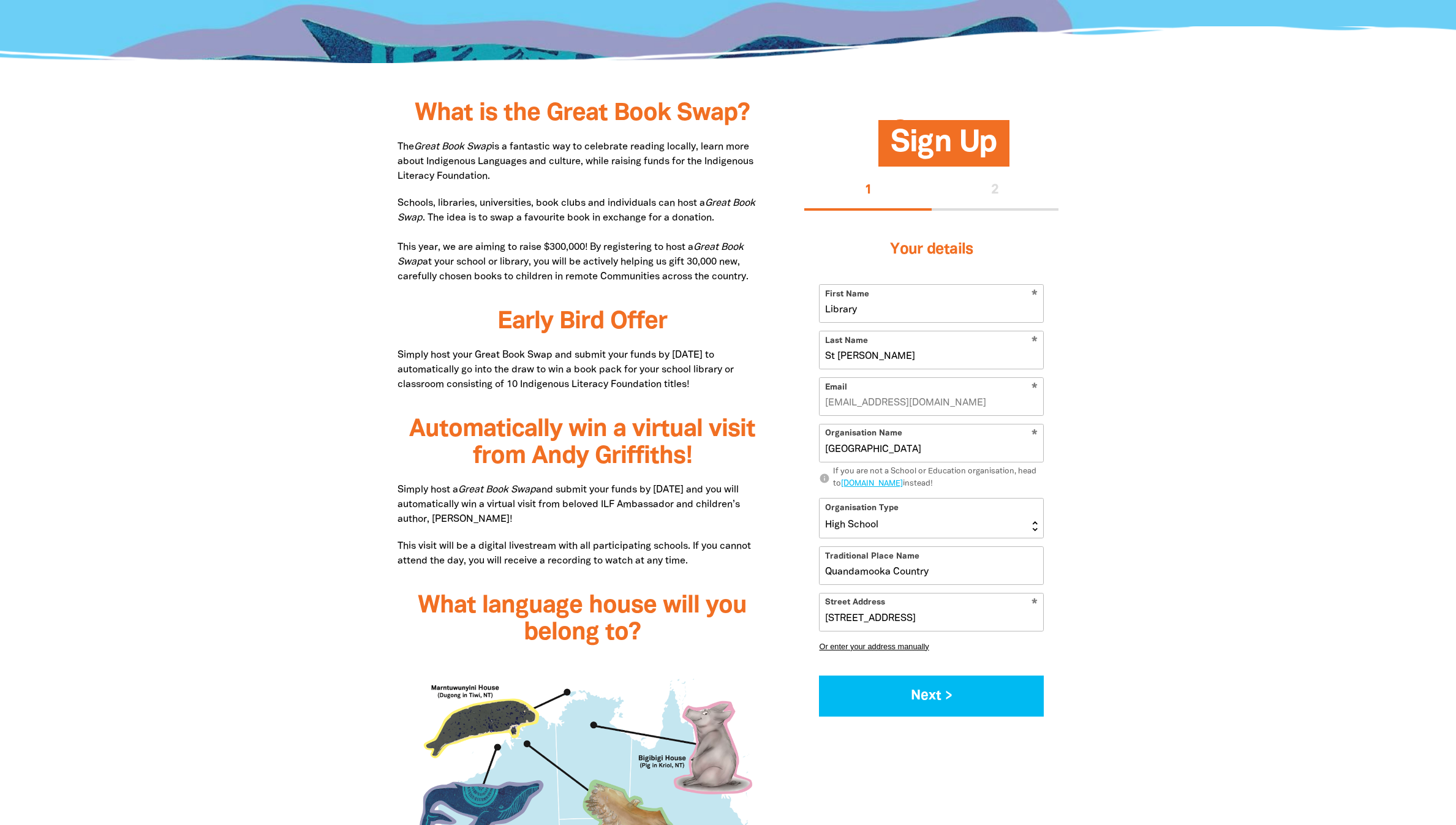
scroll to position [1011, 0]
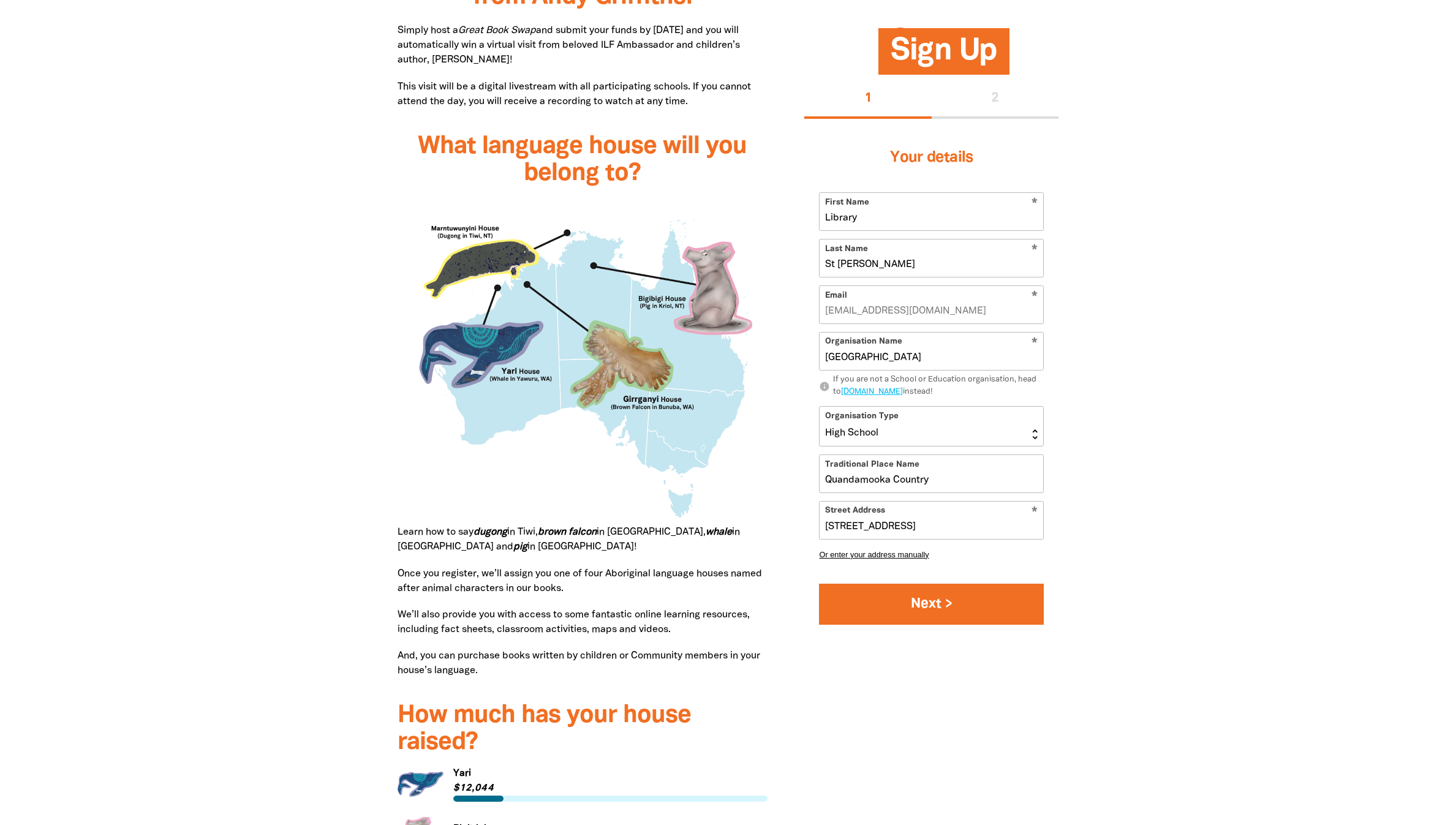
type input "St Eugene de Mazenod"
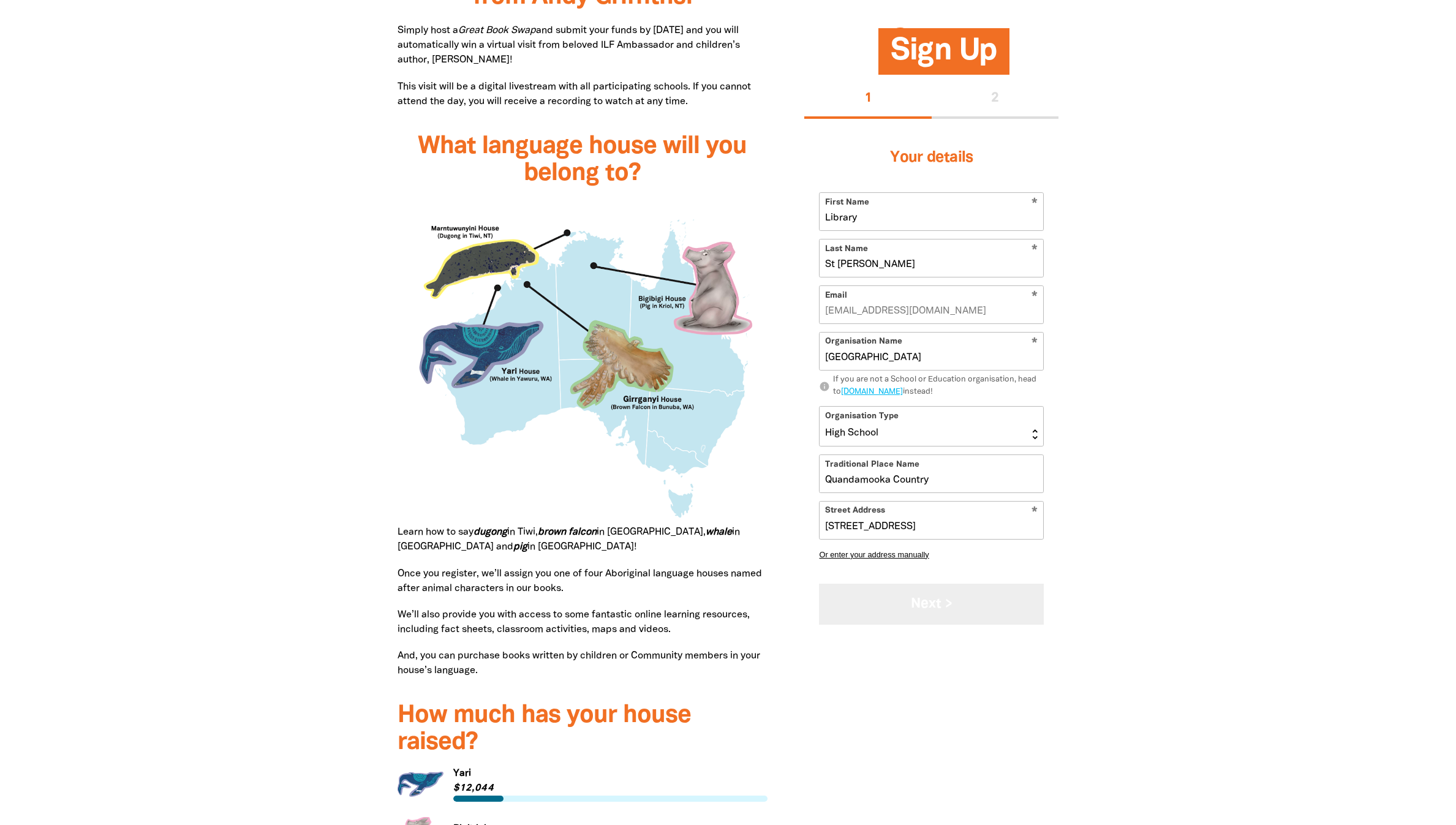
click at [963, 625] on button "Next >" at bounding box center [931, 604] width 225 height 41
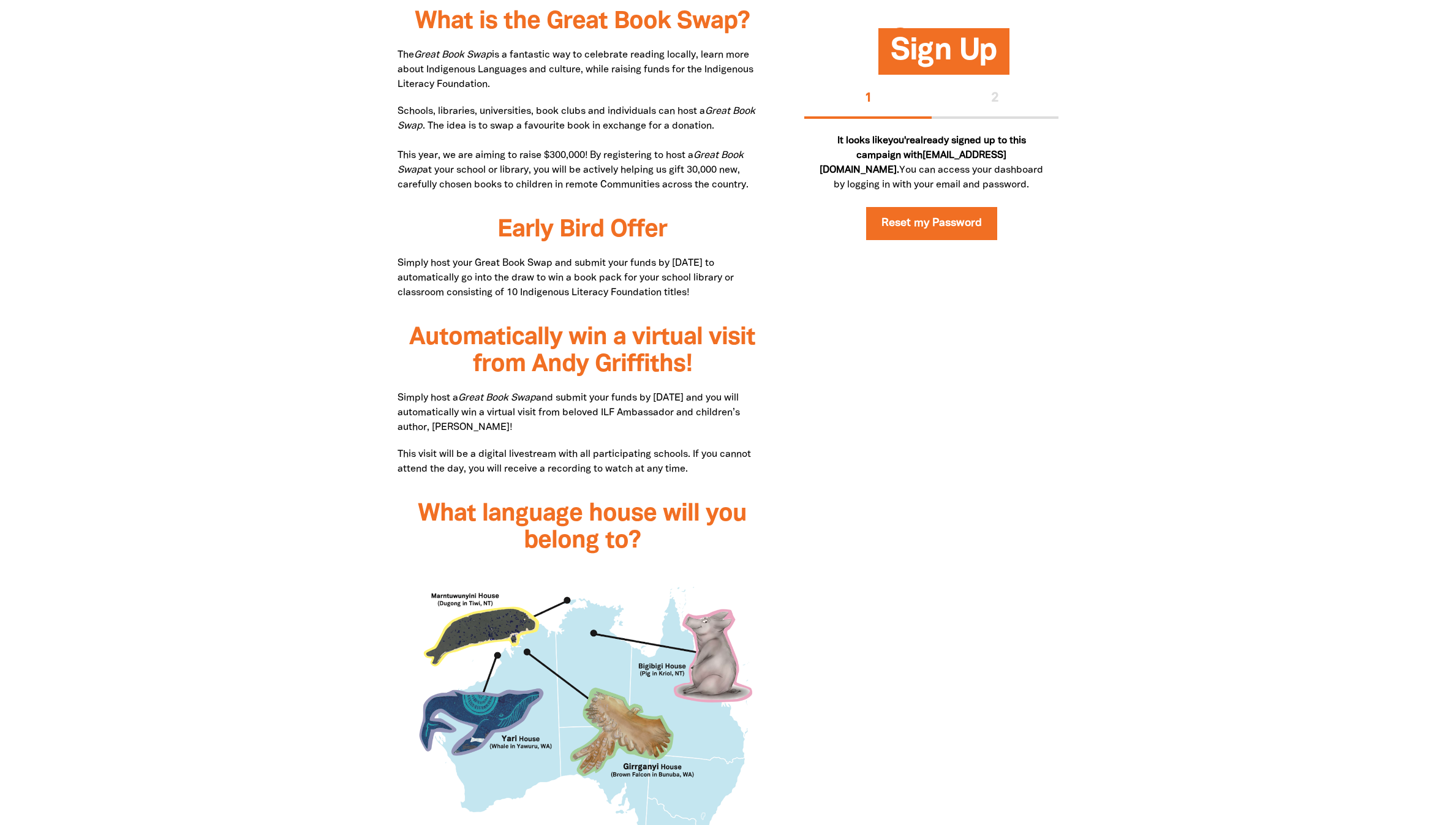
scroll to position [184, 0]
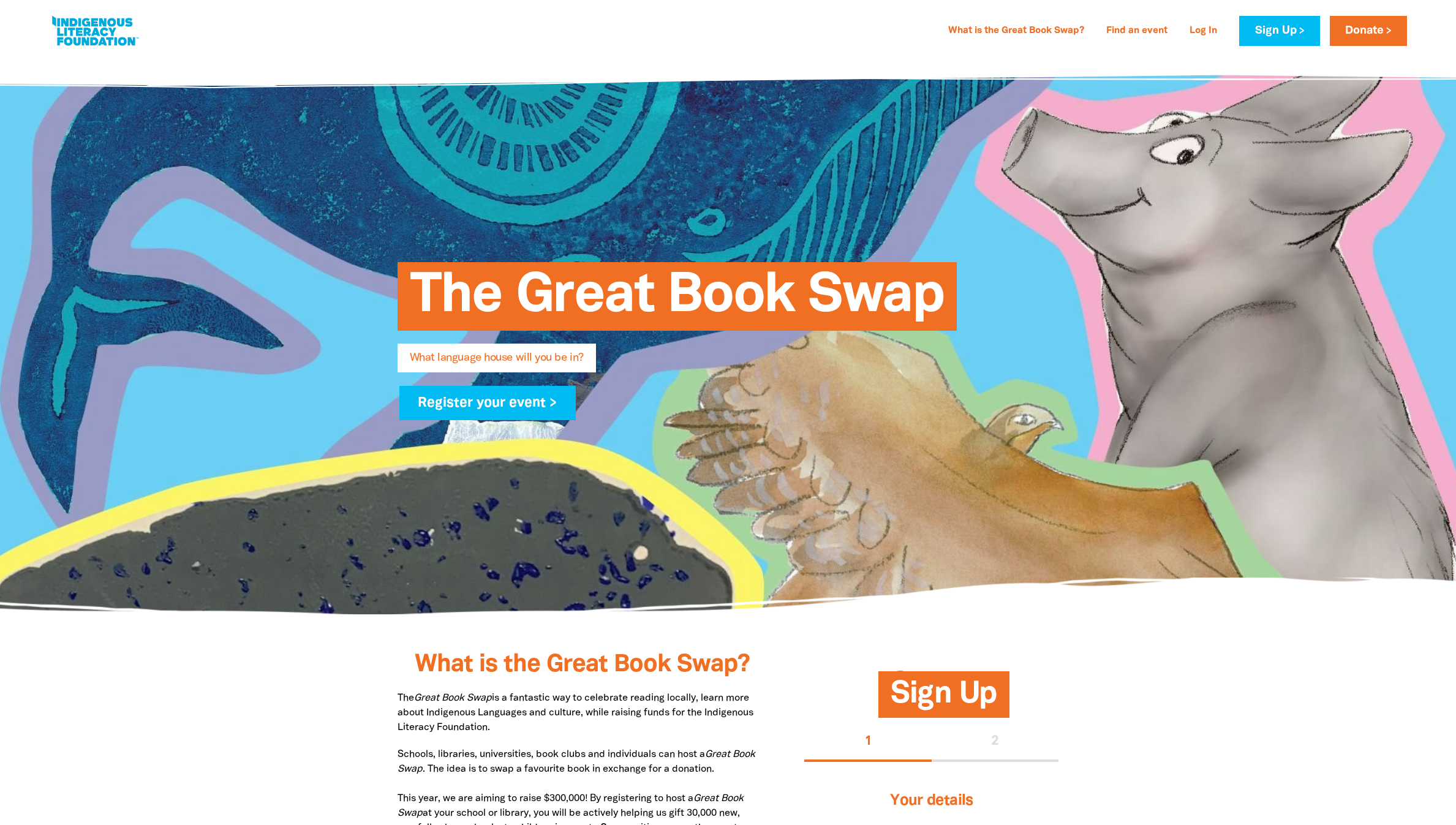
type input "[PERSON_NAME]"
type input "Stephens"
type input "[EMAIL_ADDRESS][DOMAIN_NAME]"
type input "[GEOGRAPHIC_DATA]"
select select "high-school"
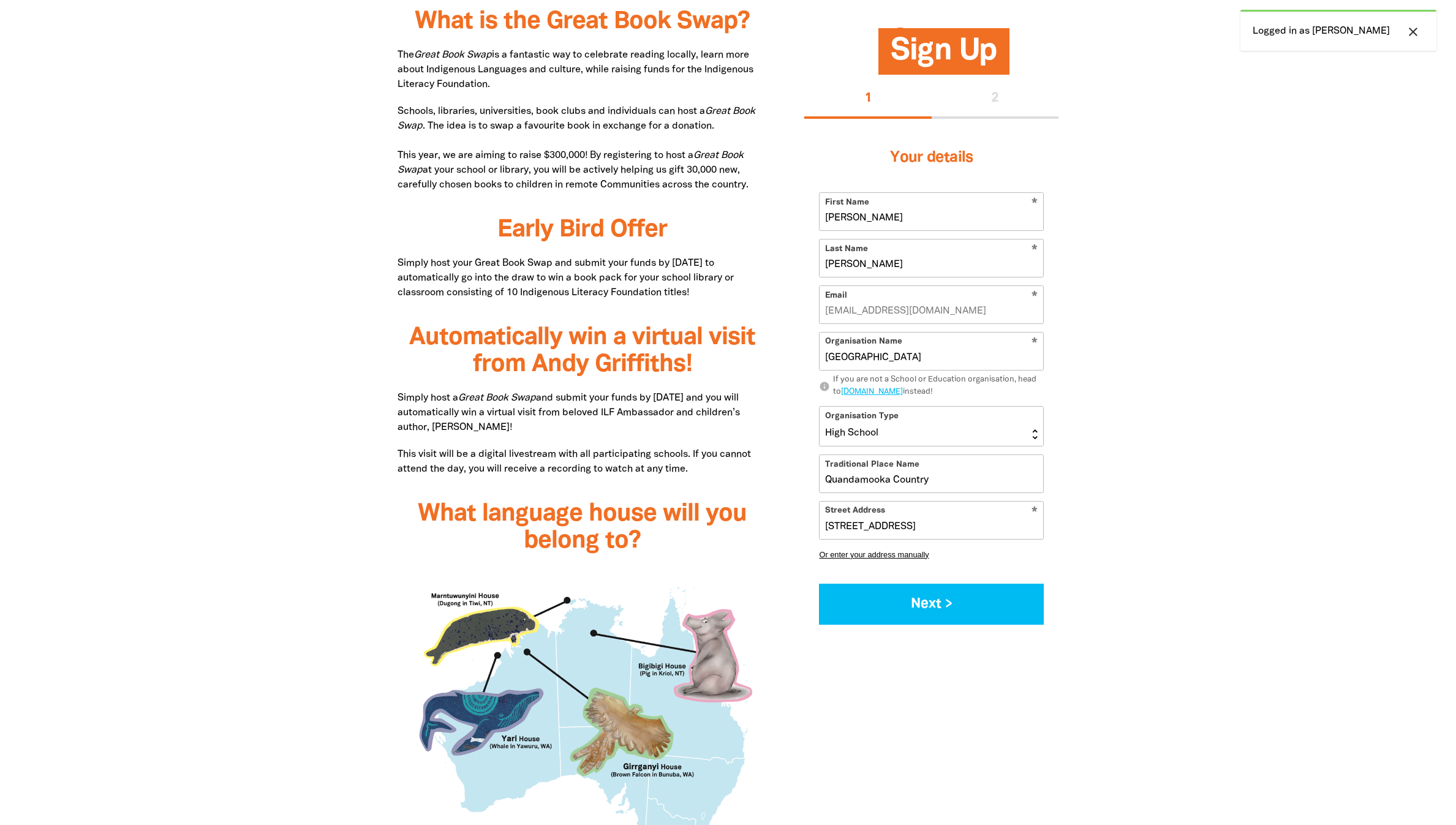
scroll to position [827, 0]
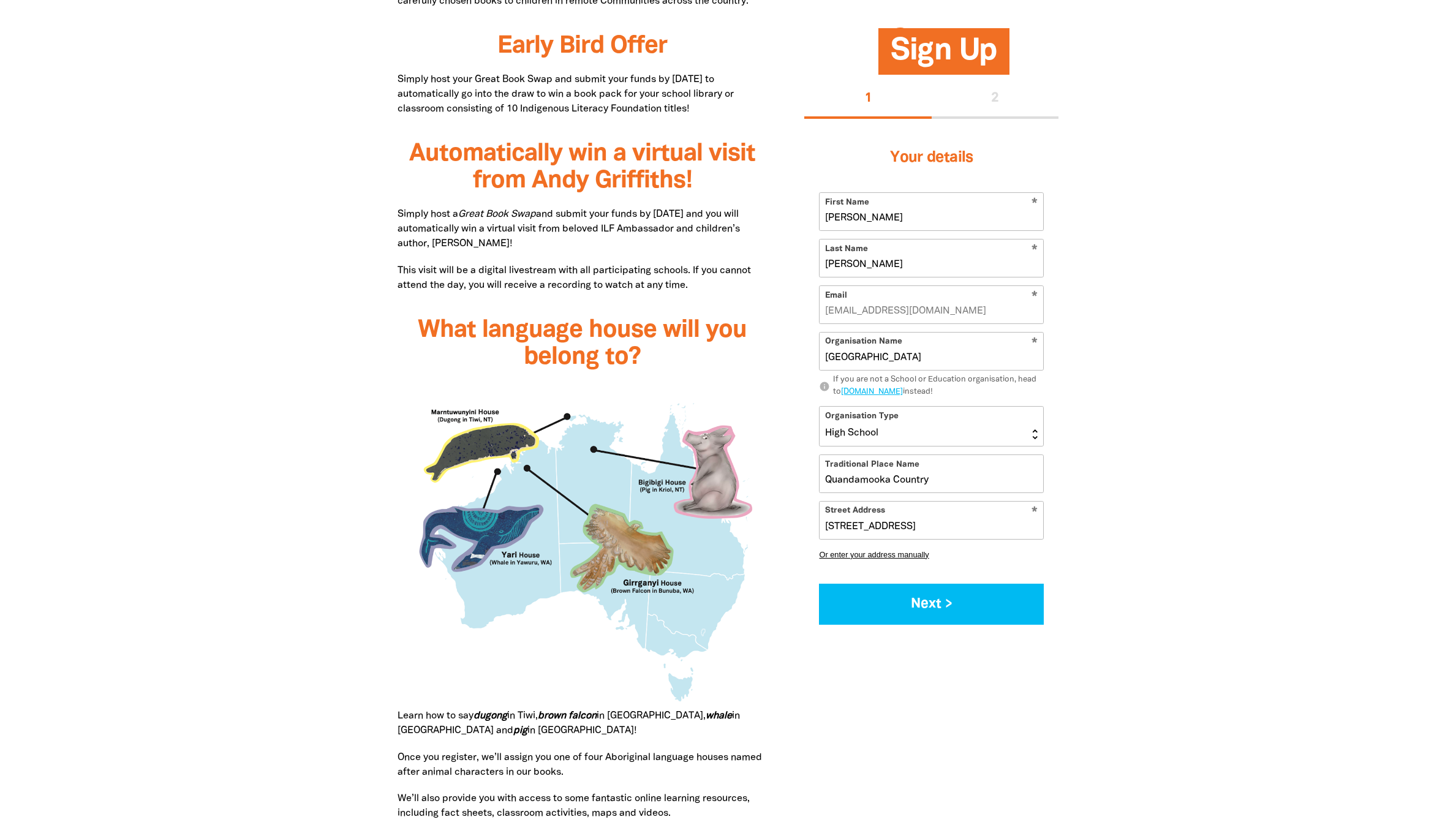
click at [894, 230] on input "[PERSON_NAME]" at bounding box center [932, 211] width 224 height 37
drag, startPoint x: 894, startPoint y: 263, endPoint x: 770, endPoint y: 259, distance: 124.1
click at [770, 259] on div "What is the Great Book Swap? The Great Book Swap is a fantastic way to celebrat…" at bounding box center [728, 504] width 735 height 1334
type input "st"
click at [907, 277] on input "[PERSON_NAME]" at bounding box center [932, 258] width 224 height 37
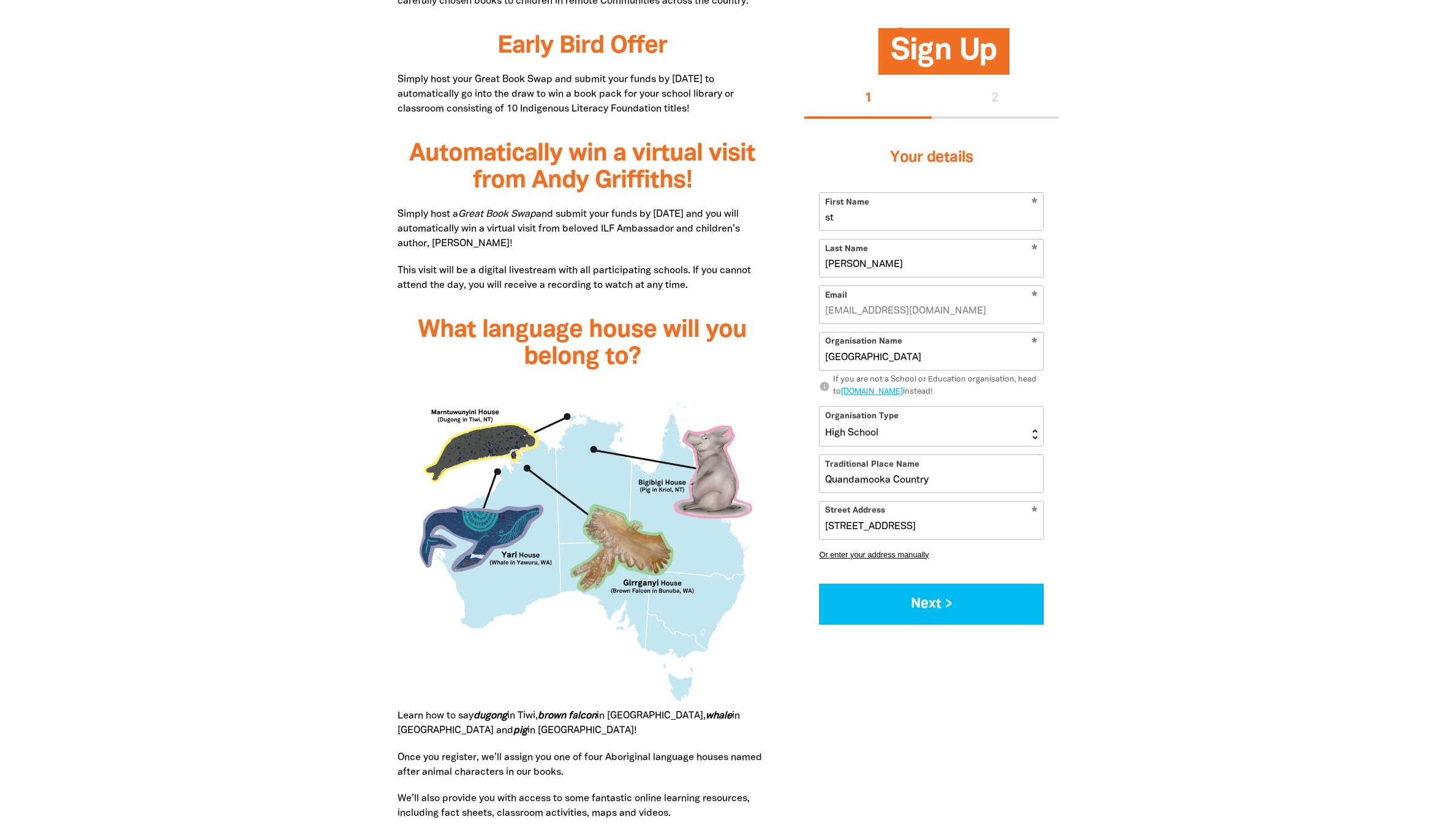
click at [910, 277] on input "[PERSON_NAME]" at bounding box center [932, 258] width 224 height 37
drag, startPoint x: 899, startPoint y: 311, endPoint x: 797, endPoint y: 309, distance: 102.0
click at [797, 309] on div "Sign Up 1 2 Your details * First Name st * Last Name Stephens * Email stephensd…" at bounding box center [931, 337] width 291 height 607
click at [896, 277] on input "eu" at bounding box center [932, 258] width 224 height 37
type input "eu"
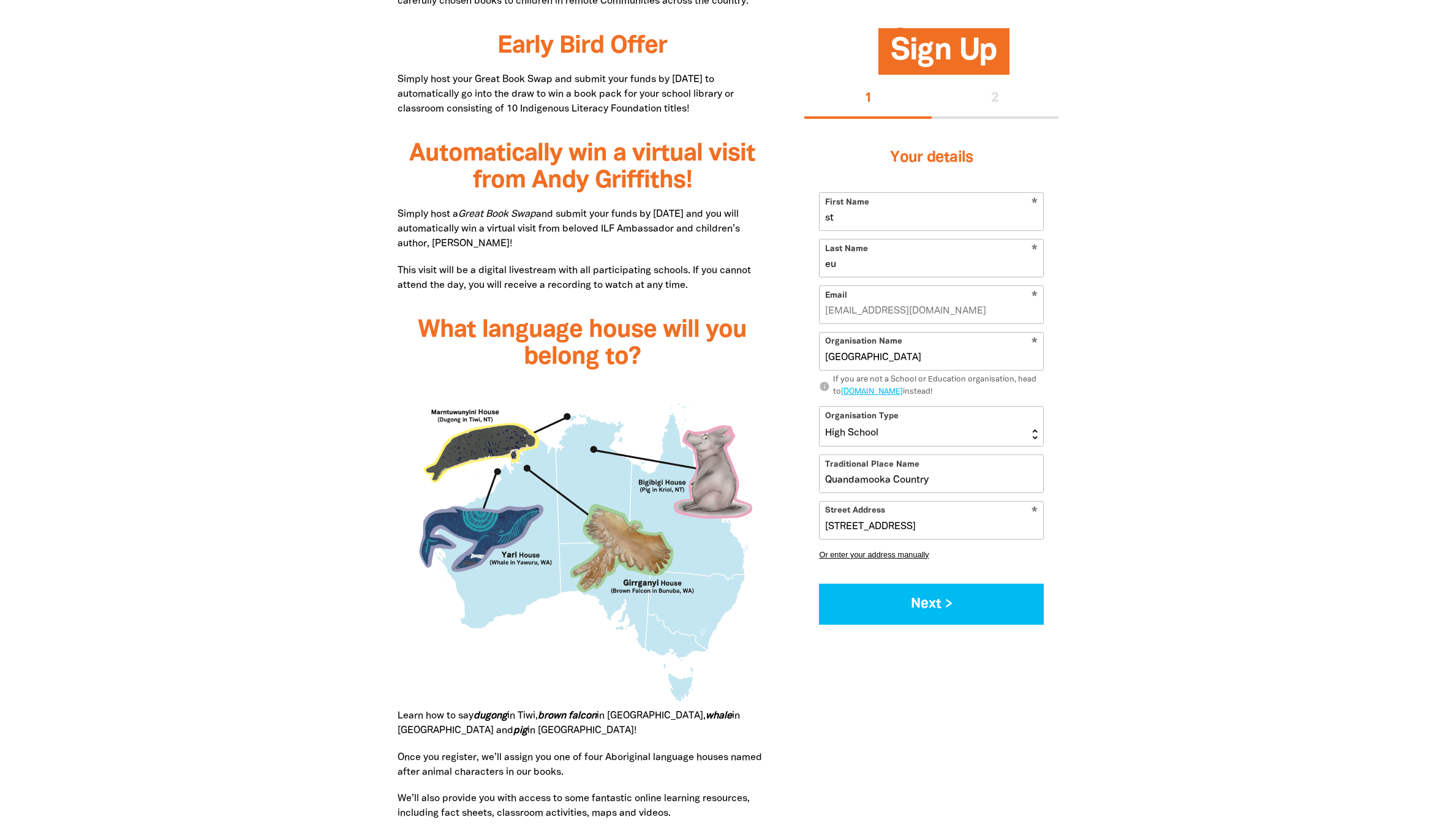
click at [908, 230] on input "st" at bounding box center [932, 211] width 224 height 37
click at [908, 559] on button "Or enter your address manually" at bounding box center [931, 555] width 225 height 9
select select "AU"
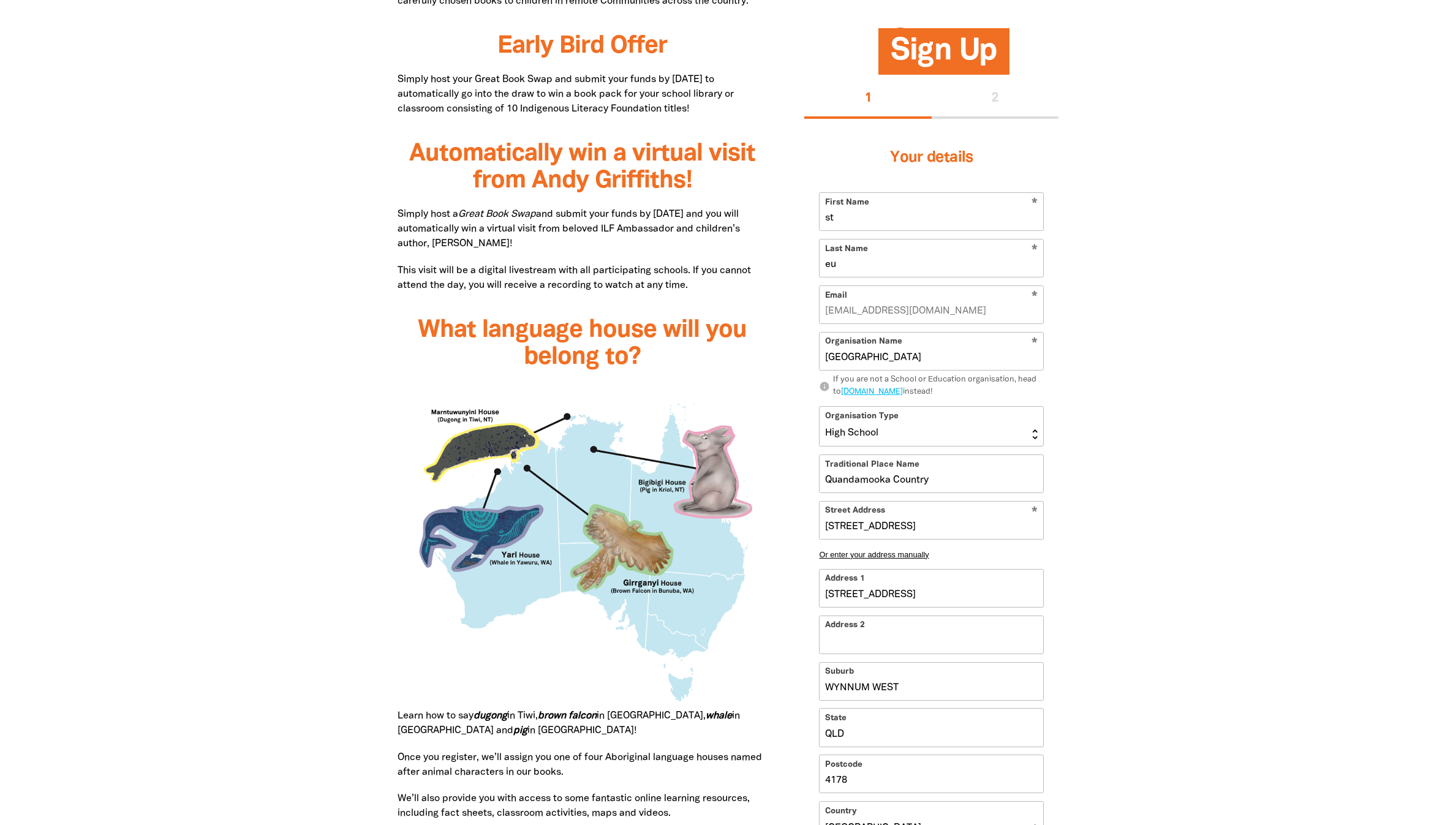
scroll to position [276, 0]
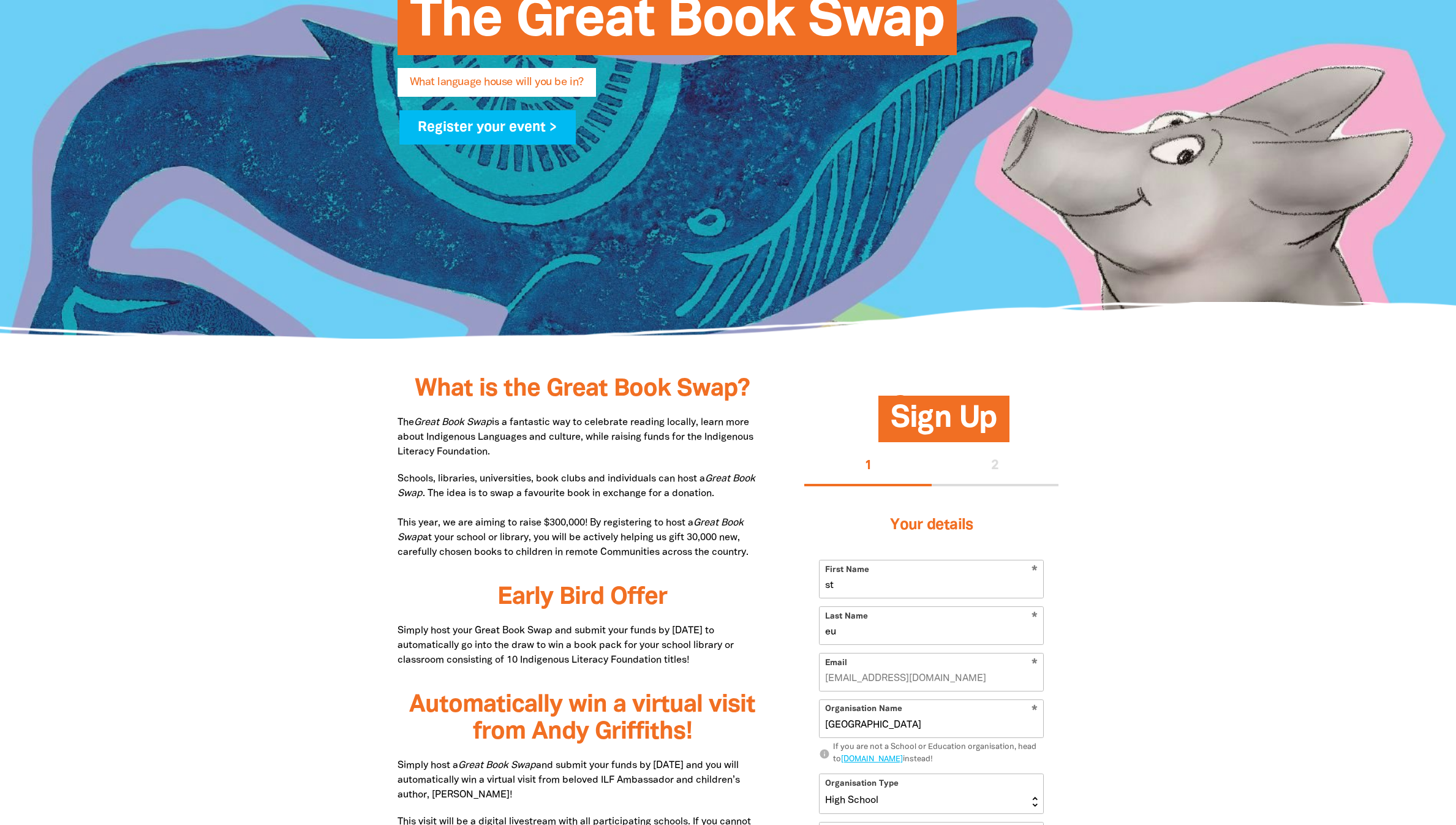
click at [990, 486] on div "1 2" at bounding box center [932, 467] width 254 height 39
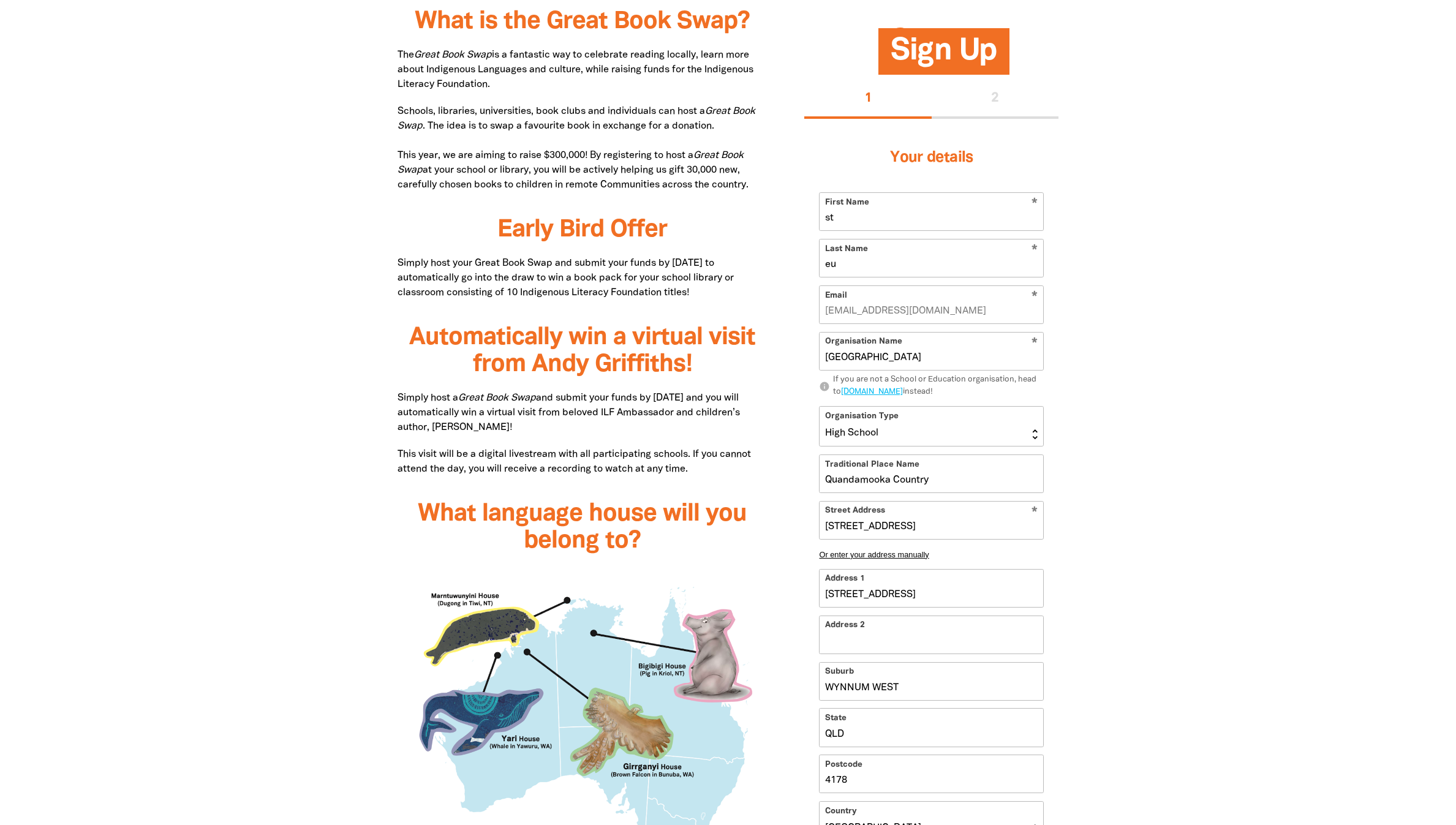
click at [854, 119] on button "1" at bounding box center [868, 99] width 127 height 39
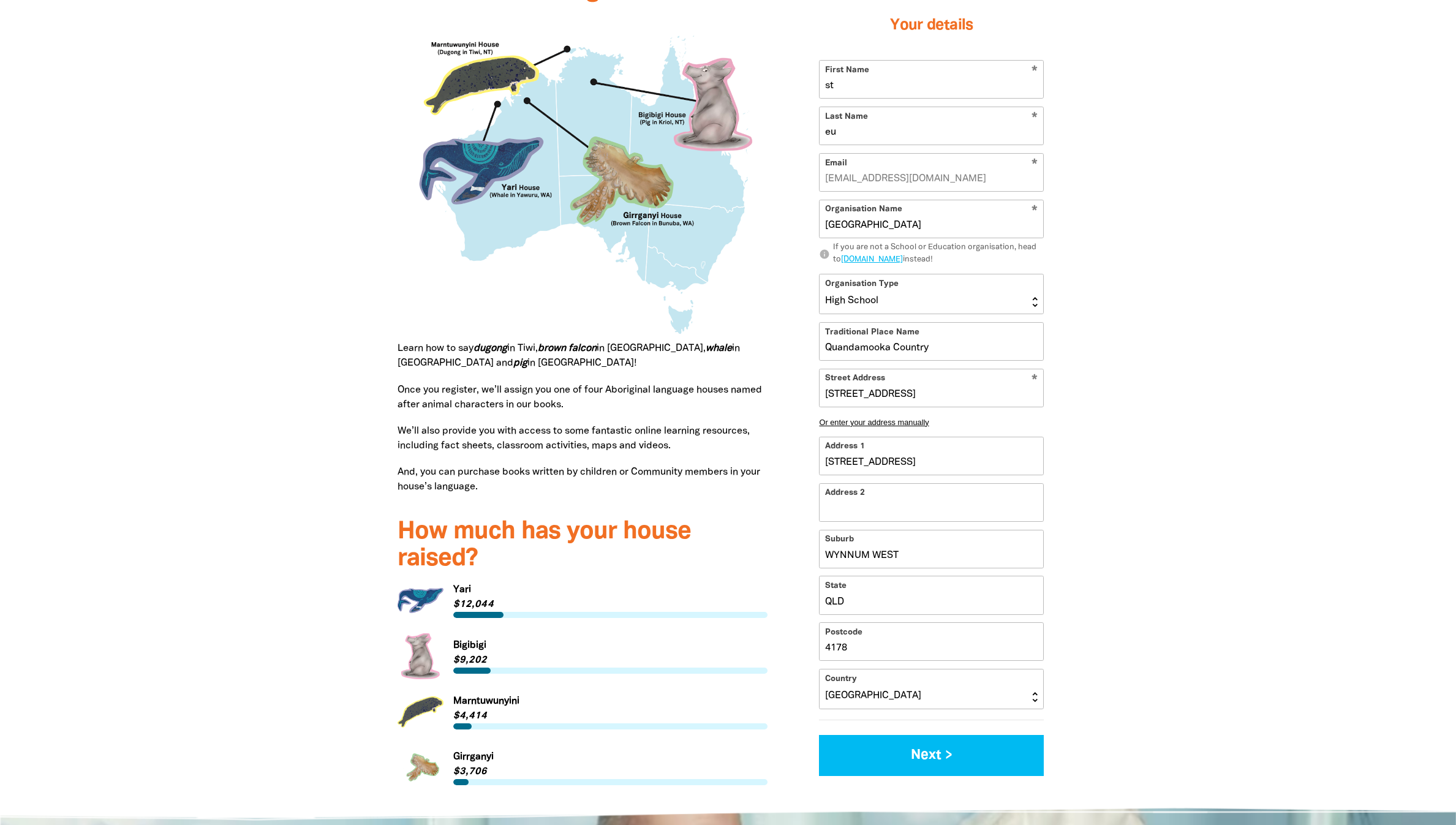
scroll to position [1563, 0]
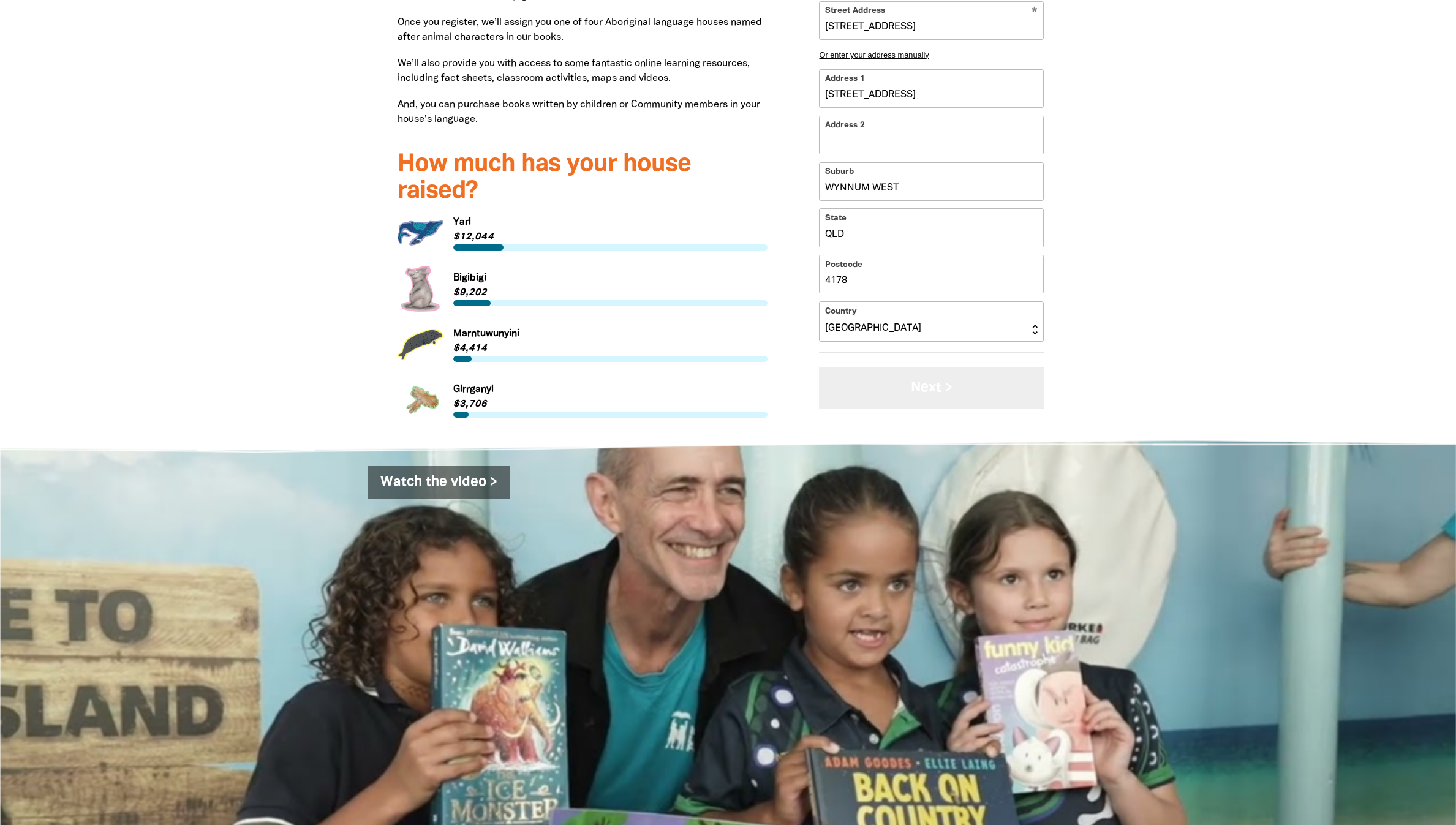
click at [971, 409] on button "Next >" at bounding box center [931, 388] width 225 height 41
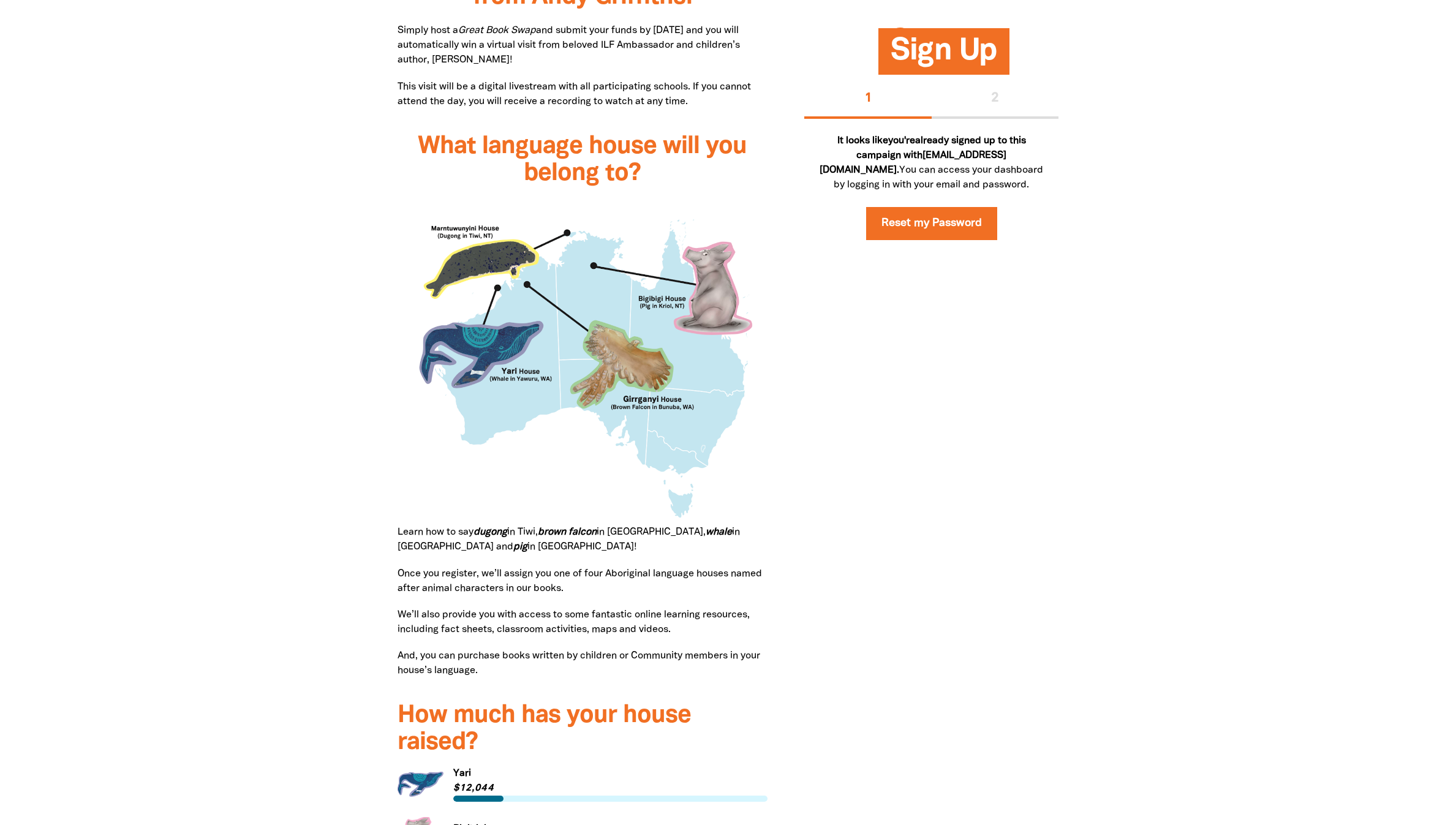
scroll to position [368, 0]
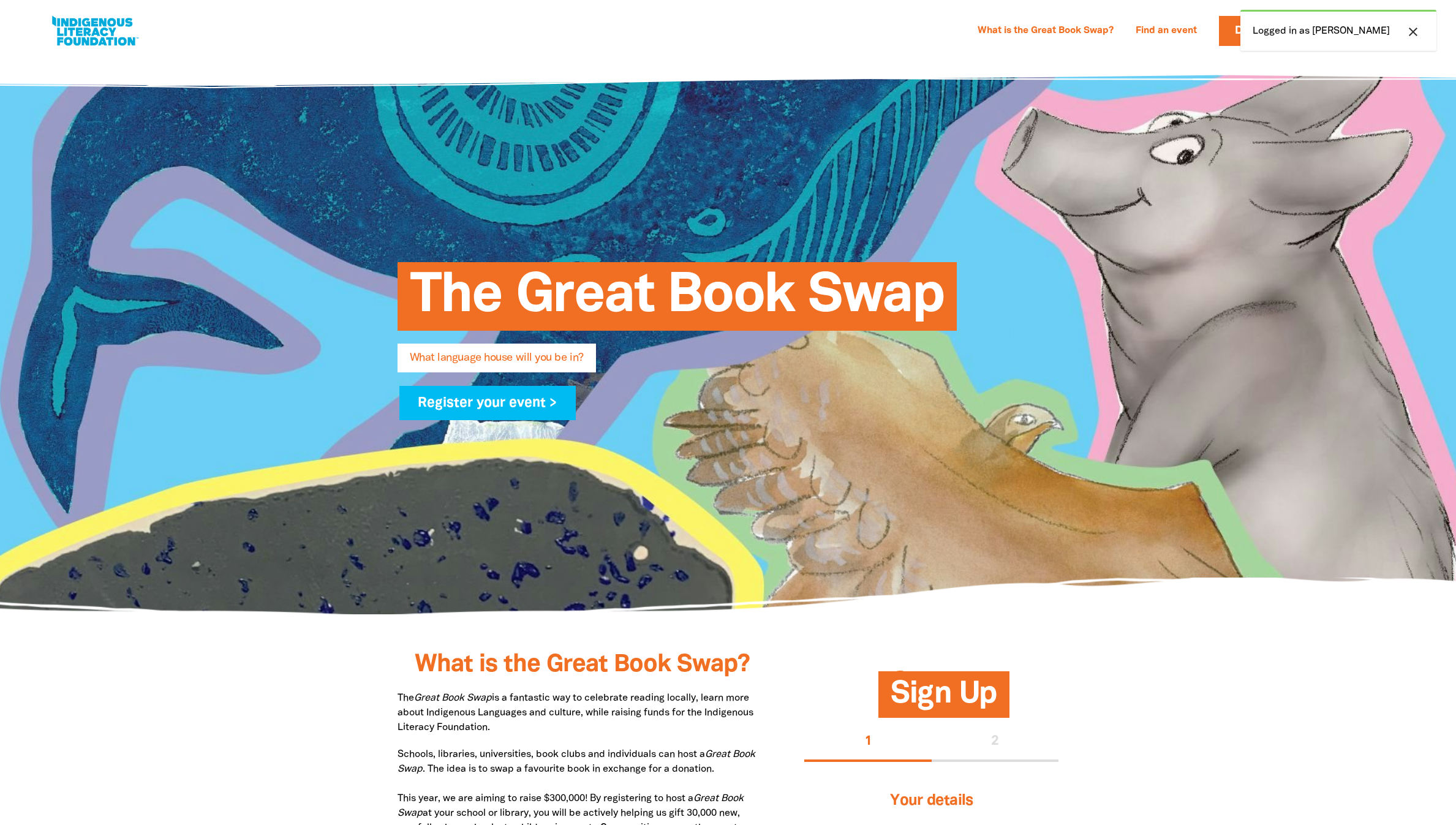
select select "high-school"
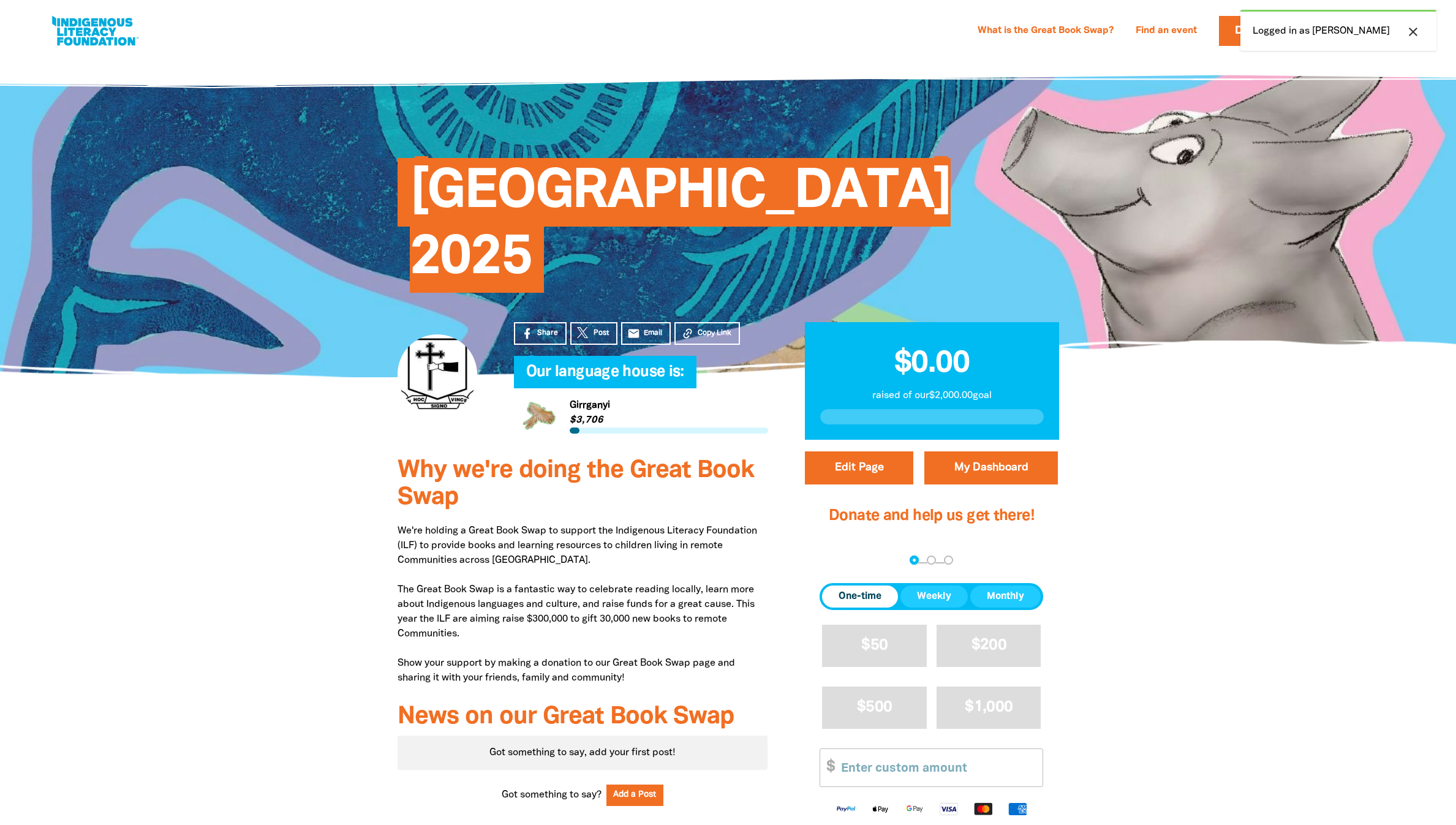
click at [1406, 39] on icon "close" at bounding box center [1413, 32] width 15 height 15
click at [1352, 117] on link "Logout" at bounding box center [1352, 103] width 110 height 28
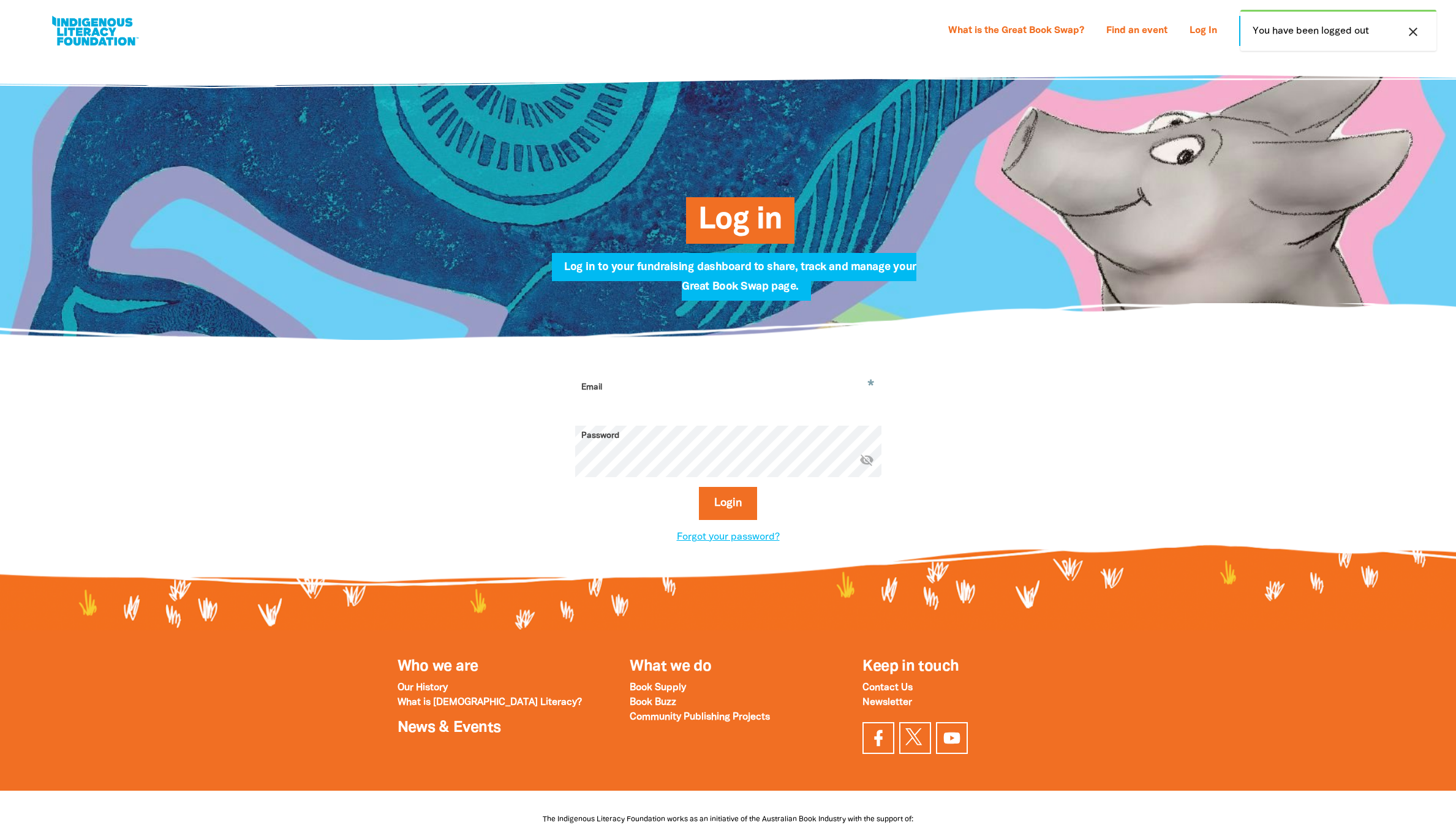
type input "[EMAIL_ADDRESS][DOMAIN_NAME]"
click at [1317, 157] on div at bounding box center [728, 197] width 1456 height 285
click at [730, 521] on button "Login" at bounding box center [727, 504] width 58 height 33
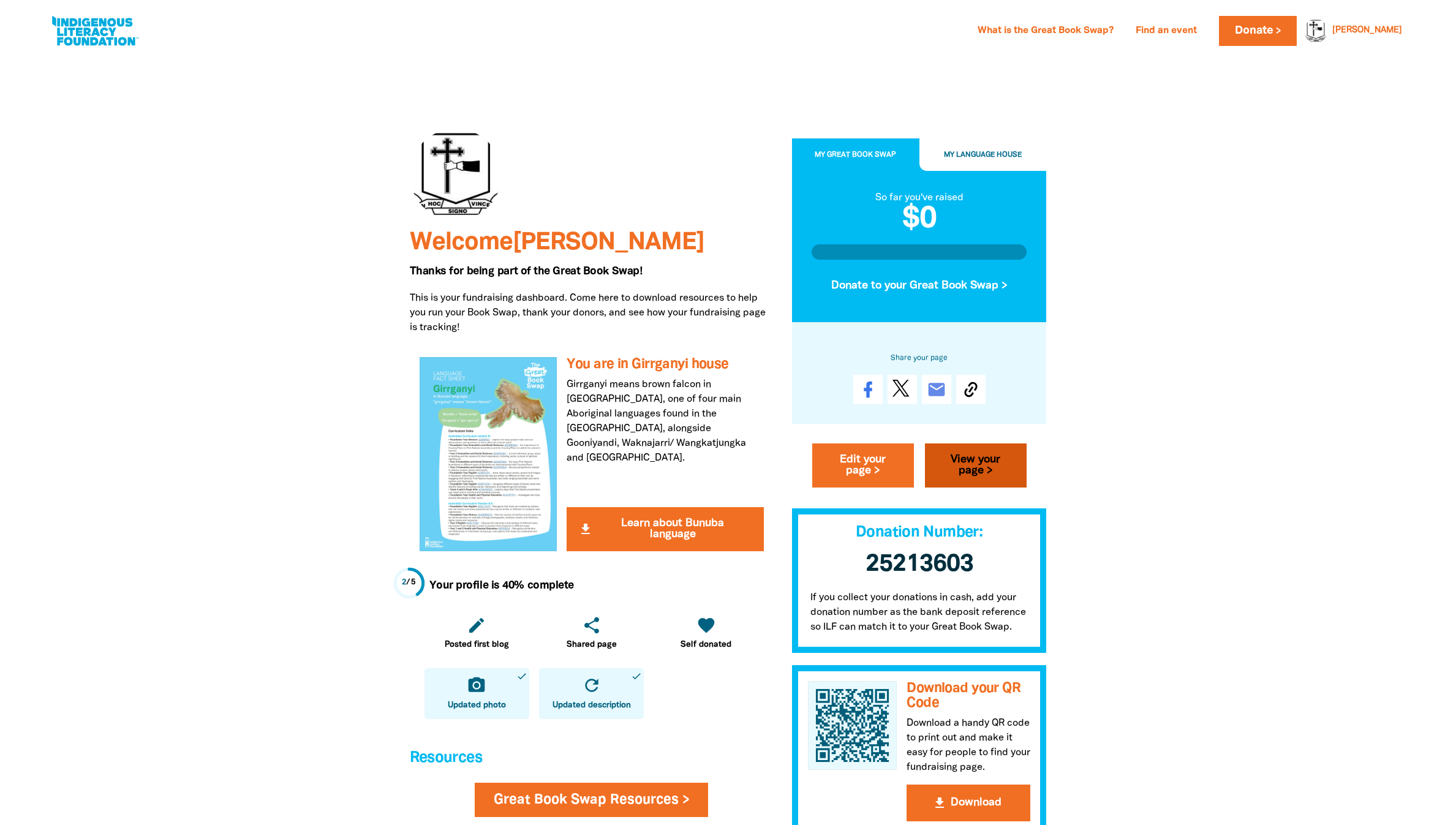
click at [987, 487] on link "View your page >" at bounding box center [975, 466] width 101 height 45
